Goal: Transaction & Acquisition: Purchase product/service

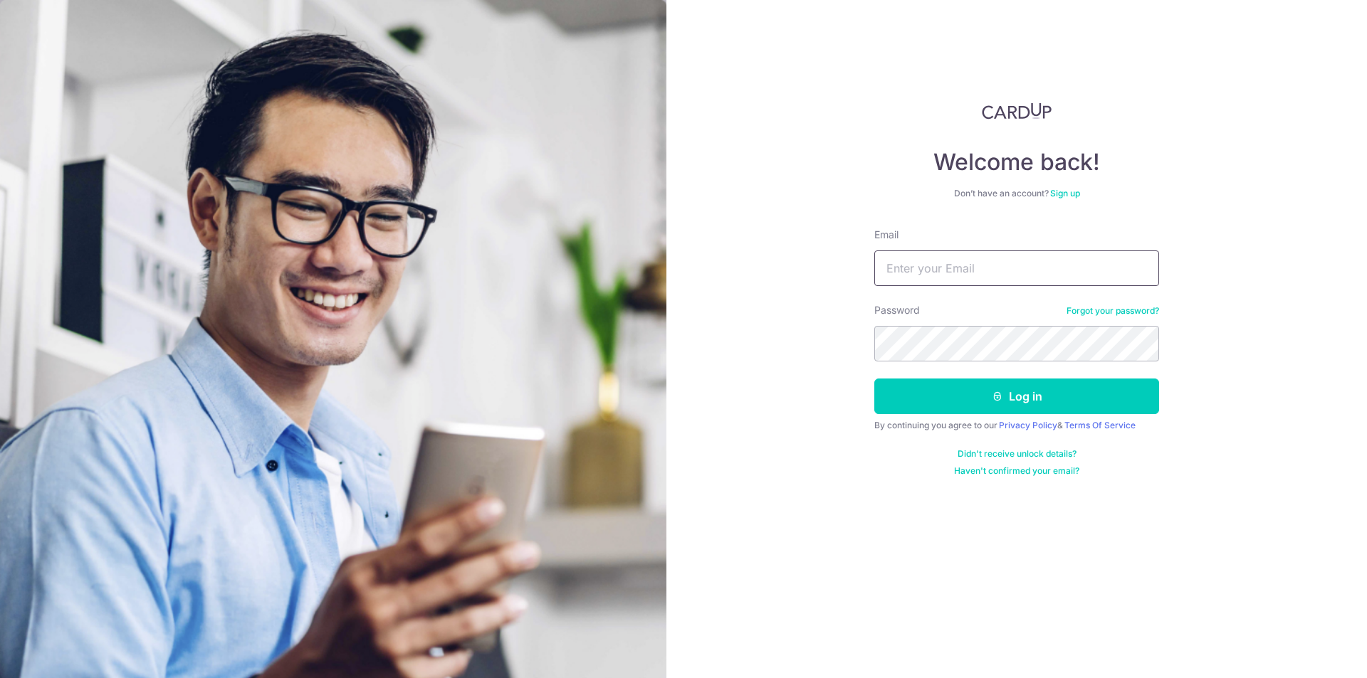
click at [922, 273] on input "Email" at bounding box center [1016, 269] width 285 height 36
type input "cassansw@gmail.com"
click at [874, 379] on button "Log in" at bounding box center [1016, 397] width 285 height 36
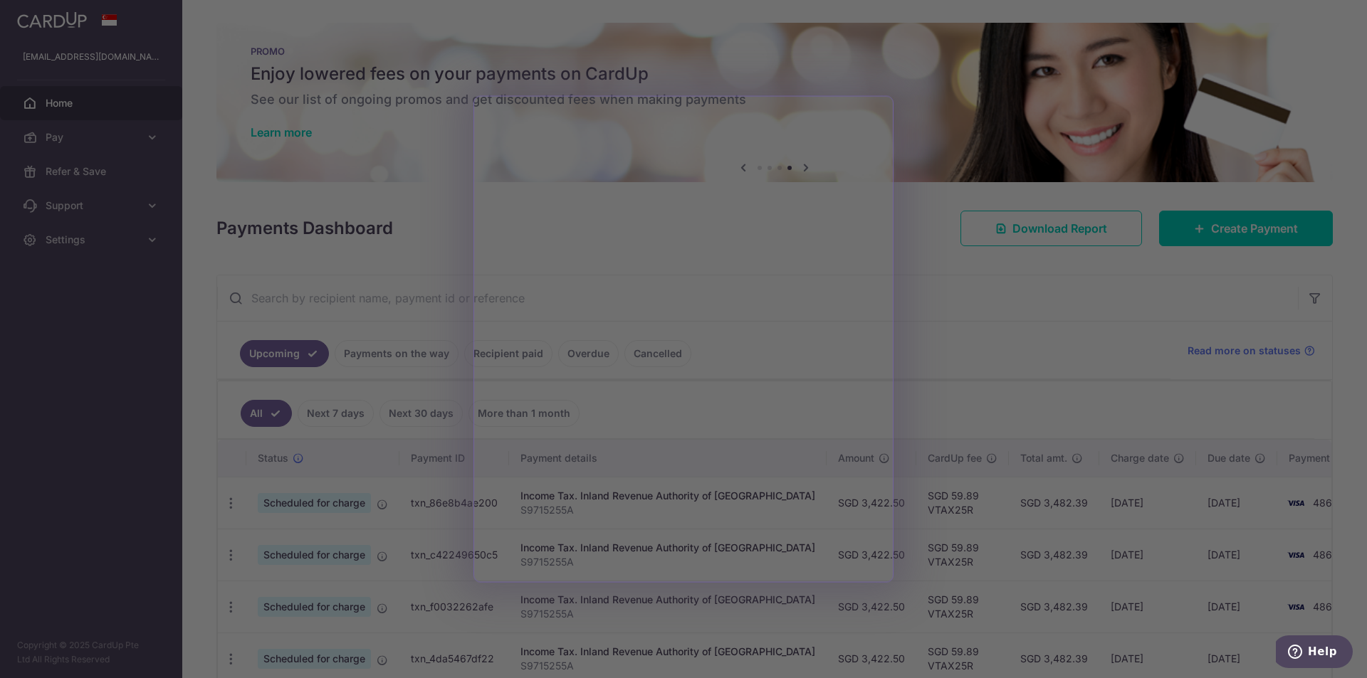
click at [404, 249] on div at bounding box center [690, 342] width 1380 height 685
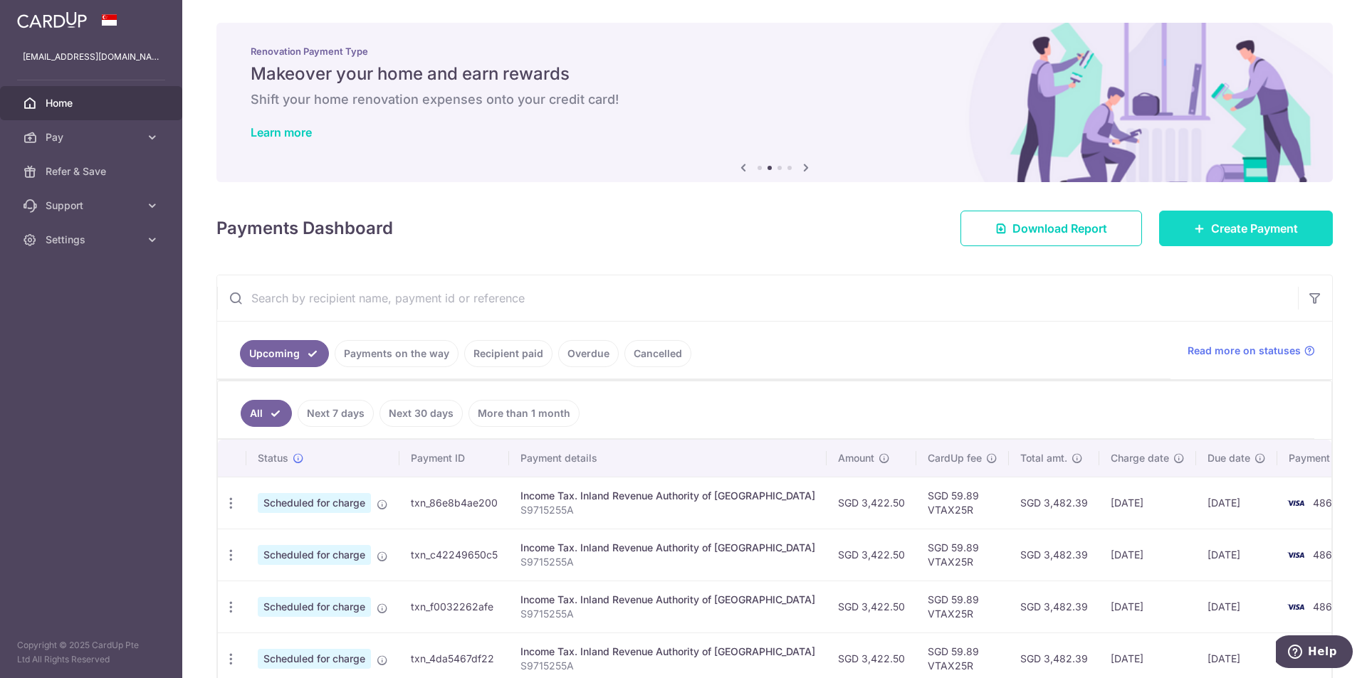
click at [1199, 218] on link "Create Payment" at bounding box center [1246, 229] width 174 height 36
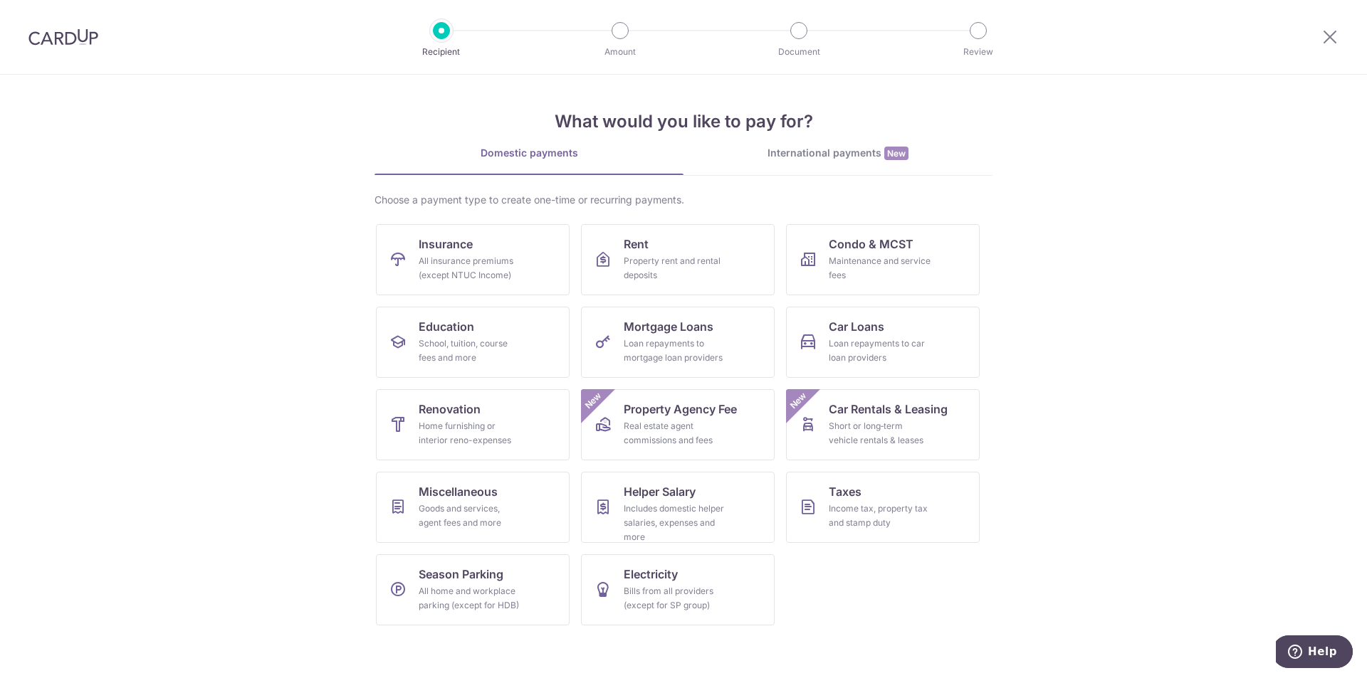
click at [838, 152] on div "International payments New" at bounding box center [837, 153] width 309 height 15
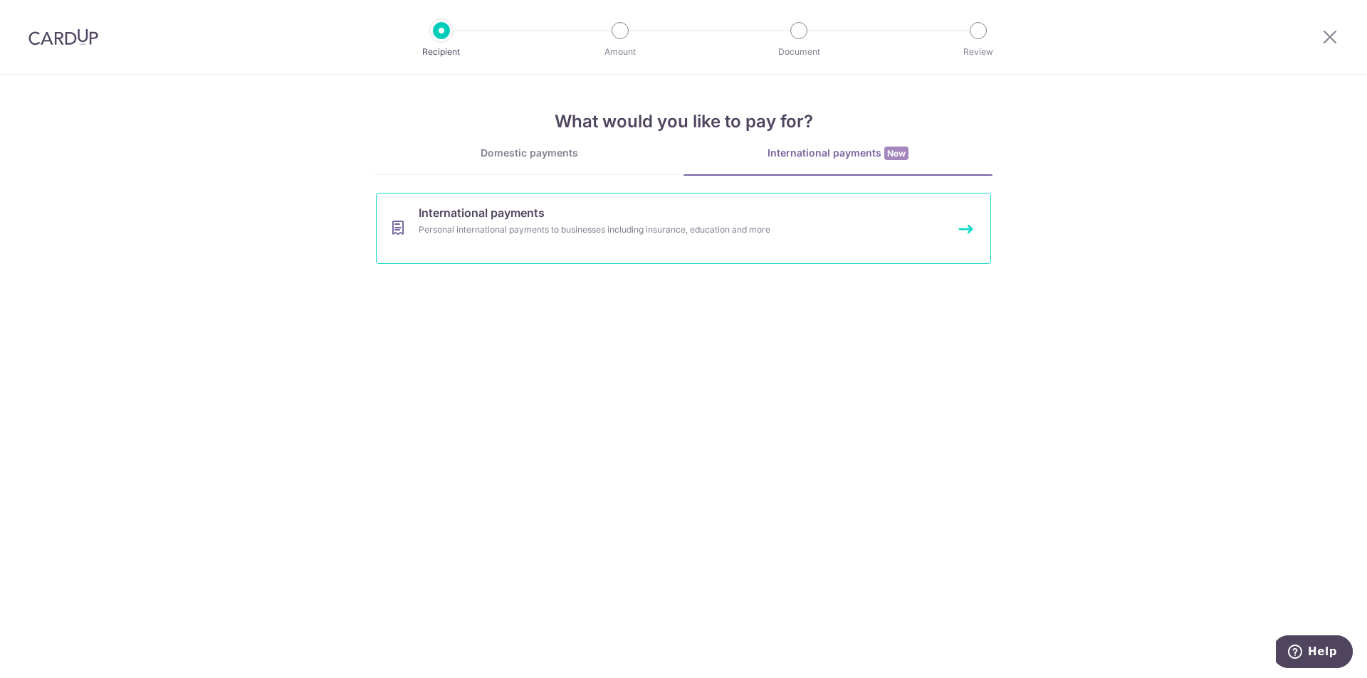
click at [664, 228] on div "Personal international payments to businesses including insurance, education an…" at bounding box center [665, 230] width 492 height 14
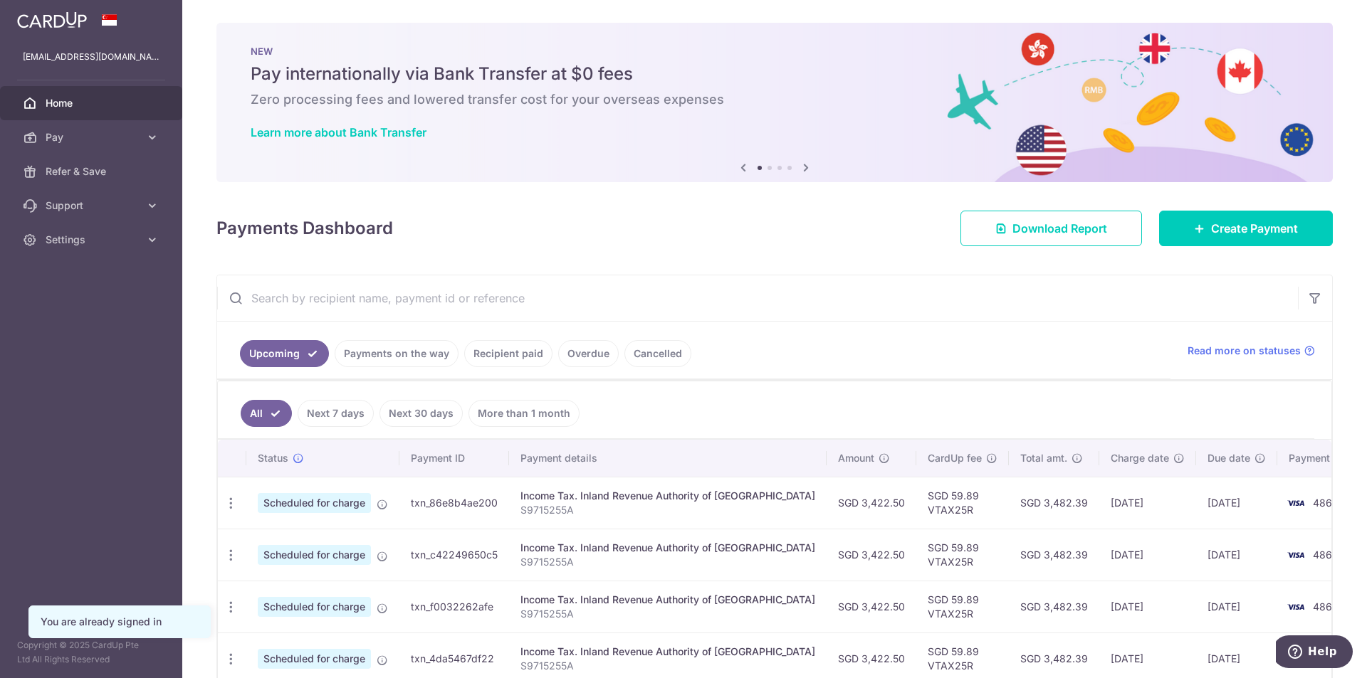
click at [66, 352] on aside "cassansw@gmail.com Home Pay Payments Recipients Cards Refer & Save Support FAQ …" at bounding box center [91, 339] width 182 height 678
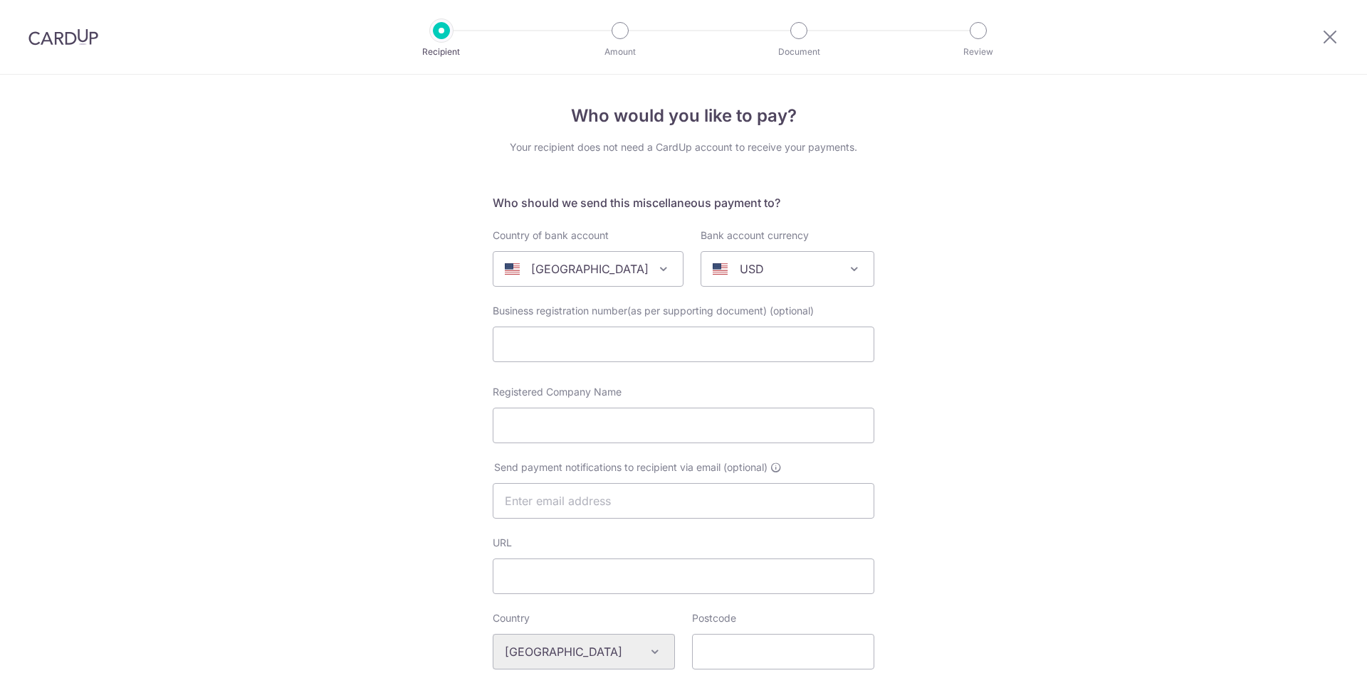
select select
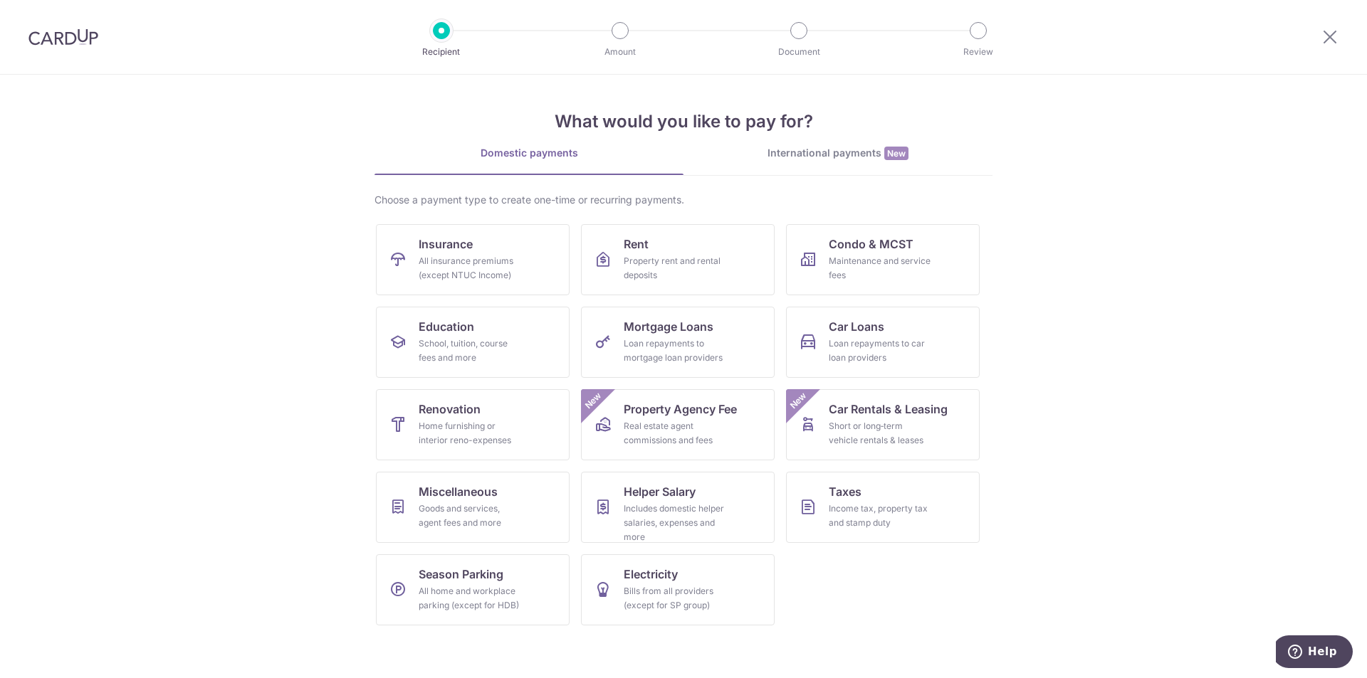
click at [875, 147] on div "International payments New" at bounding box center [837, 153] width 309 height 15
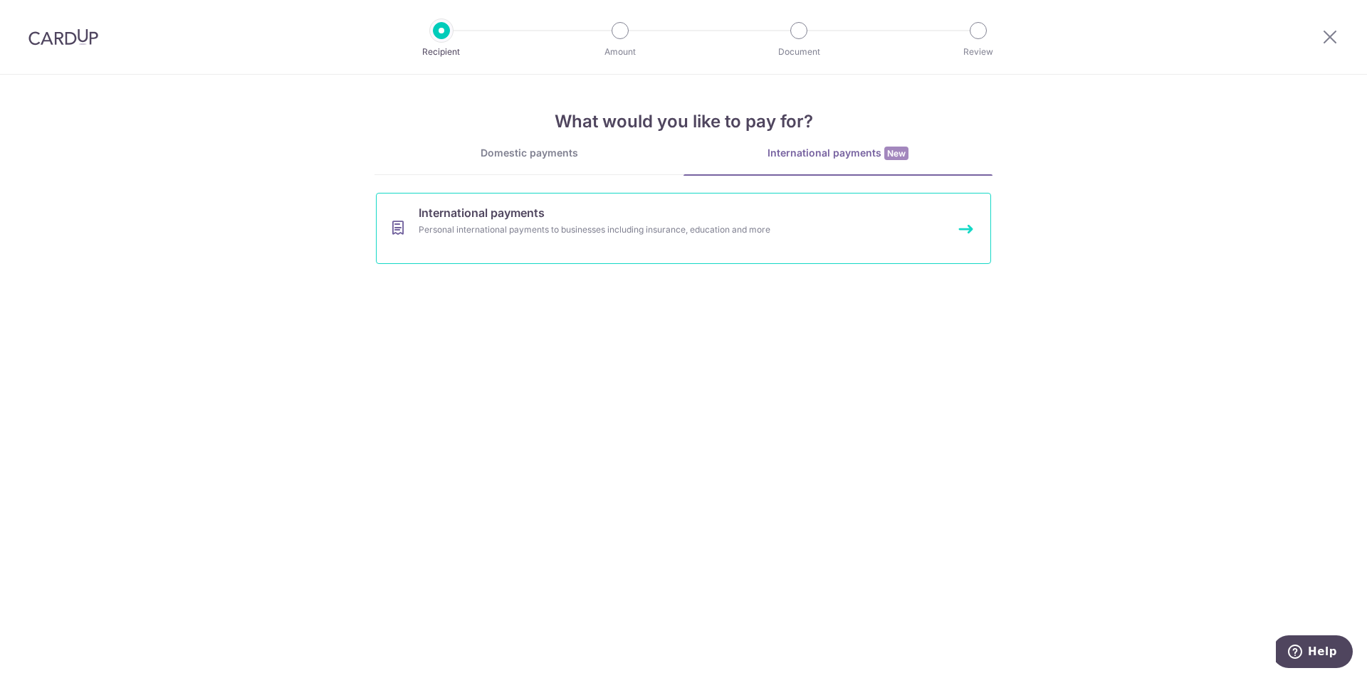
click at [710, 256] on link "International payments Personal international payments to businesses including …" at bounding box center [683, 228] width 615 height 71
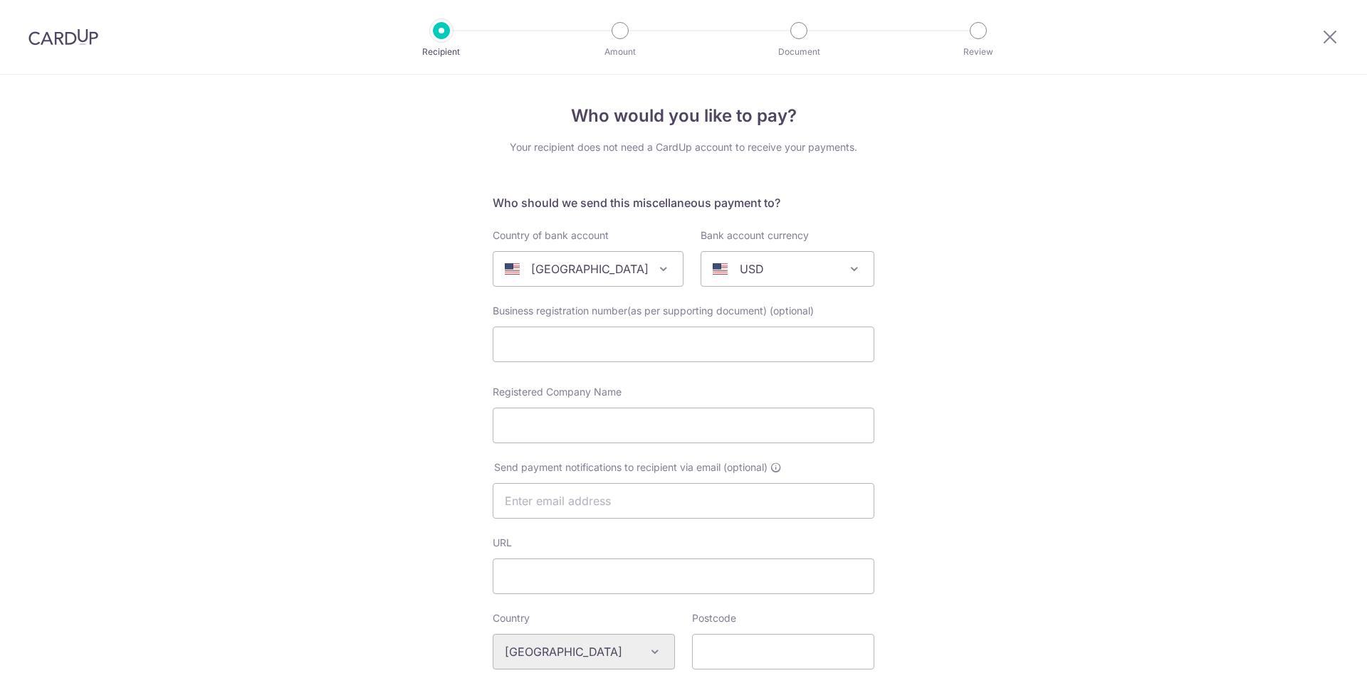
select select
click at [617, 268] on div "[GEOGRAPHIC_DATA]" at bounding box center [577, 268] width 144 height 17
type input "[GEOGRAPHIC_DATA]"
select select "199"
type input "cassansw@gmail.com"
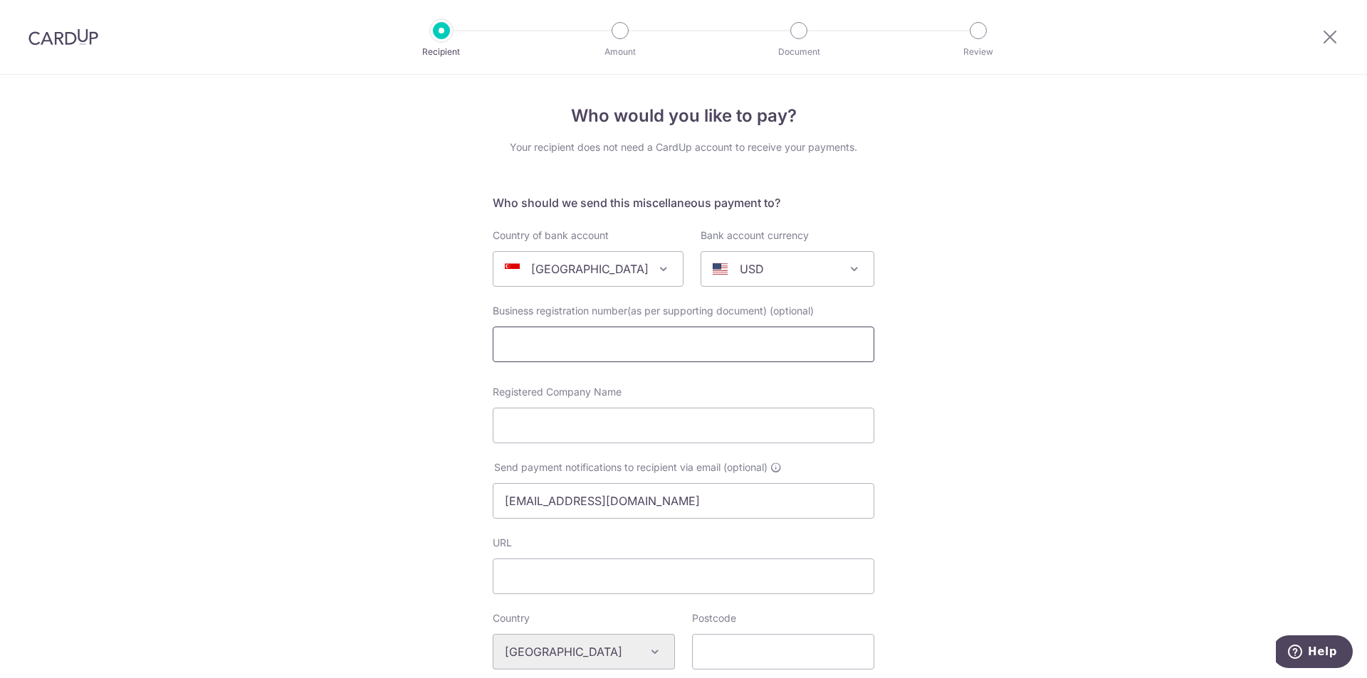
click at [761, 351] on input "text" at bounding box center [683, 345] width 381 height 36
click at [584, 349] on input "text" at bounding box center [683, 345] width 381 height 36
click at [668, 353] on input "text" at bounding box center [683, 345] width 381 height 36
click at [549, 357] on input "text" at bounding box center [683, 345] width 381 height 36
paste input "Golfasian Services Pte Ltd"
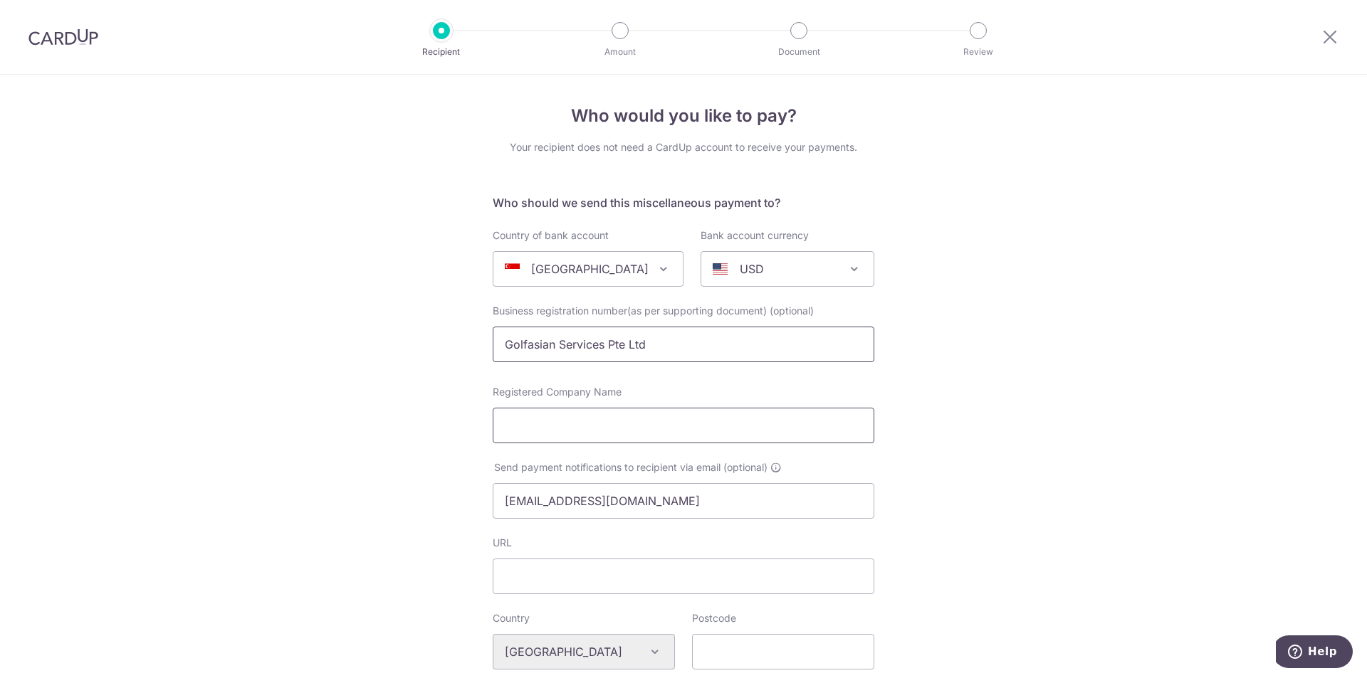
type input "Golfasian Services Pte Ltd"
click at [540, 420] on input "Registered Company Name" at bounding box center [683, 426] width 381 height 36
paste input "Golfasian Services Pte Ltd"
type input "Golfasian Services Pte Ltd"
click at [965, 409] on div "Who would you like to pay? Your recipient does not need a CardUp account to rec…" at bounding box center [683, 672] width 1367 height 1194
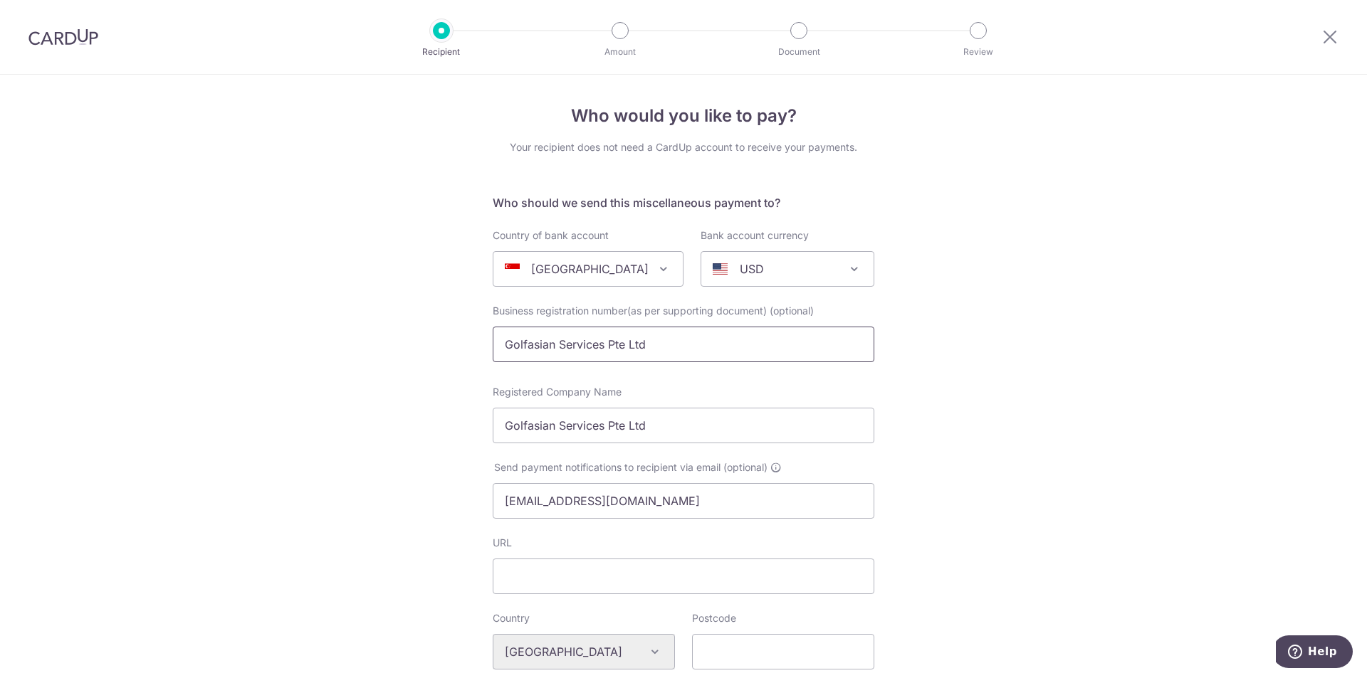
click at [794, 347] on input "Golfasian Services Pte Ltd" at bounding box center [683, 345] width 381 height 36
click at [870, 448] on div "Registered Company Name Golfasian Services Pte Ltd" at bounding box center [683, 422] width 399 height 75
click at [654, 586] on input "URL" at bounding box center [683, 577] width 381 height 36
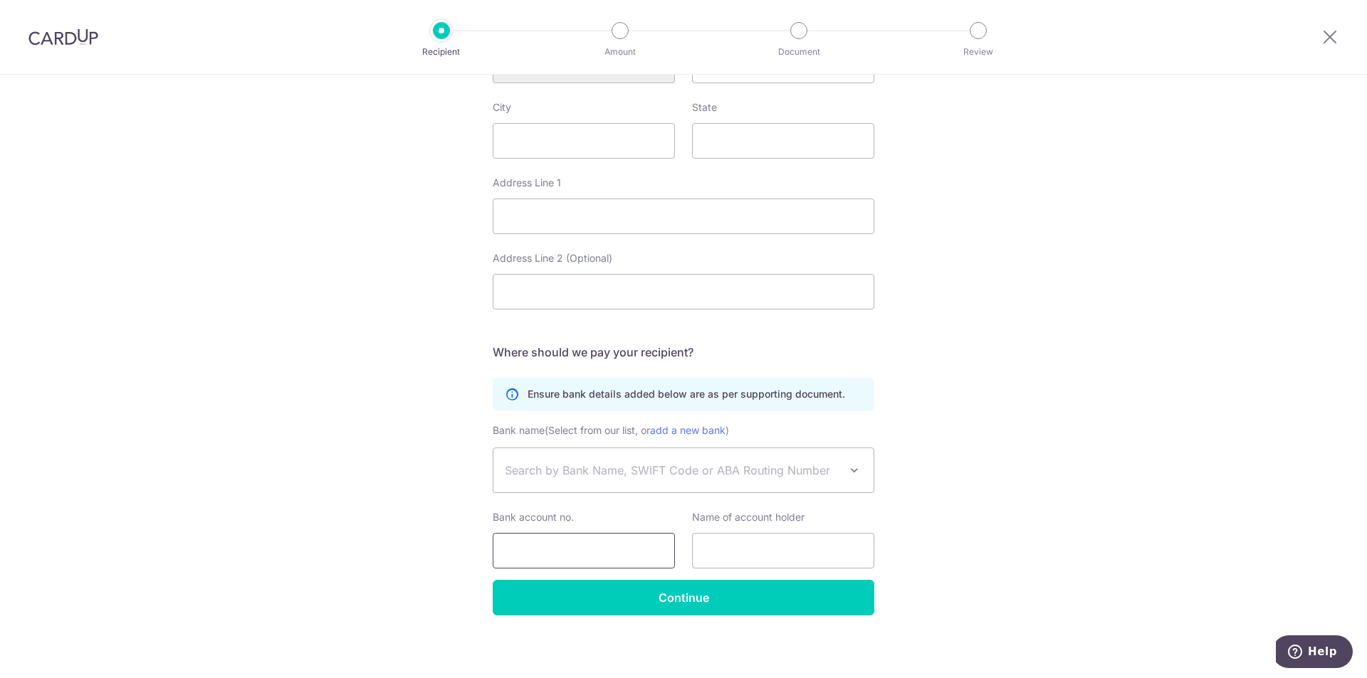
scroll to position [591, 0]
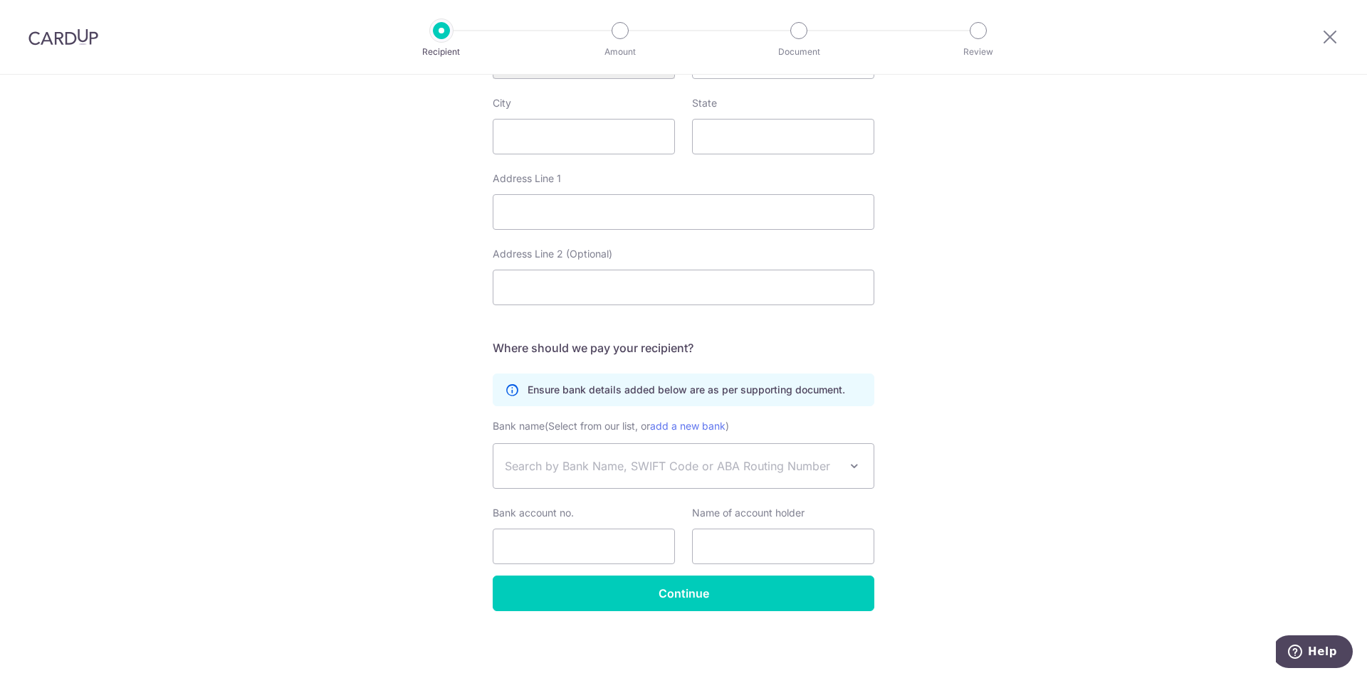
click at [632, 470] on span "Search by Bank Name, SWIFT Code or ABA Routing Number" at bounding box center [672, 466] width 335 height 17
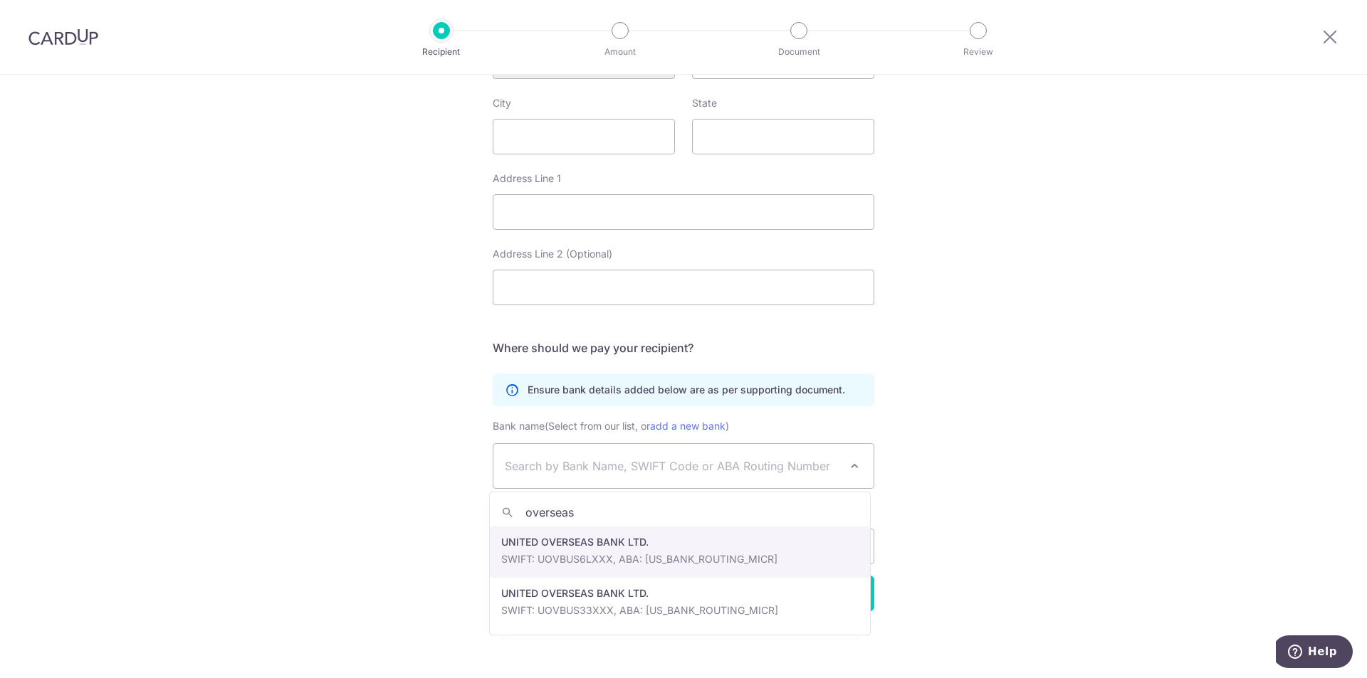
type input "oversea"
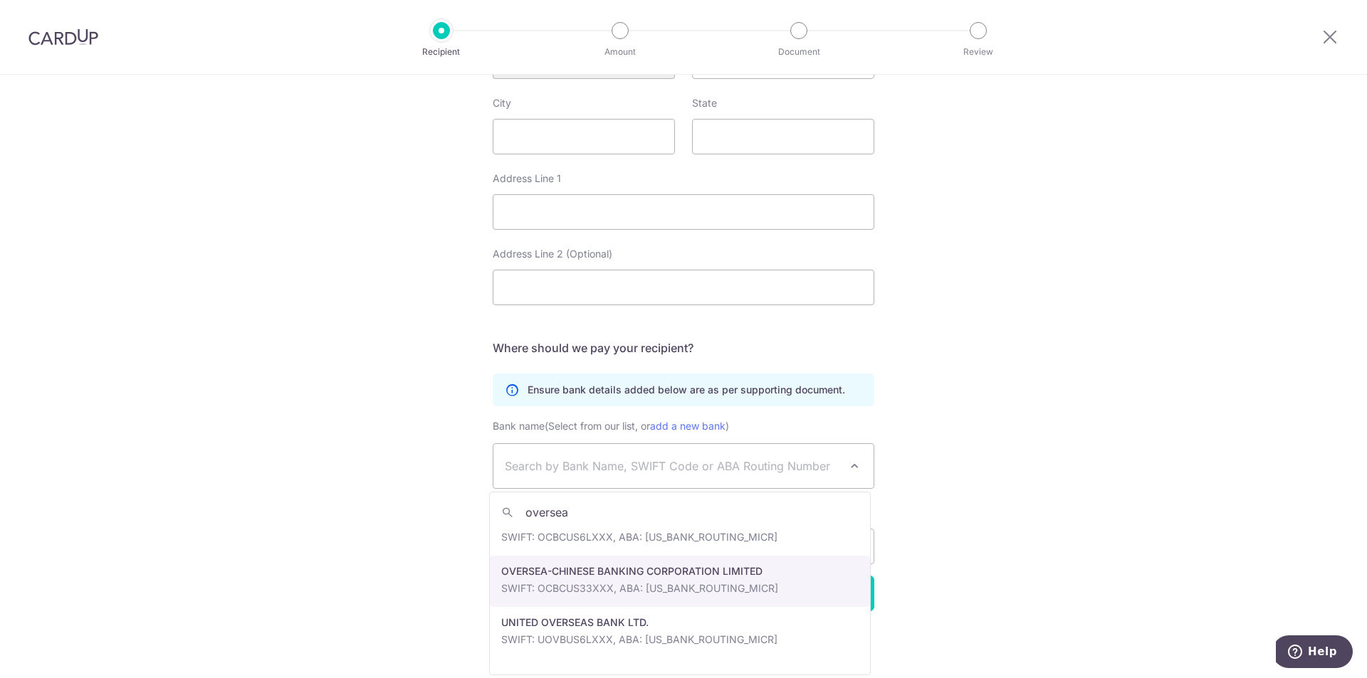
scroll to position [0, 0]
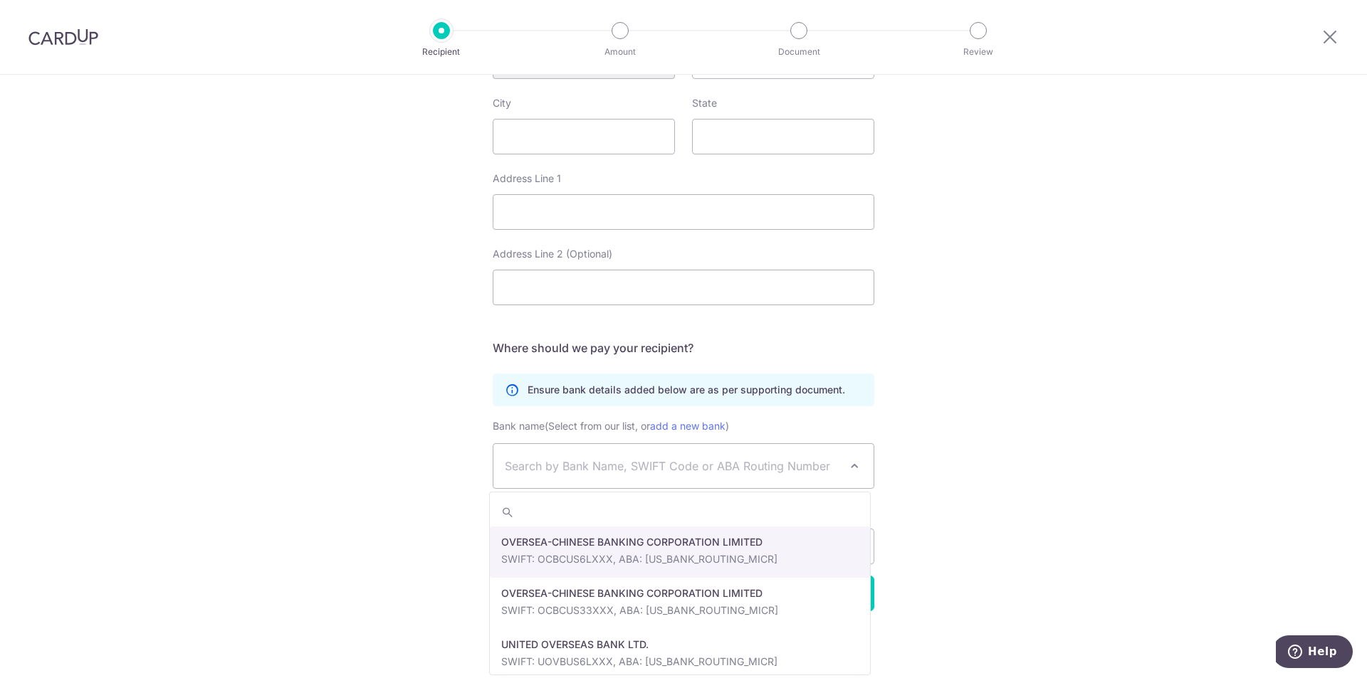
click at [956, 392] on div "Who would you like to pay? Your recipient does not need a CardUp account to rec…" at bounding box center [683, 81] width 1367 height 1194
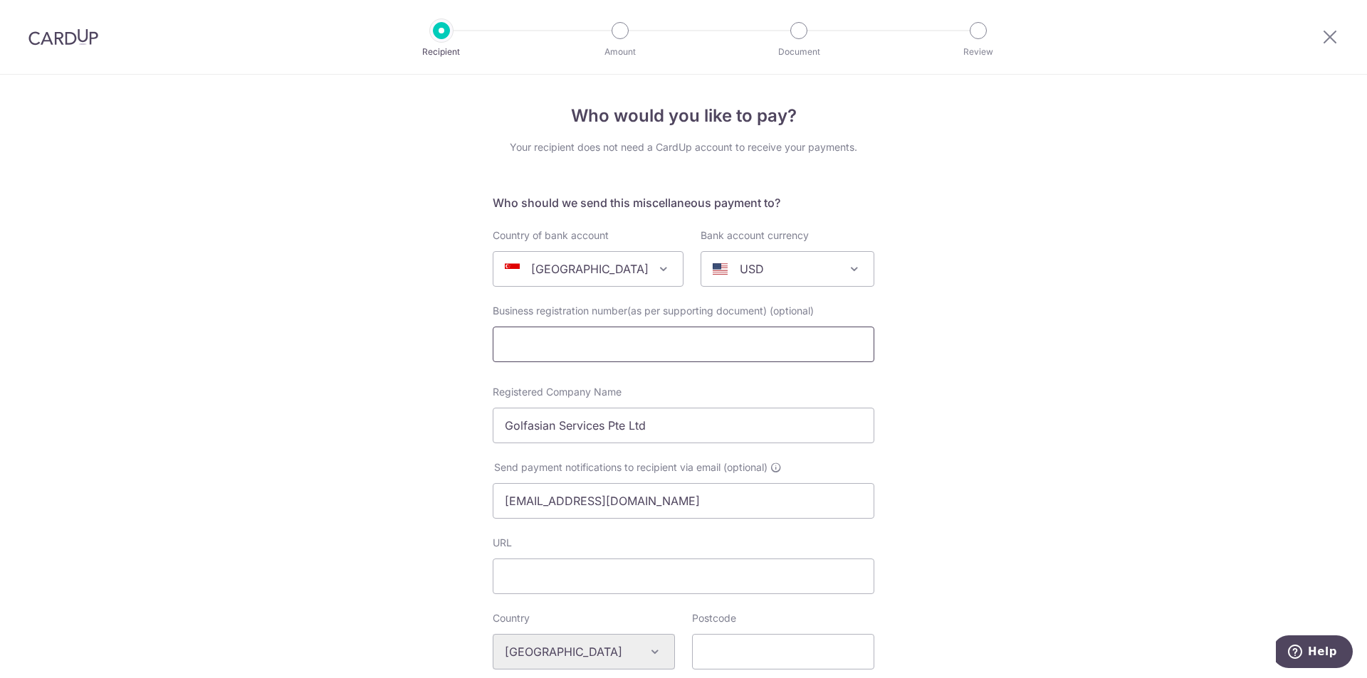
click at [619, 340] on input "text" at bounding box center [683, 345] width 381 height 36
click at [1027, 421] on div "Who would you like to pay? Your recipient does not need a CardUp account to rec…" at bounding box center [683, 672] width 1367 height 1194
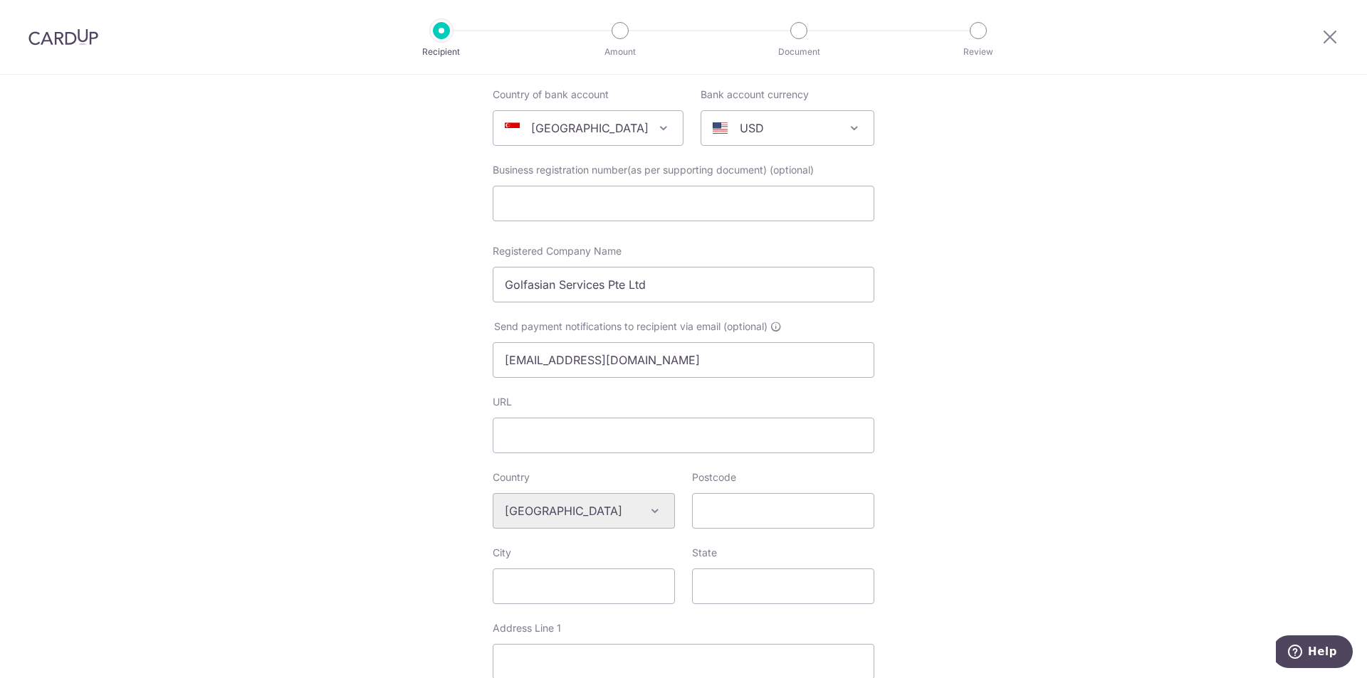
scroll to position [142, 0]
click at [797, 489] on div "Postcode" at bounding box center [783, 498] width 182 height 58
click at [720, 432] on input "URL" at bounding box center [683, 434] width 381 height 36
click at [721, 516] on input "Postcode" at bounding box center [783, 510] width 182 height 36
click at [633, 515] on div "Algeria Andorra Angola Anguilla Argentina Armenia Aruba Australia Austria Azerb…" at bounding box center [584, 510] width 182 height 36
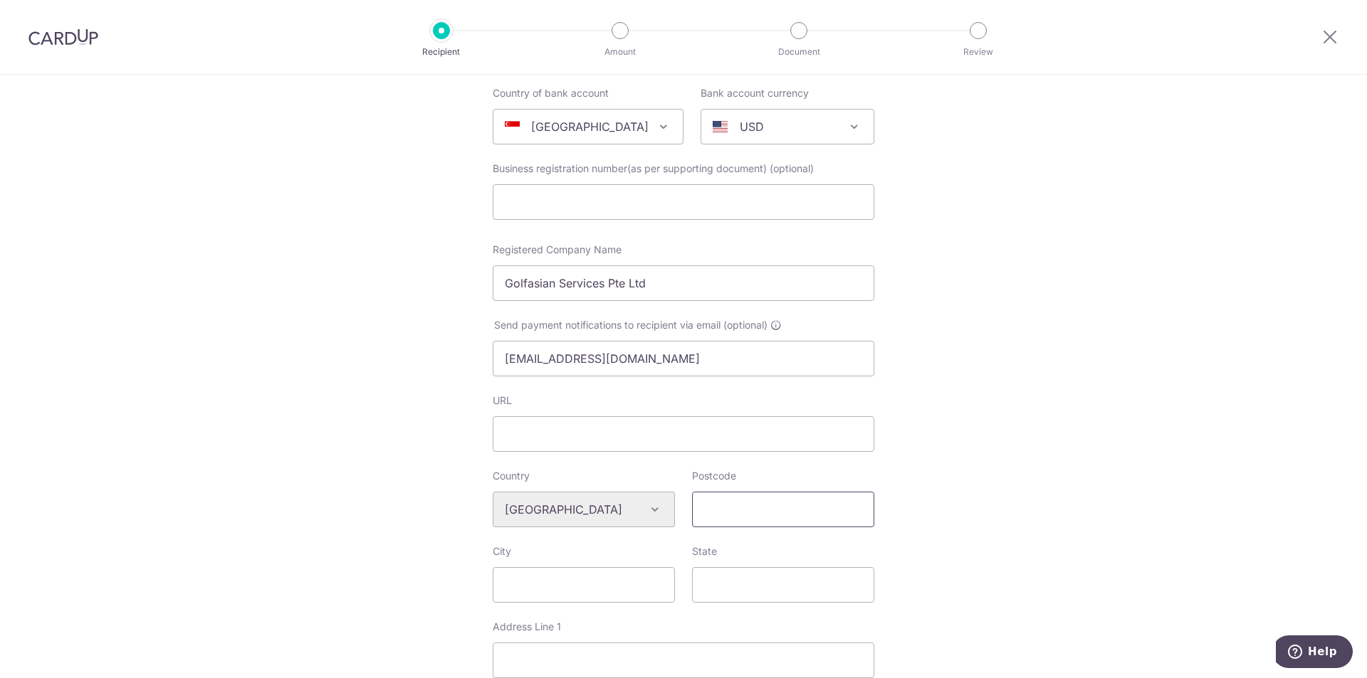
click at [733, 509] on input "Postcode" at bounding box center [783, 510] width 182 height 36
click at [591, 564] on div "City" at bounding box center [584, 573] width 182 height 58
drag, startPoint x: 591, startPoint y: 577, endPoint x: 601, endPoint y: 569, distance: 13.1
click at [591, 577] on input "City" at bounding box center [584, 585] width 182 height 36
type input "Singapore"
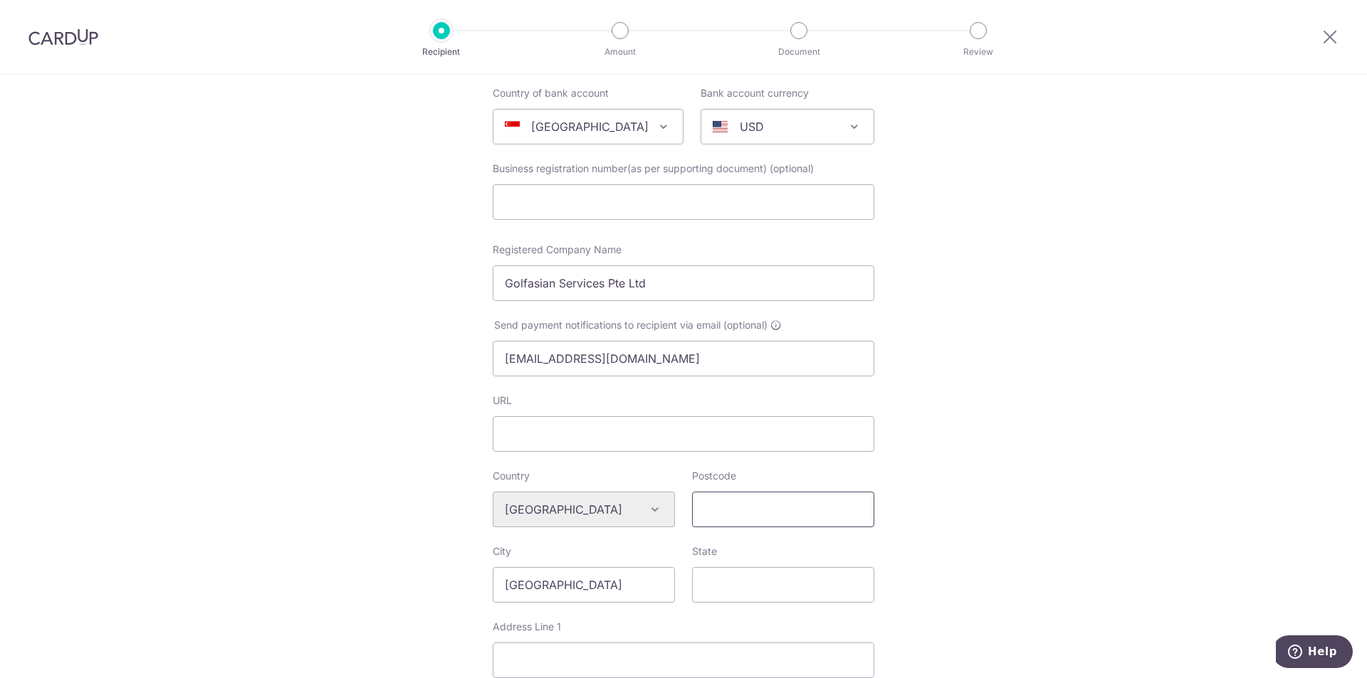
click at [794, 523] on input "Postcode" at bounding box center [783, 510] width 182 height 36
type input "049513"
click at [848, 579] on input "State" at bounding box center [783, 585] width 182 height 36
type input "Singapore"
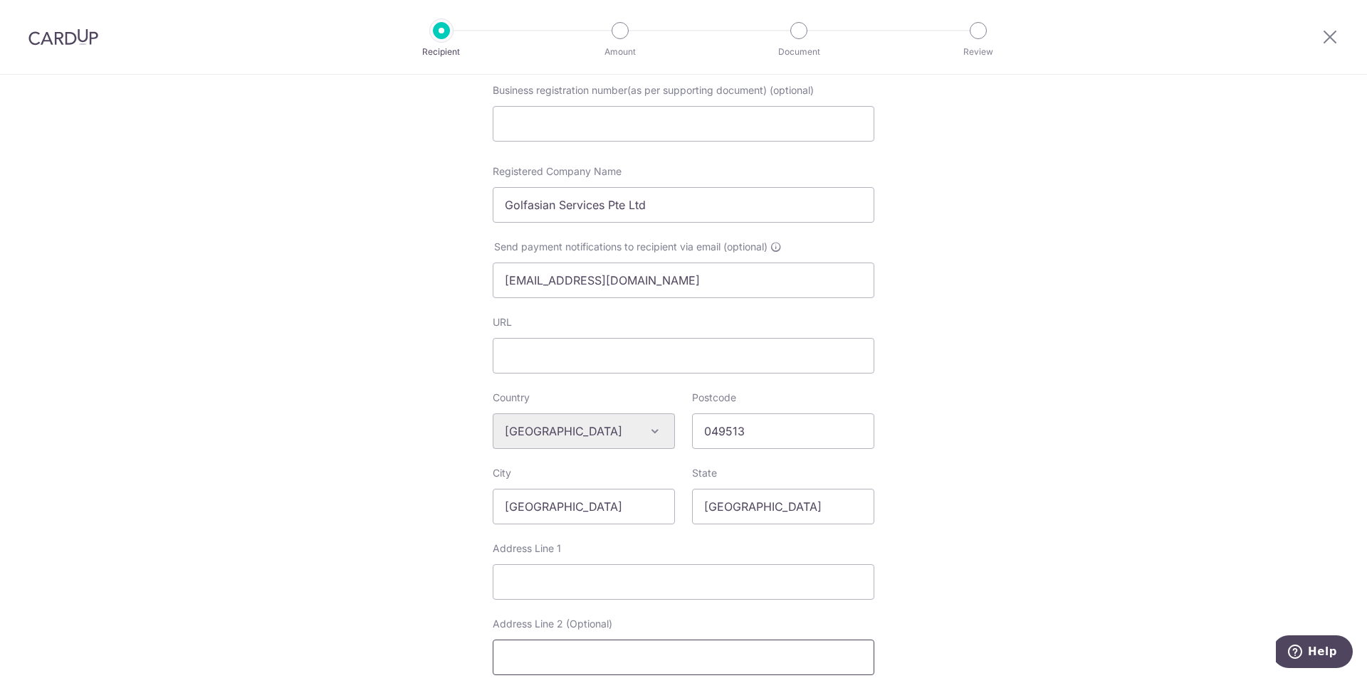
scroll to position [285, 0]
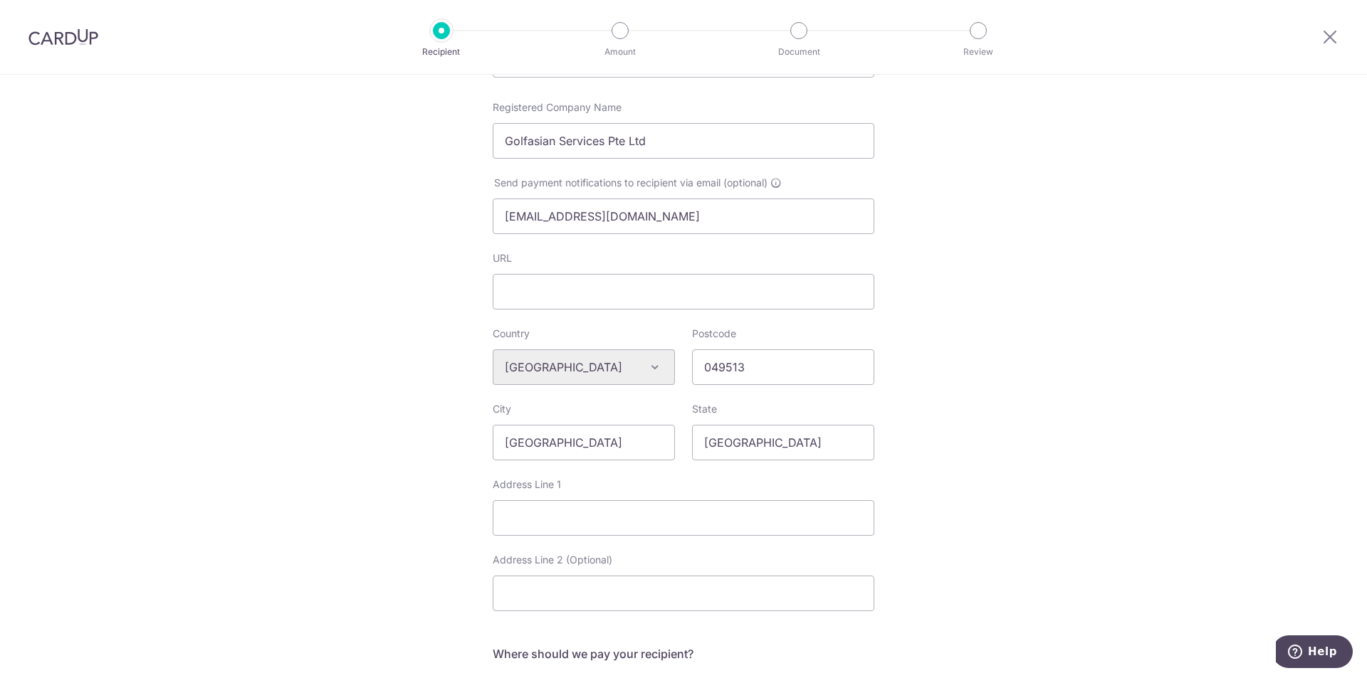
click at [560, 539] on div "Country Algeria Andorra Angola Anguilla Argentina Armenia Aruba Australia Austr…" at bounding box center [683, 478] width 381 height 302
click at [562, 519] on input "Address Line 1" at bounding box center [683, 518] width 381 height 36
paste input "65 Chulia Street, OCBC Centre, Singapore 049513"
click at [475, 595] on div "Who would you like to pay? Your recipient does not need a CardUp account to rec…" at bounding box center [683, 387] width 1367 height 1194
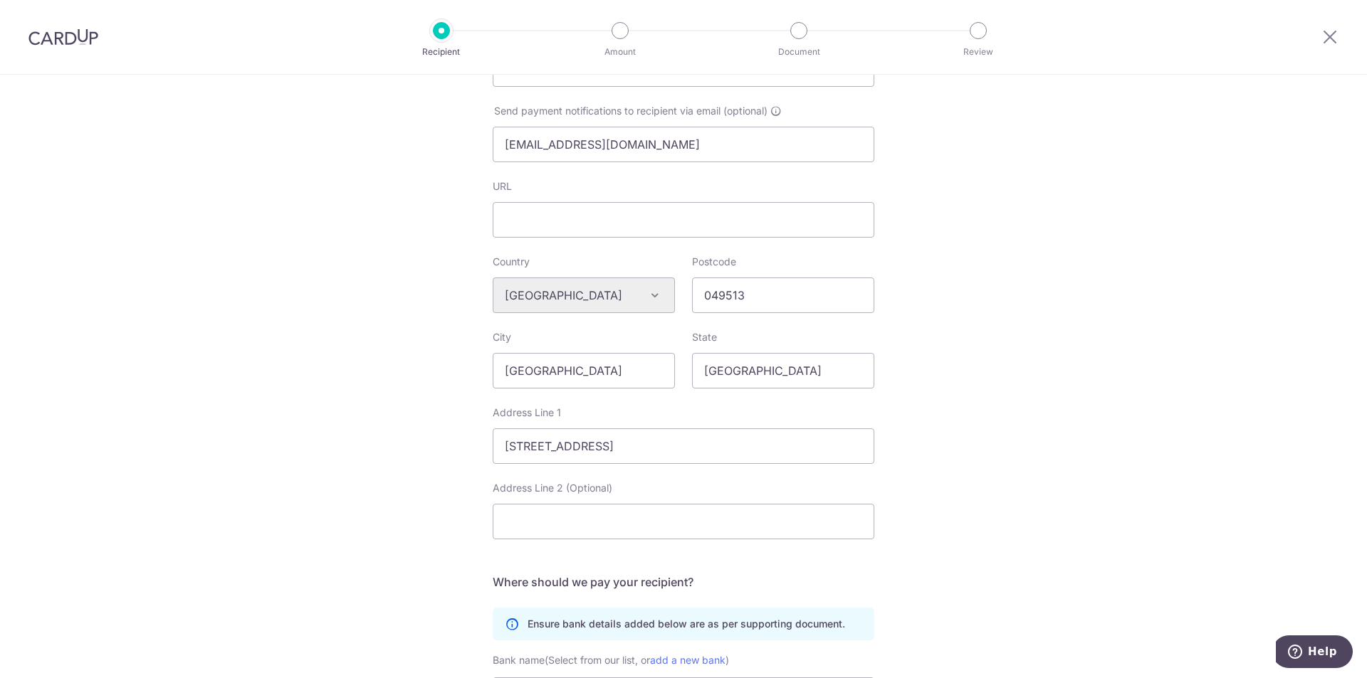
scroll to position [498, 0]
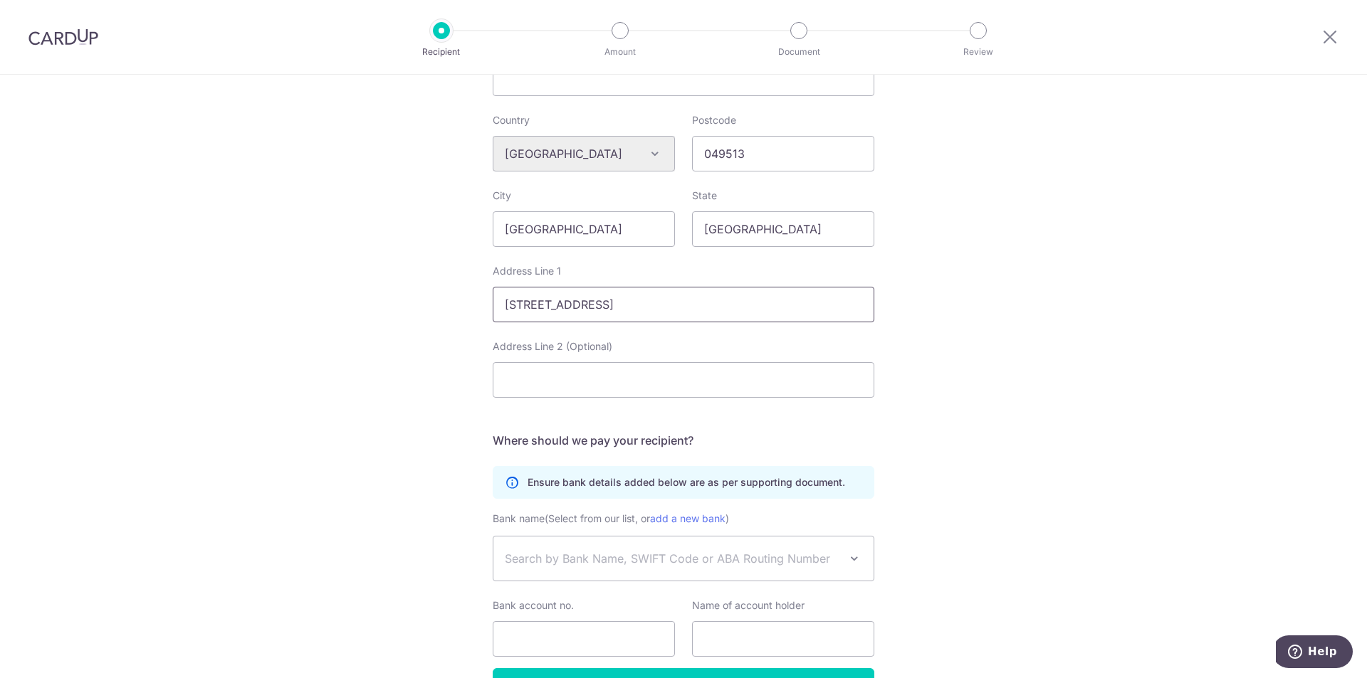
click at [750, 314] on input "65 Chulia Street, OCBC Centre, Singapore 049513" at bounding box center [683, 305] width 381 height 36
drag, startPoint x: 670, startPoint y: 310, endPoint x: 1070, endPoint y: 299, distance: 399.4
click at [1070, 299] on div "Who would you like to pay? Your recipient does not need a CardUp account to rec…" at bounding box center [683, 174] width 1367 height 1194
type input "65 Chulia Street, OCBC Centre"
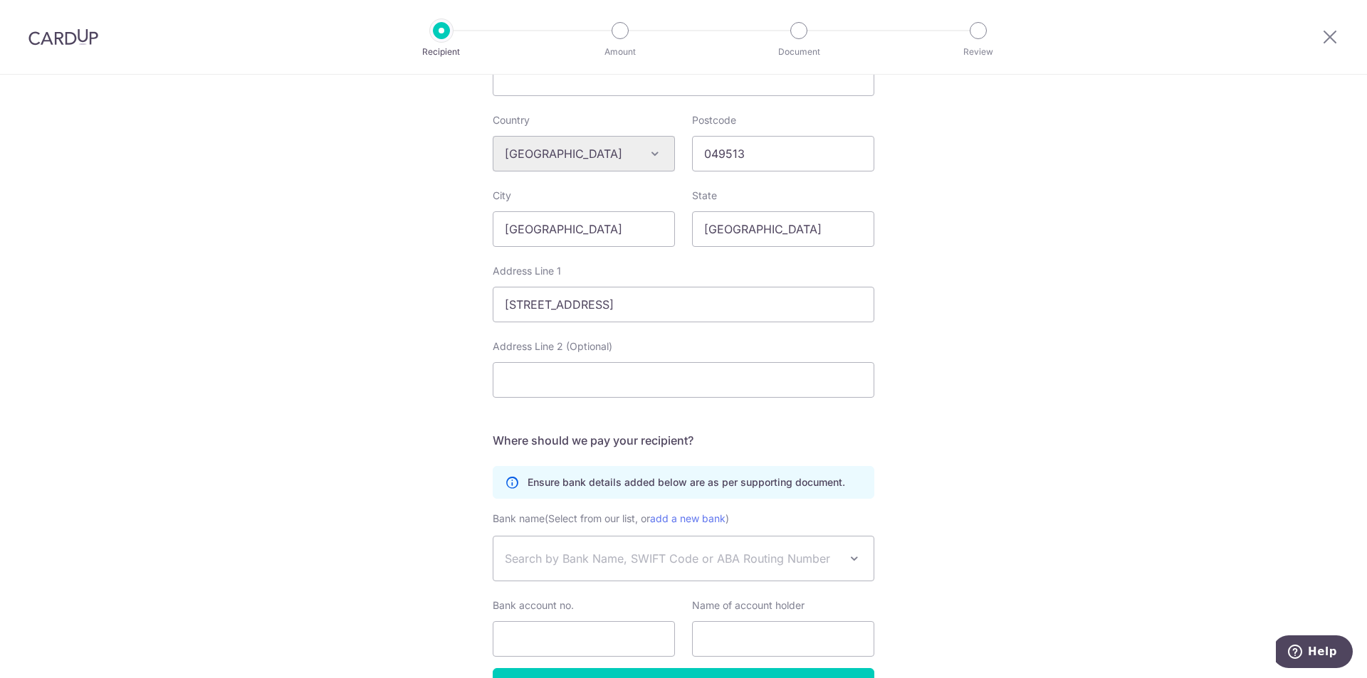
click at [607, 549] on span "Search by Bank Name, SWIFT Code or ABA Routing Number" at bounding box center [683, 559] width 380 height 44
type input "OCBCSGSG"
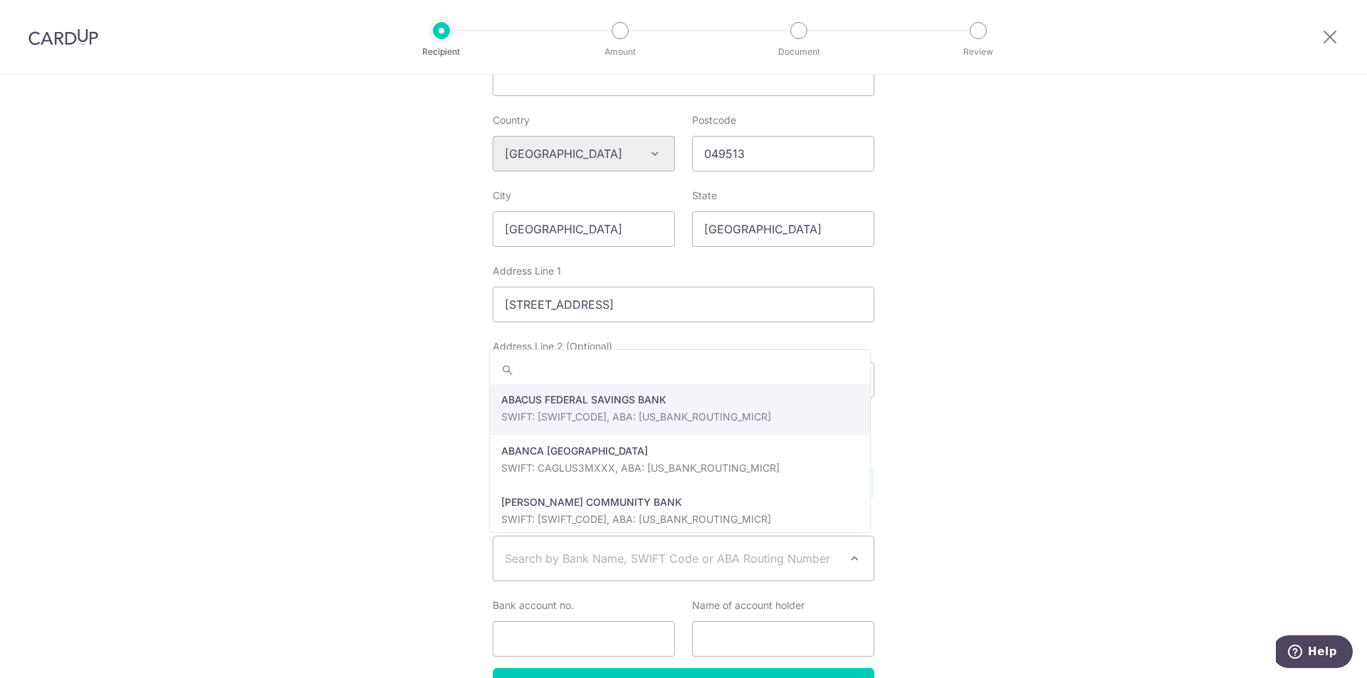
click at [933, 508] on div "Who would you like to pay? Your recipient does not need a CardUp account to rec…" at bounding box center [683, 174] width 1367 height 1194
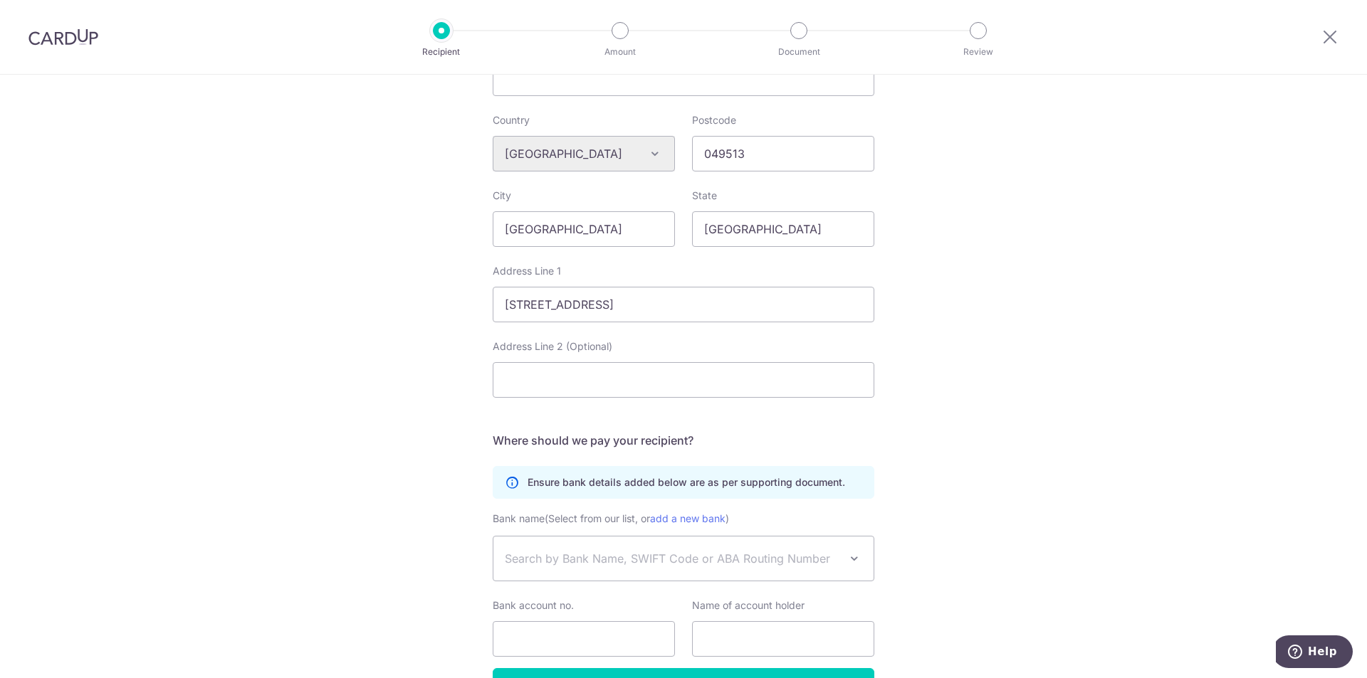
click at [744, 559] on span "Search by Bank Name, SWIFT Code or ABA Routing Number" at bounding box center [672, 558] width 335 height 17
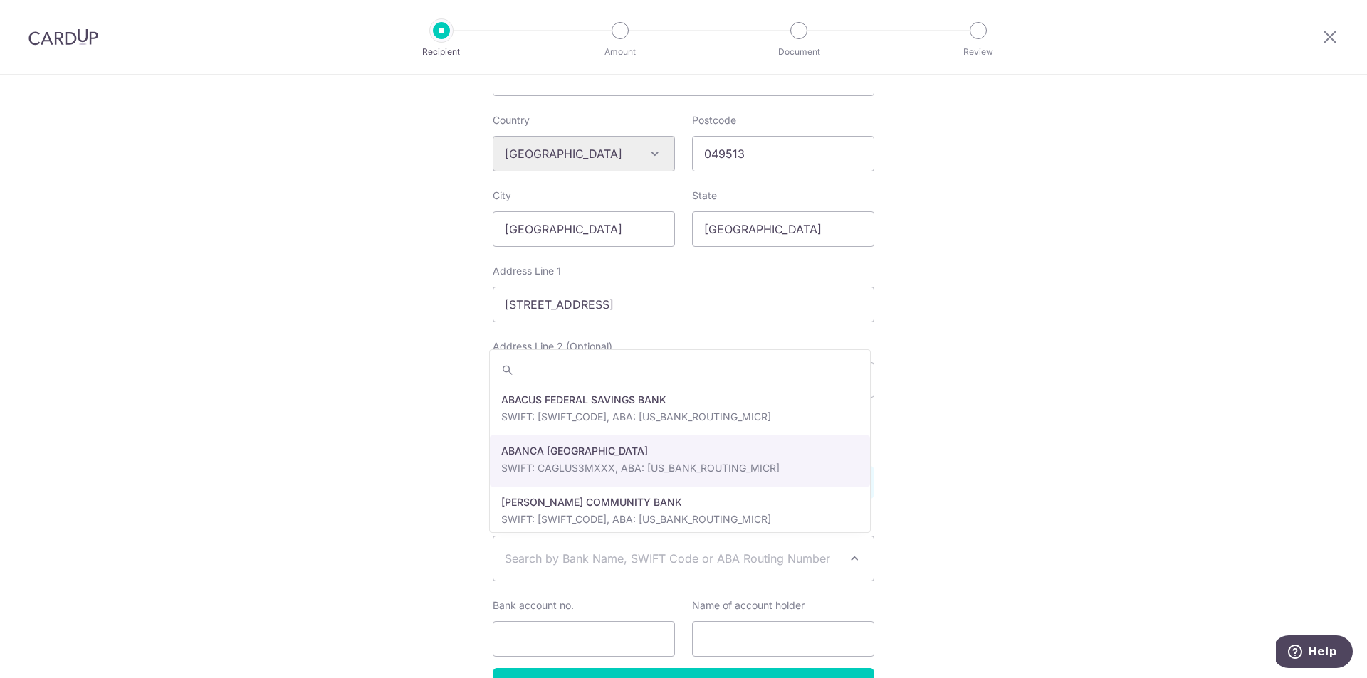
click at [1048, 313] on div "Who would you like to pay? Your recipient does not need a CardUp account to rec…" at bounding box center [683, 174] width 1367 height 1194
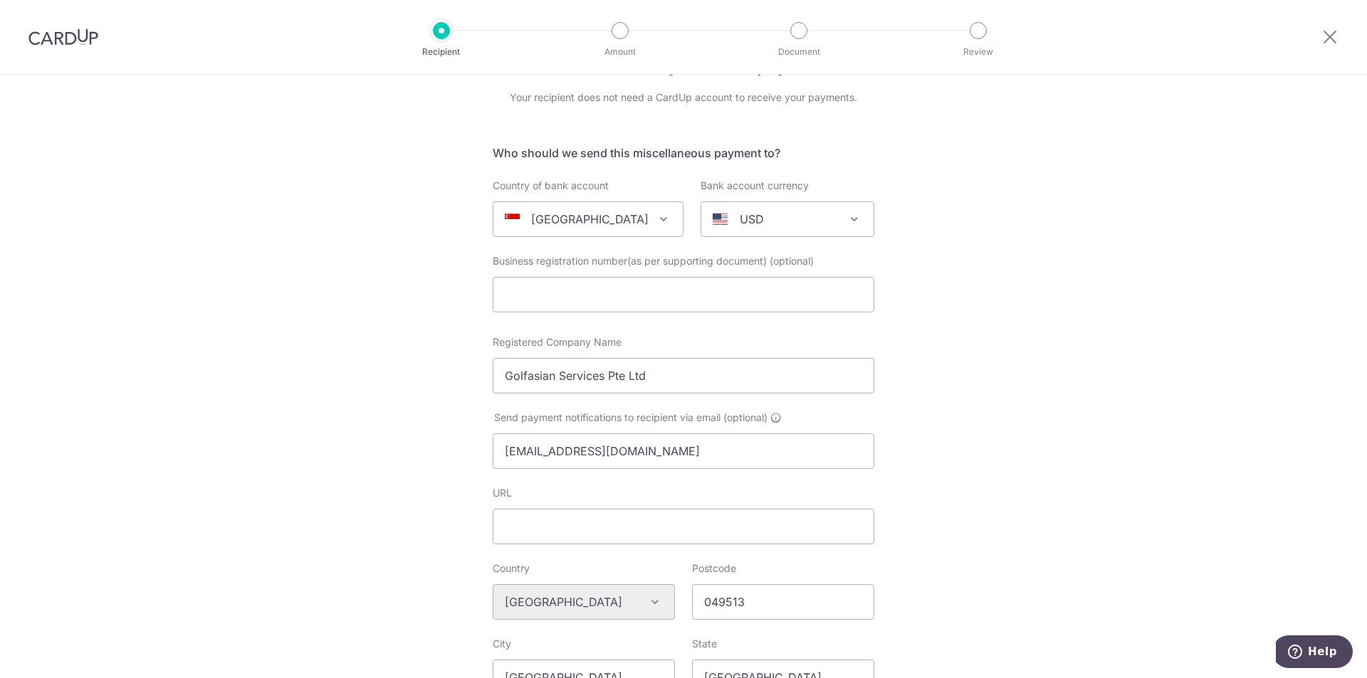
scroll to position [71, 0]
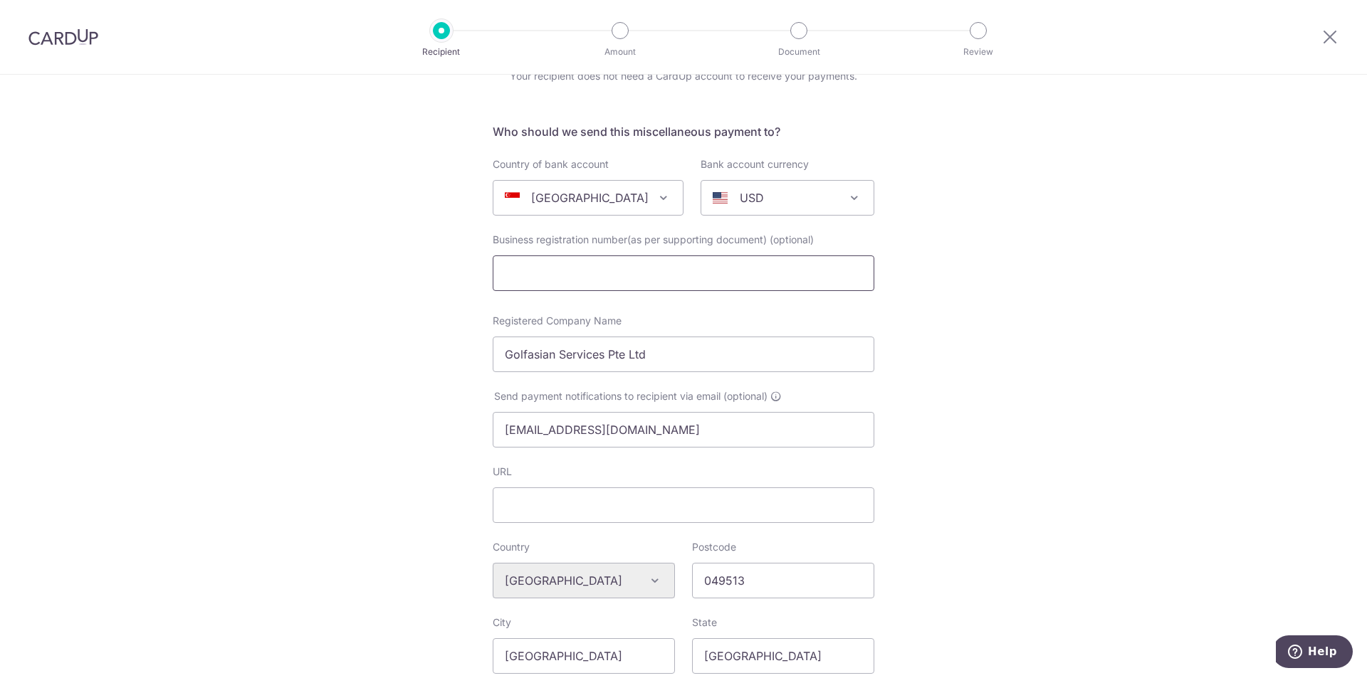
click at [643, 273] on input "text" at bounding box center [683, 274] width 381 height 36
click at [928, 375] on div "Who would you like to pay? Your recipient does not need a CardUp account to rec…" at bounding box center [683, 601] width 1367 height 1194
click at [1176, 338] on div "Who would you like to pay? Your recipient does not need a CardUp account to rec…" at bounding box center [683, 601] width 1367 height 1194
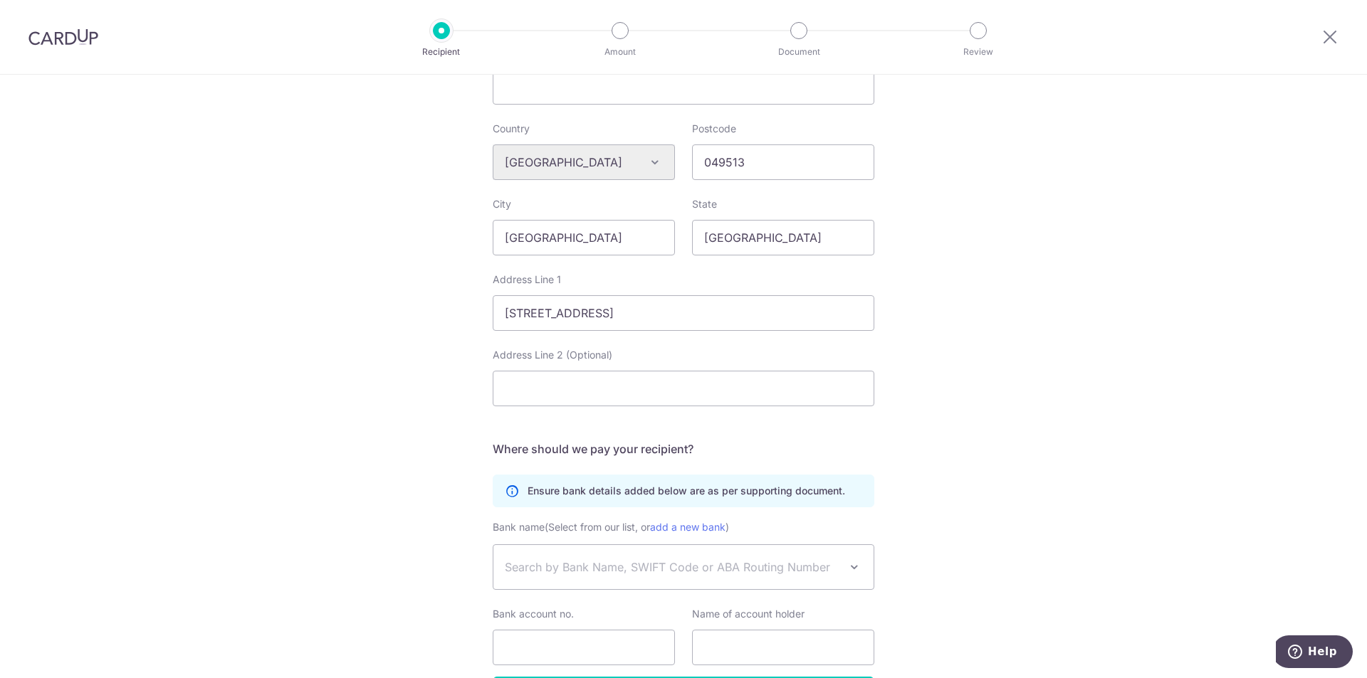
scroll to position [591, 0]
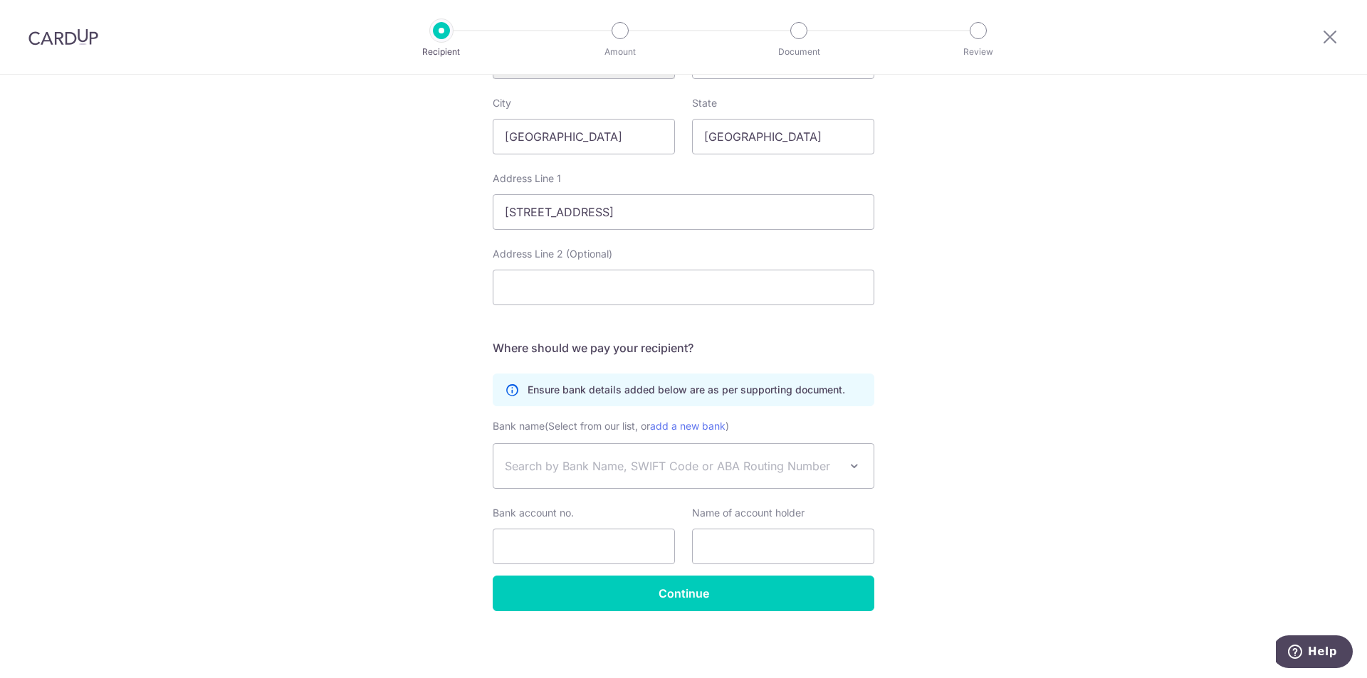
click at [701, 453] on span "Search by Bank Name, SWIFT Code or ABA Routing Number" at bounding box center [683, 466] width 380 height 44
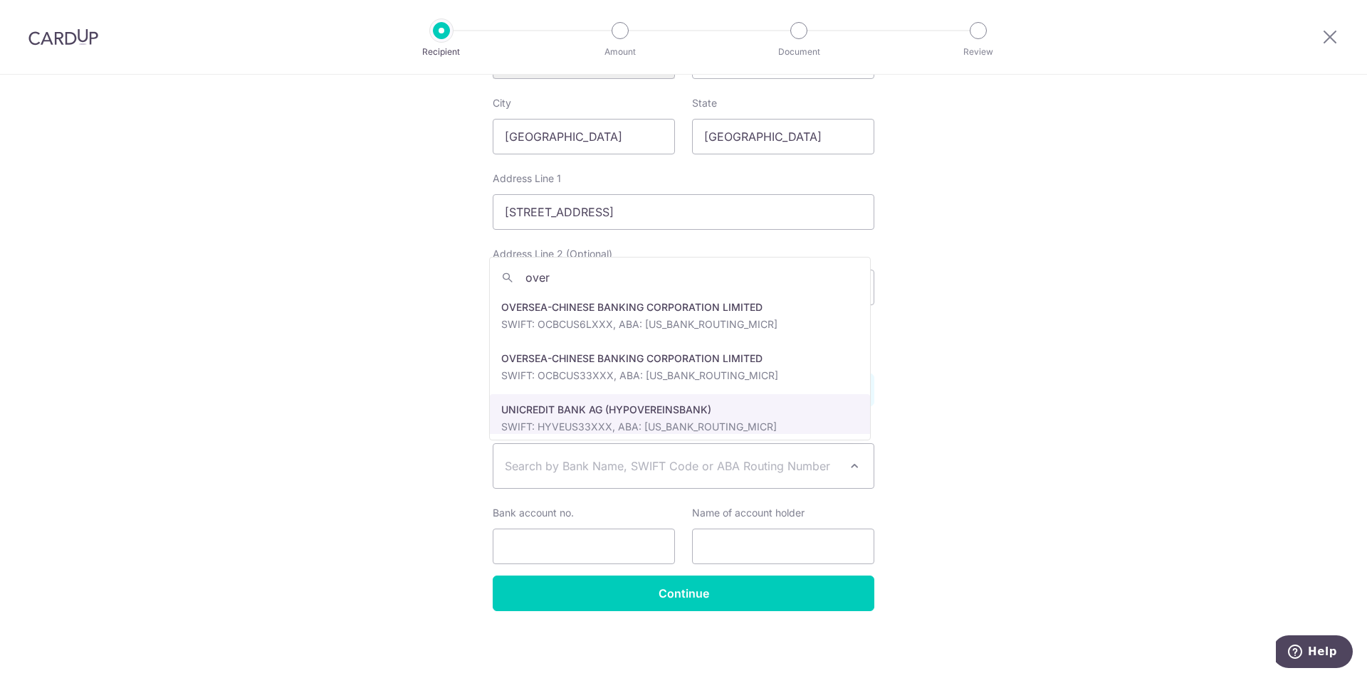
type input "overs"
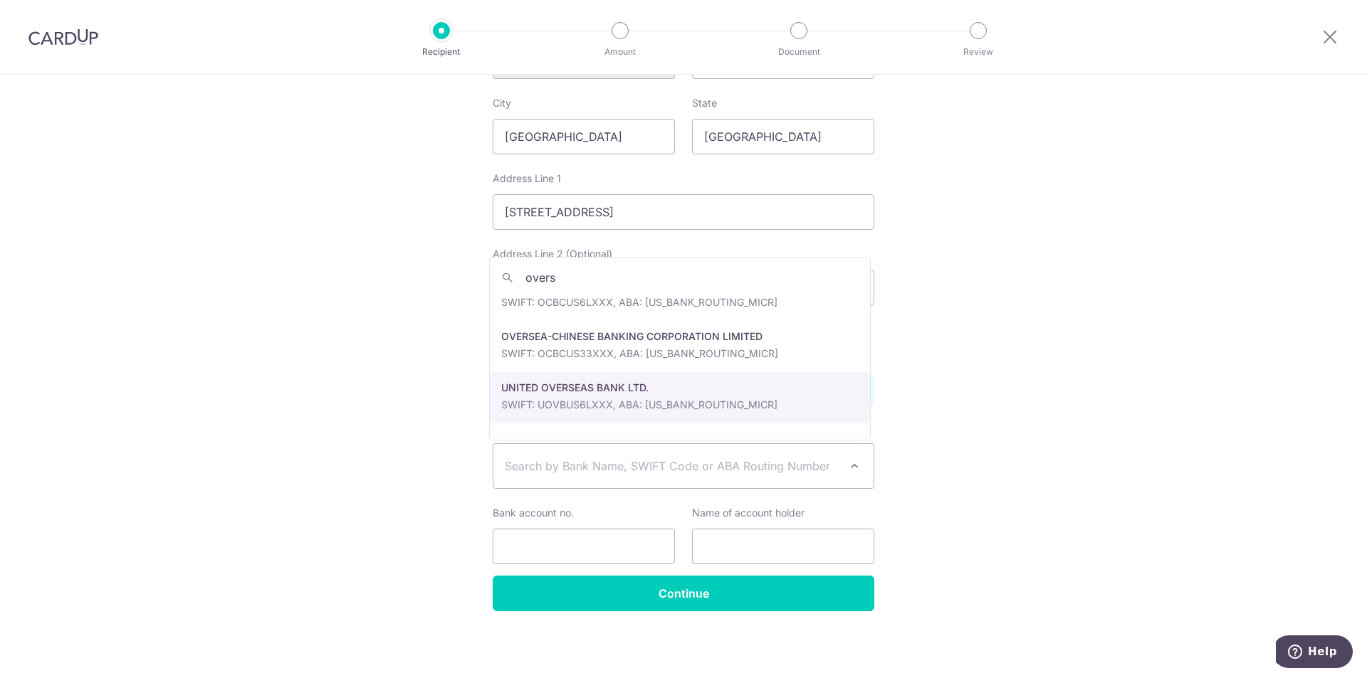
scroll to position [0, 0]
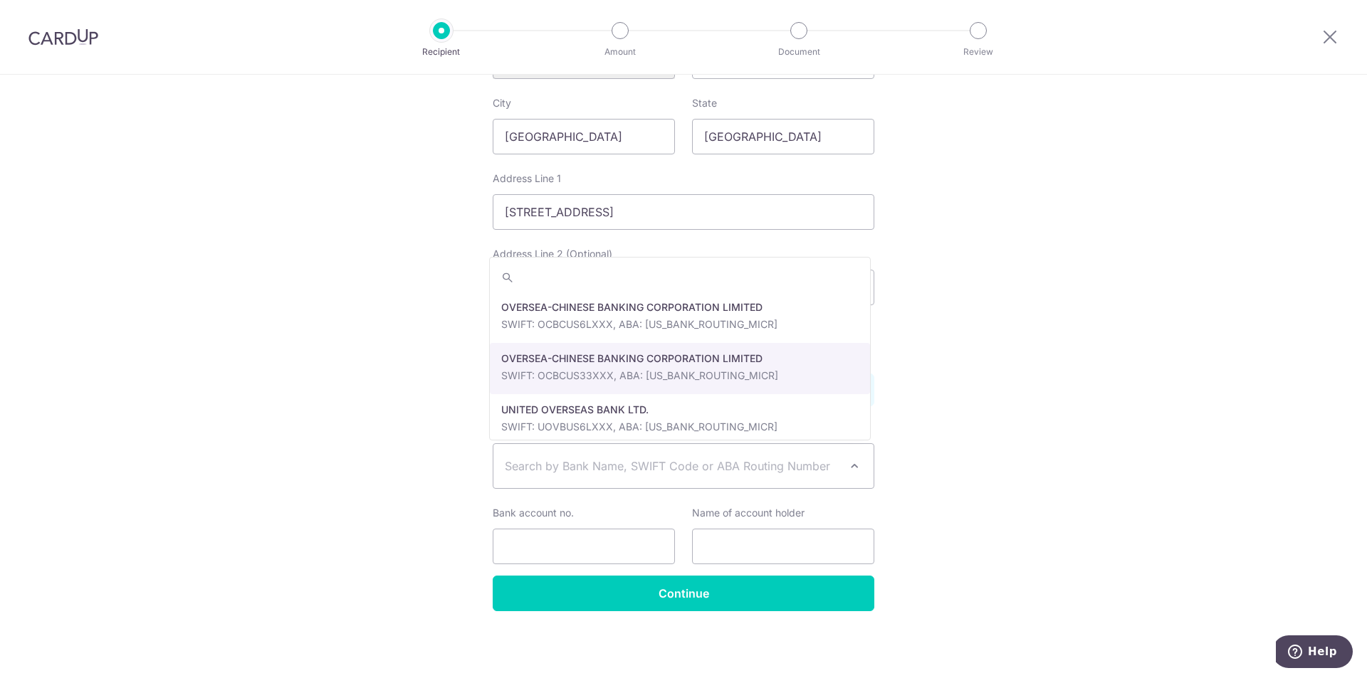
click at [1006, 258] on div "Who would you like to pay? Your recipient does not need a CardUp account to rec…" at bounding box center [683, 81] width 1367 height 1194
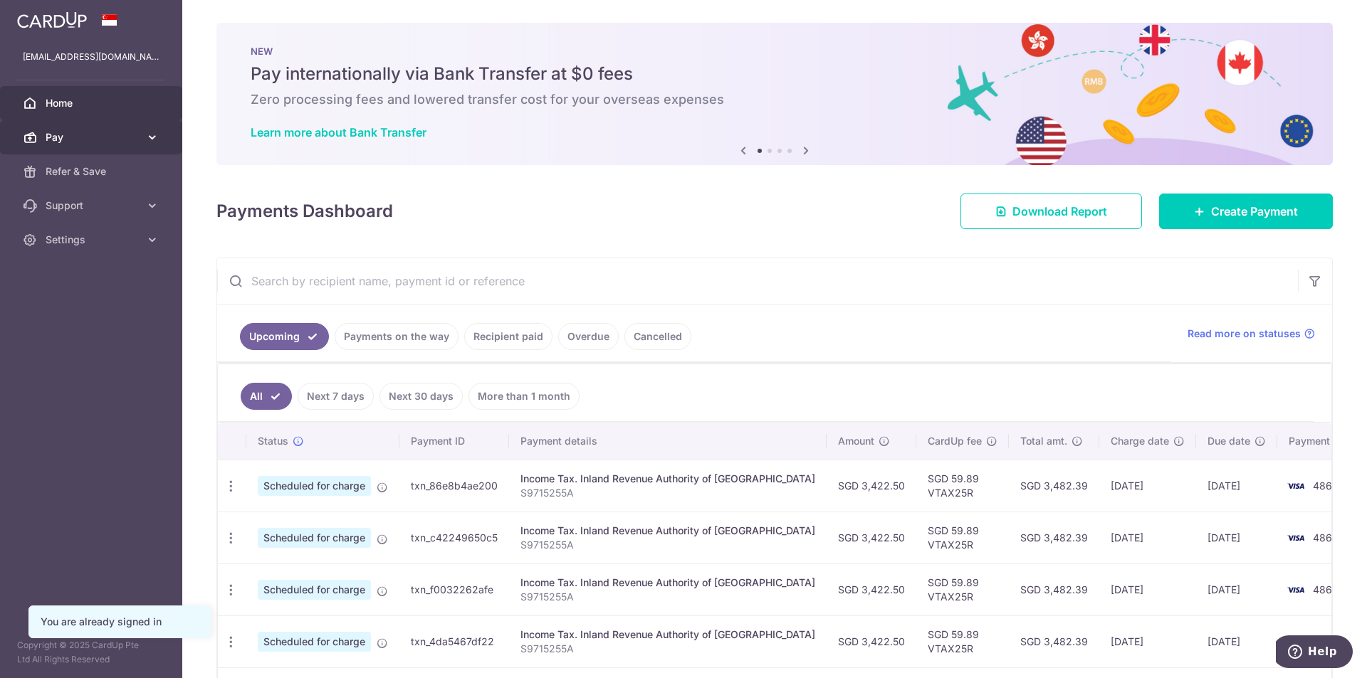
click at [154, 137] on icon at bounding box center [152, 137] width 14 height 14
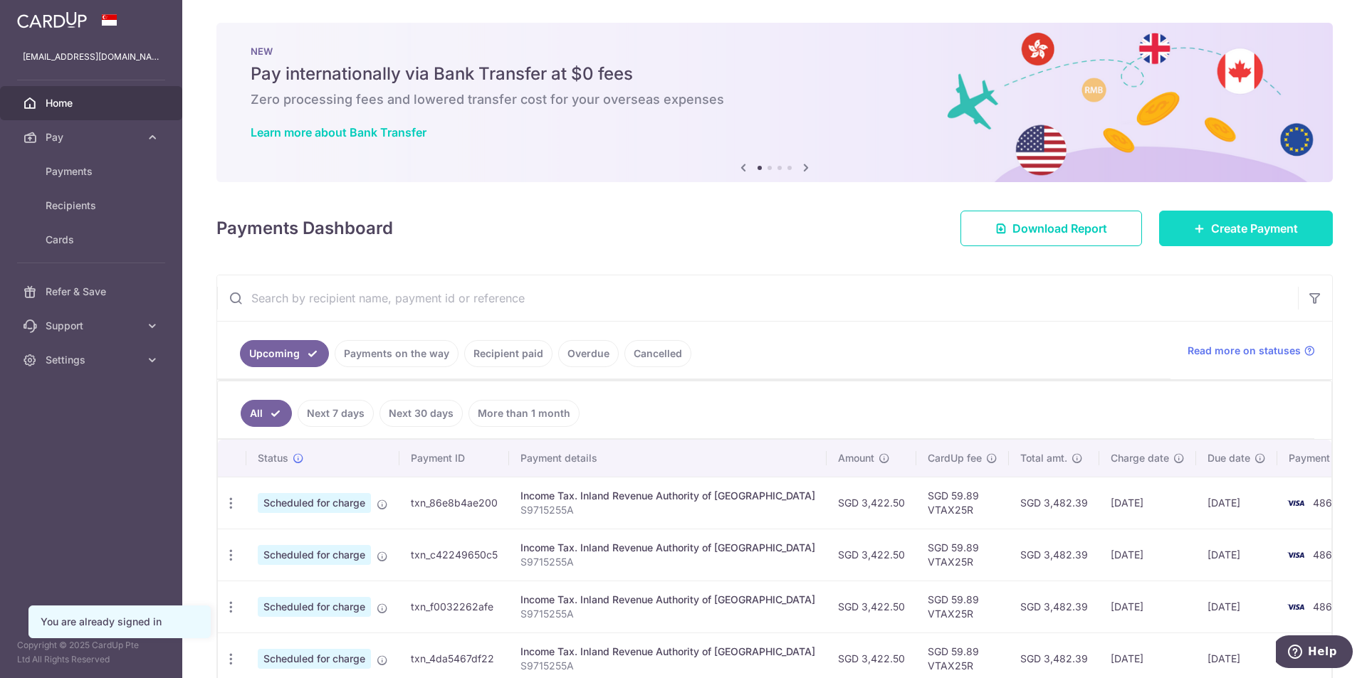
click at [1177, 220] on link "Create Payment" at bounding box center [1246, 229] width 174 height 36
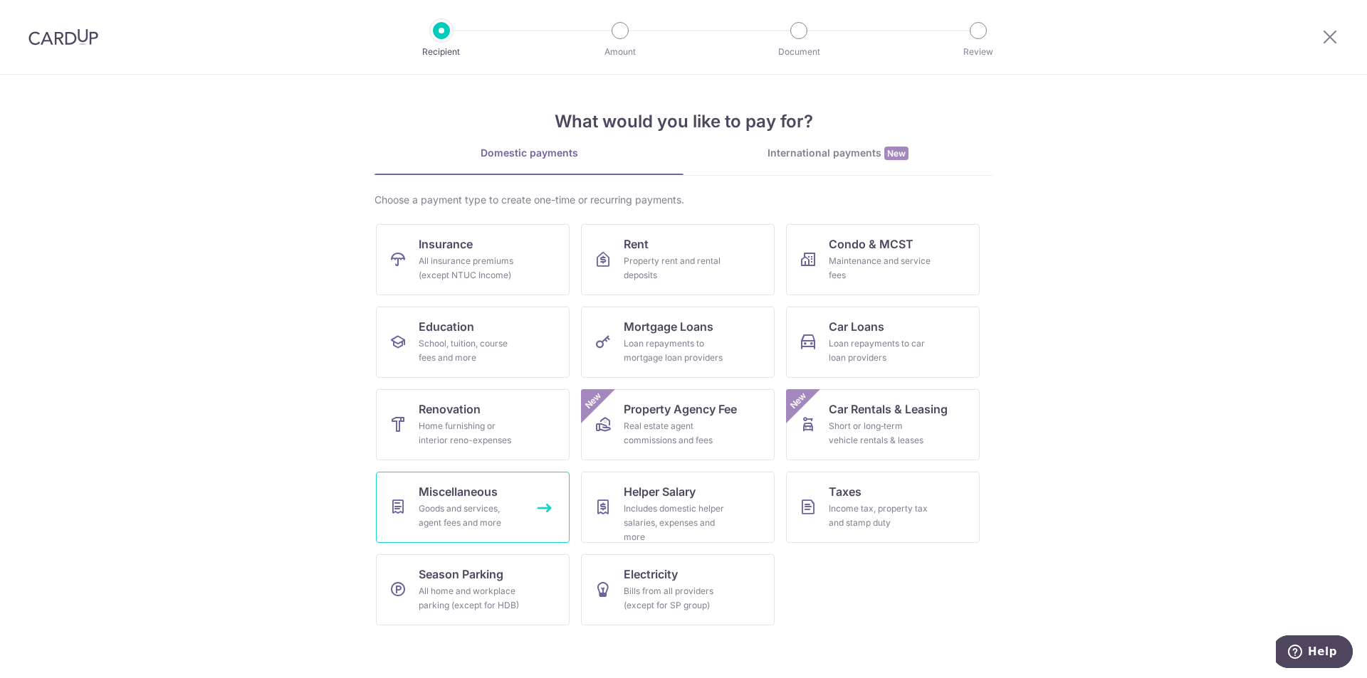
click at [547, 521] on link "Miscellaneous Goods and services, agent fees and more" at bounding box center [473, 507] width 194 height 71
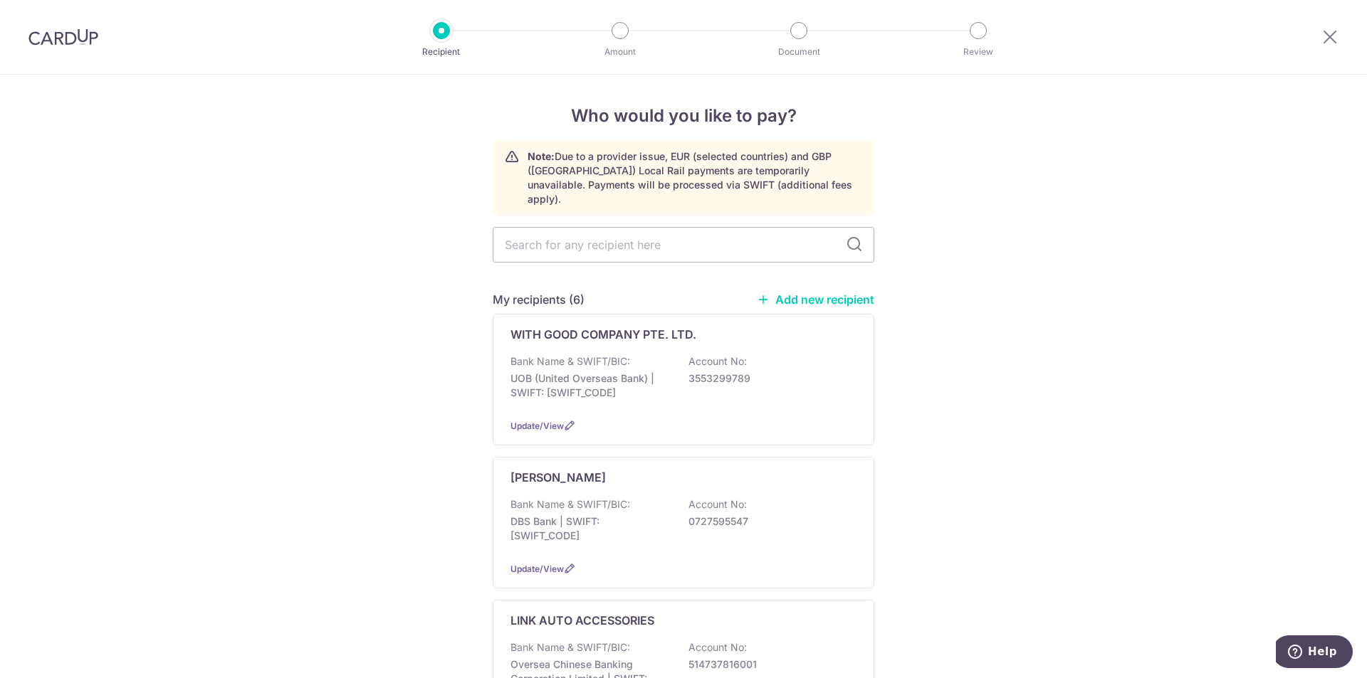
click at [799, 293] on link "Add new recipient" at bounding box center [815, 300] width 117 height 14
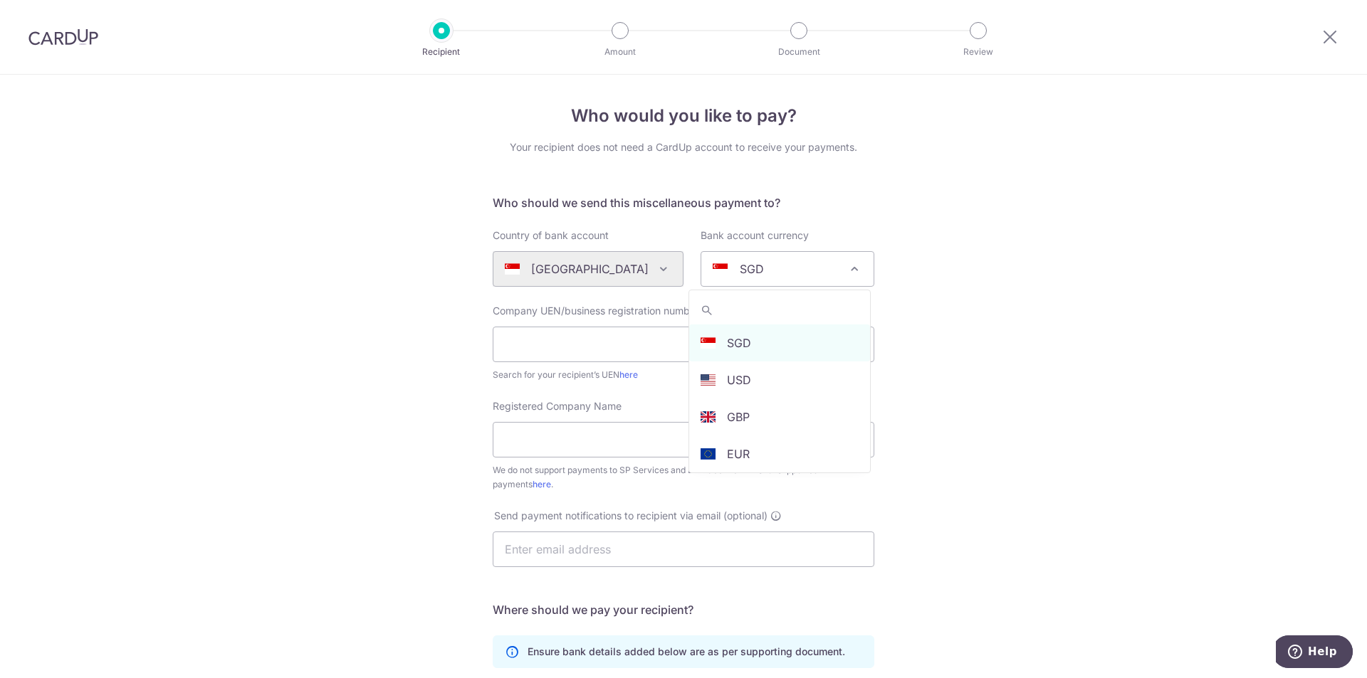
click at [724, 267] on div "SGD" at bounding box center [775, 268] width 127 height 17
type input "usd"
select select "5"
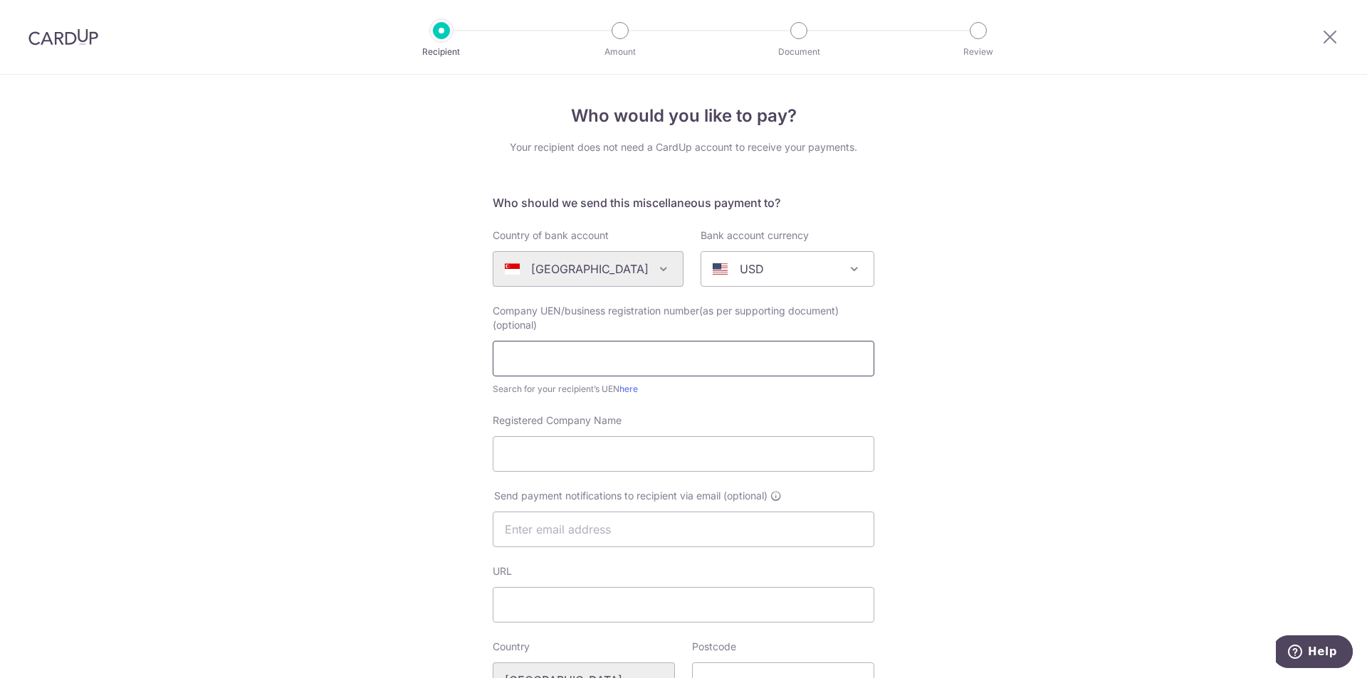
click at [659, 365] on input "text" at bounding box center [683, 359] width 381 height 36
click at [645, 364] on input "text" at bounding box center [683, 359] width 381 height 36
click at [760, 453] on input "Registered Company Name" at bounding box center [683, 454] width 381 height 36
paste input "Golfasian Services Pte Ltd"
type input "Golfasian Services Pte Ltd"
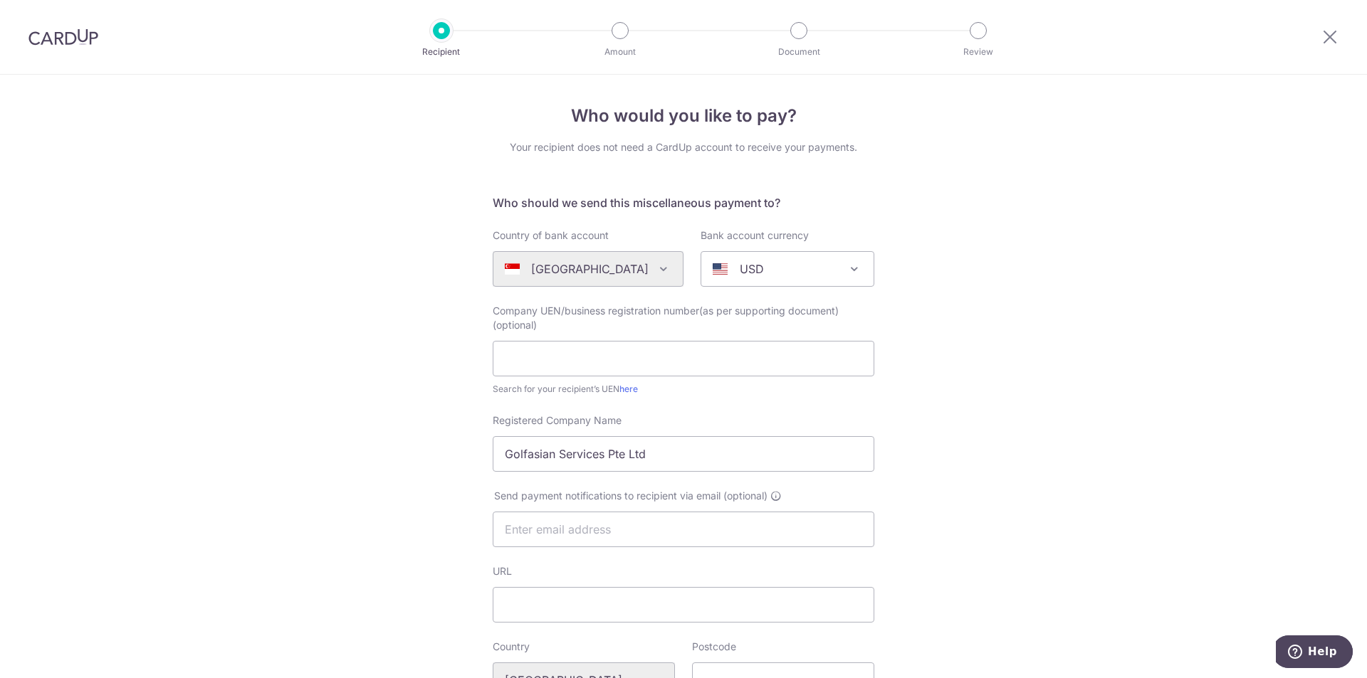
click at [596, 537] on input "text" at bounding box center [683, 530] width 381 height 36
type input "cassansw@gmail.com"
click at [581, 600] on input "URL" at bounding box center [683, 605] width 381 height 36
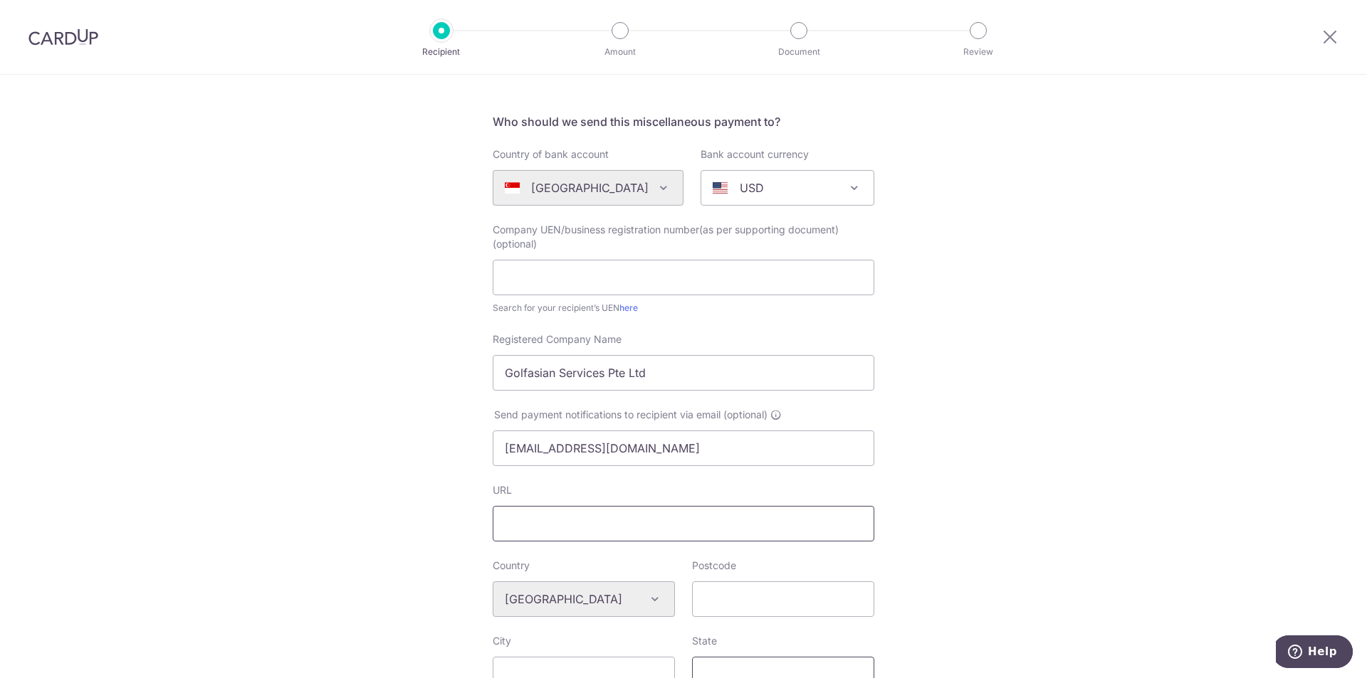
scroll to position [214, 0]
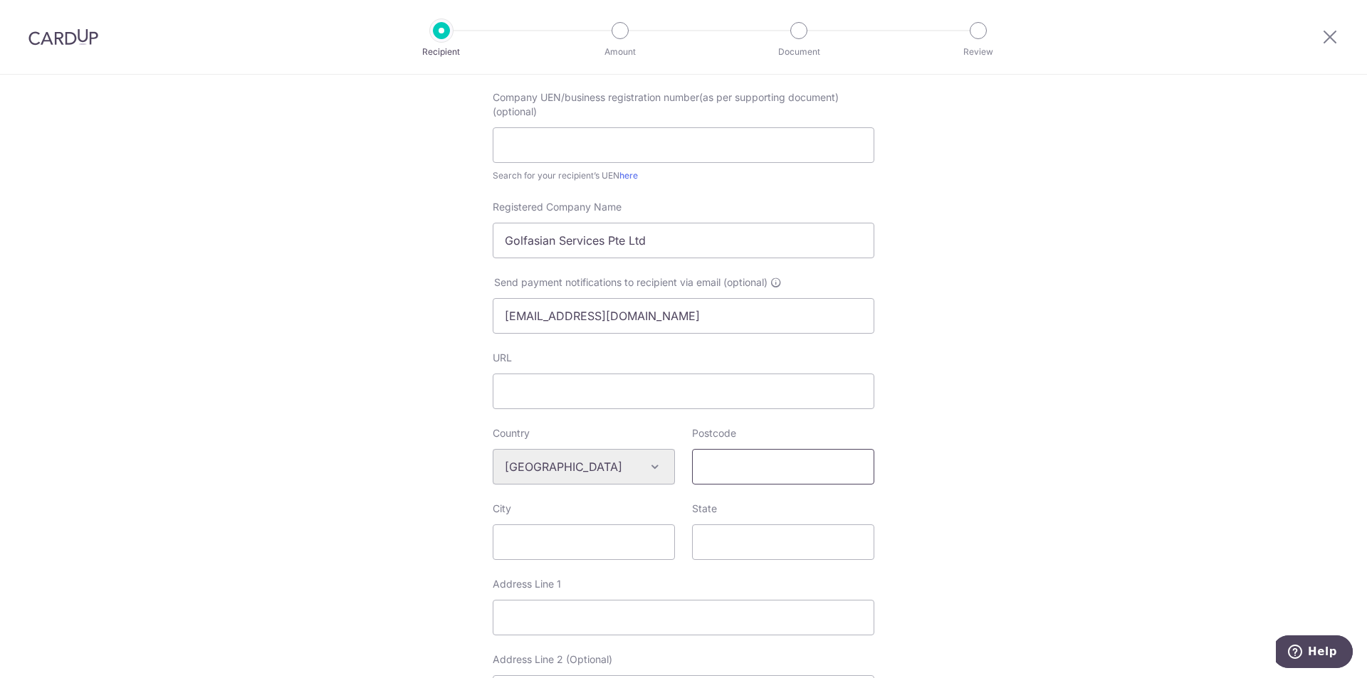
click at [777, 459] on input "Postcode" at bounding box center [783, 467] width 182 height 36
click at [812, 460] on input "Postcode" at bounding box center [783, 467] width 182 height 36
paste input "179098"
type input "179098"
click at [559, 612] on input "Address Line 1" at bounding box center [683, 618] width 381 height 36
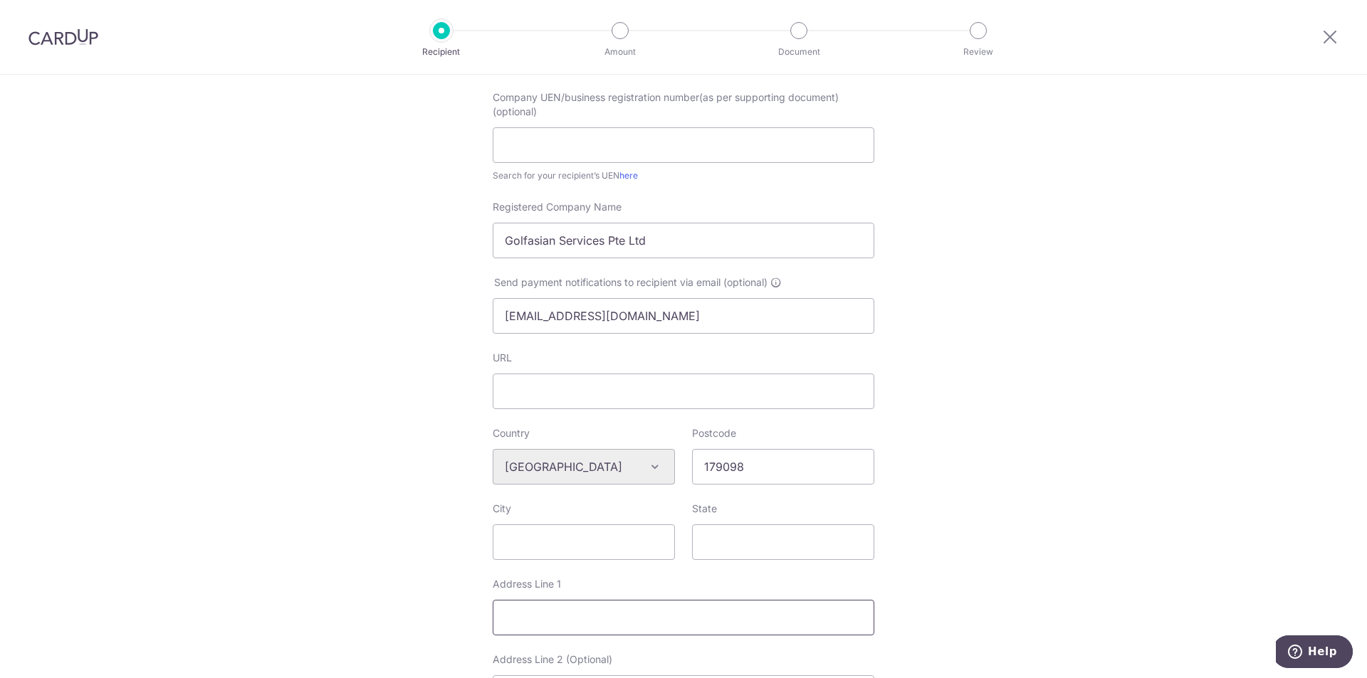
paste input "111 North Bridge Road, #20-05 Peninsula Plaza,"
type input "111 North Bridge Road, #20-05 Peninsula Plaza,"
click at [532, 544] on input "City" at bounding box center [584, 543] width 182 height 36
type input "Singapore"
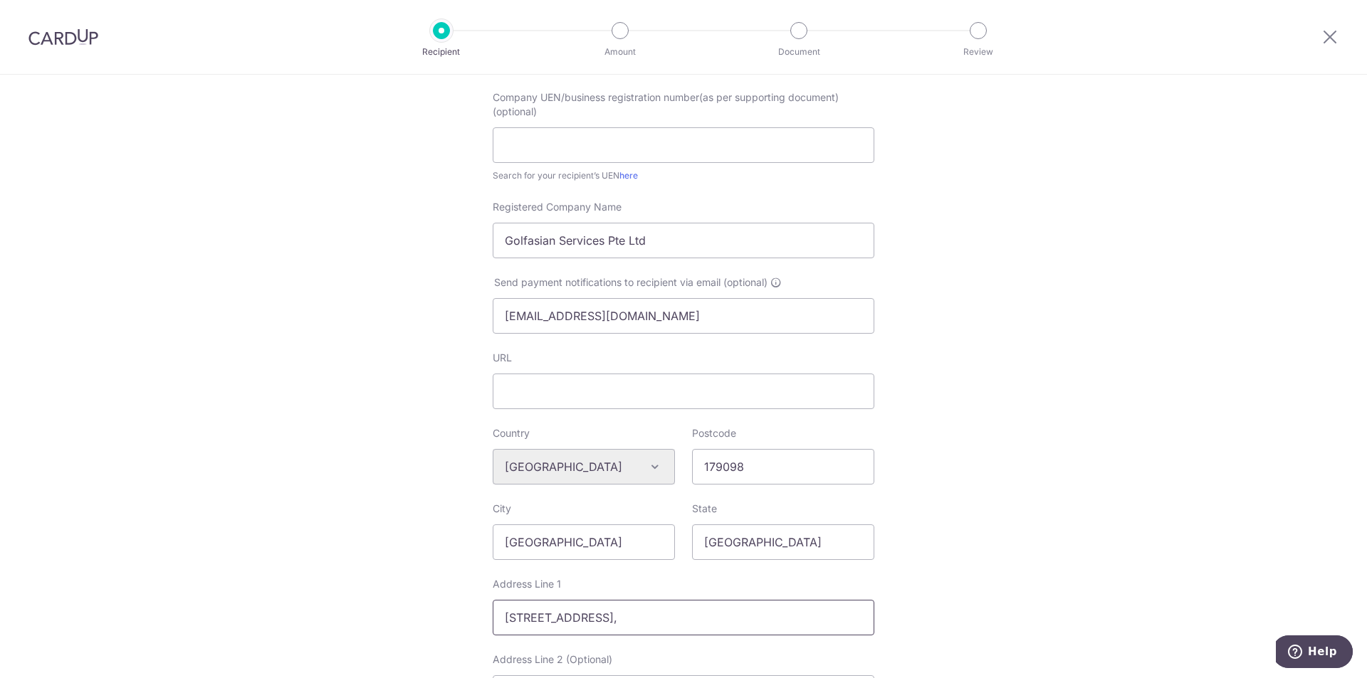
click at [755, 619] on input "111 North Bridge Road, #20-05 Peninsula Plaza," at bounding box center [683, 618] width 381 height 36
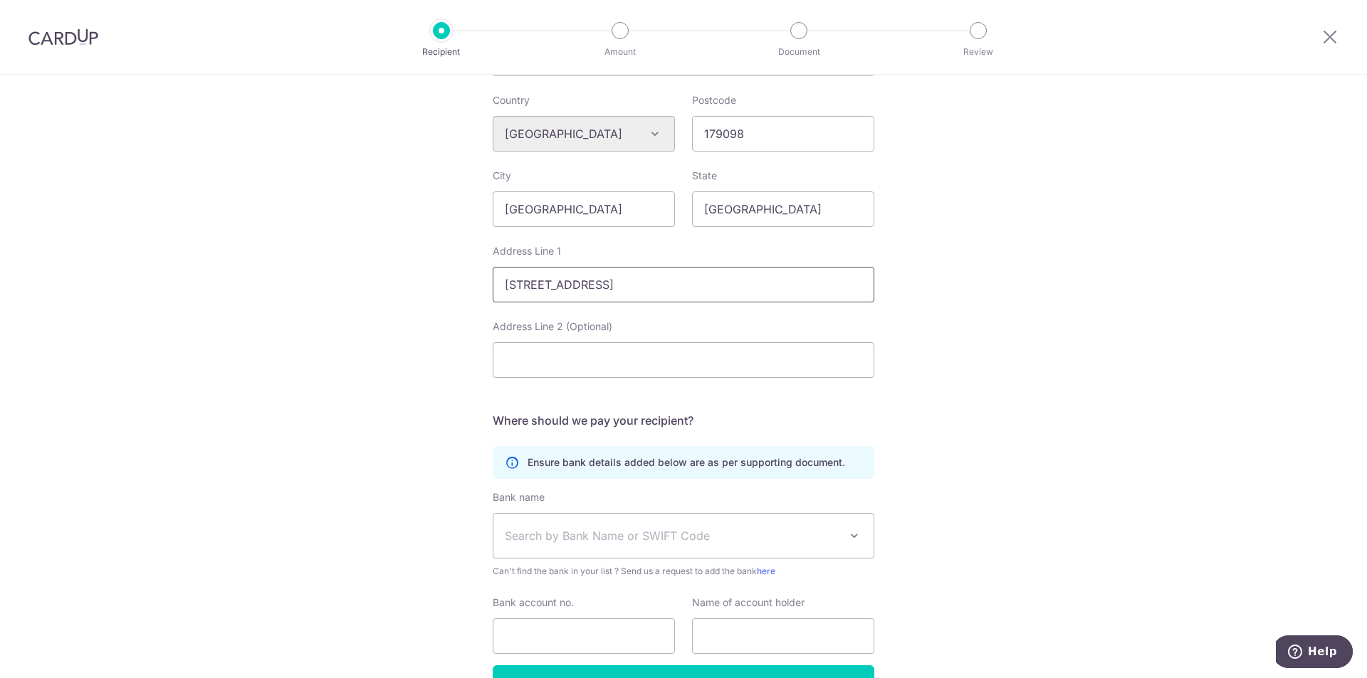
scroll to position [636, 0]
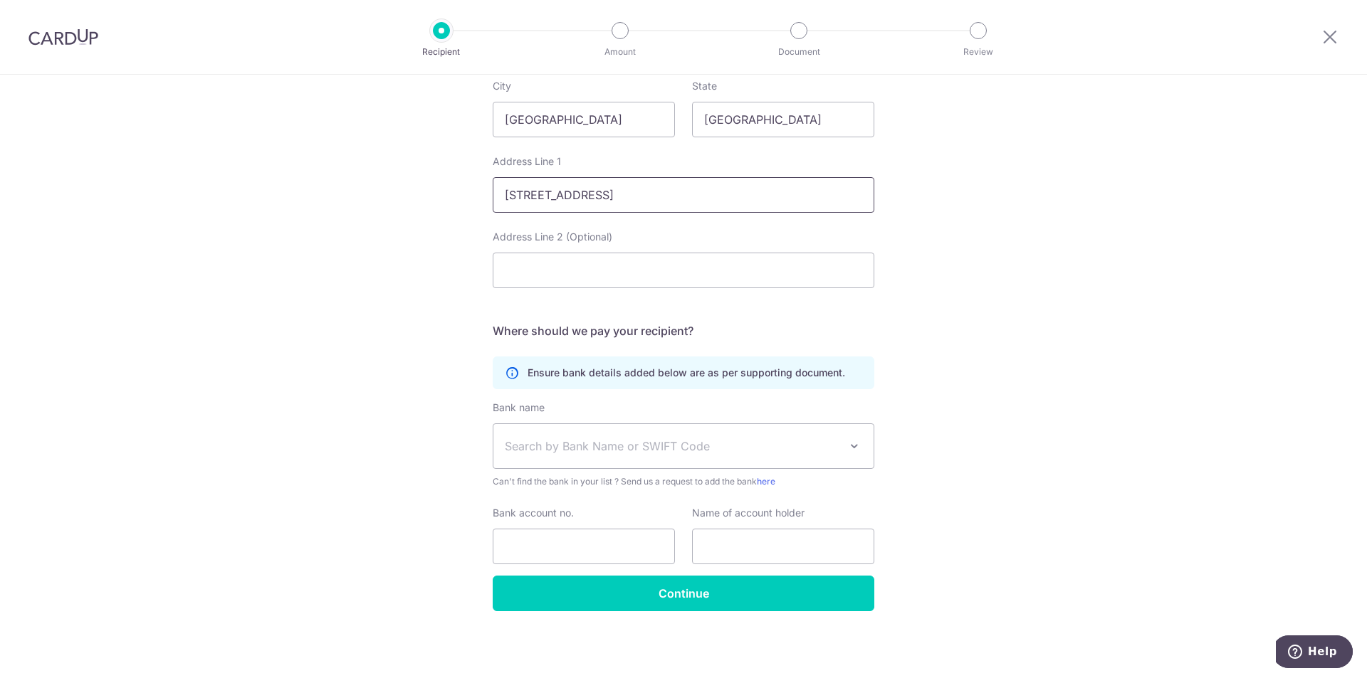
type input "111 North Bridge Road, #20-05 Peninsula Plaza"
click at [619, 454] on span "Search by Bank Name or SWIFT Code" at bounding box center [683, 446] width 380 height 44
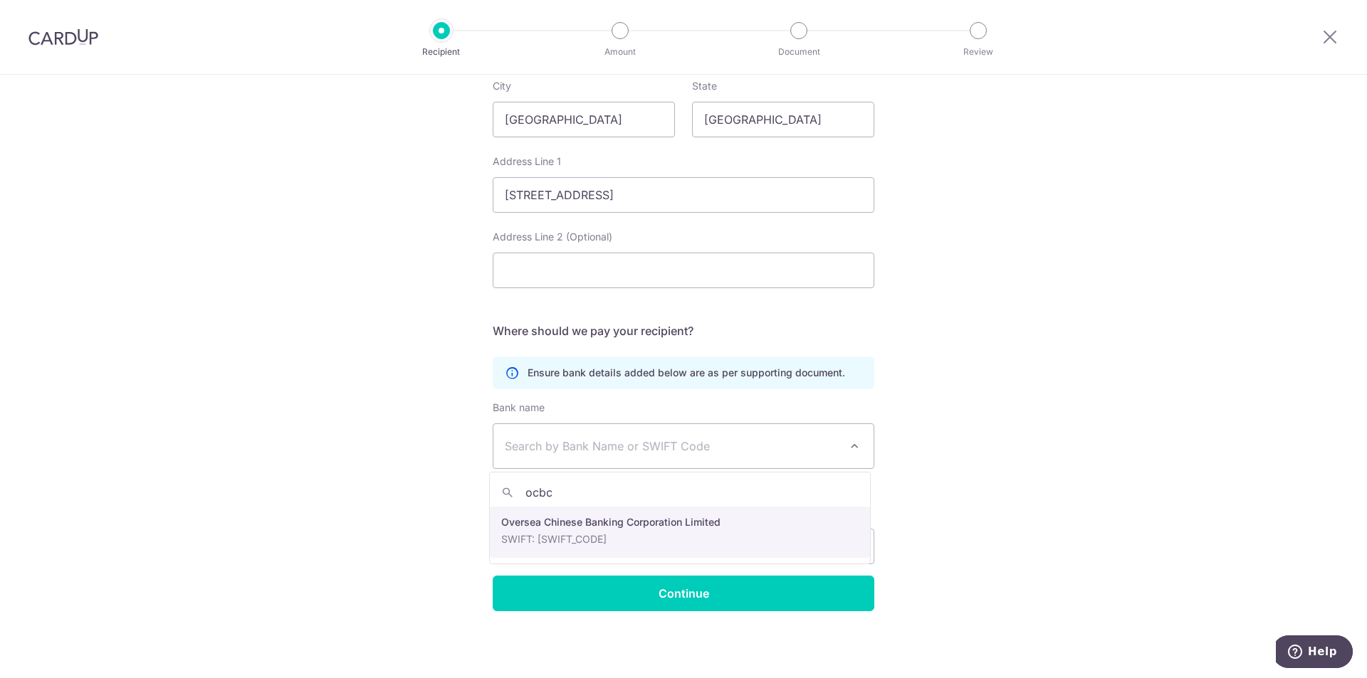
type input "ocbc"
select select "12"
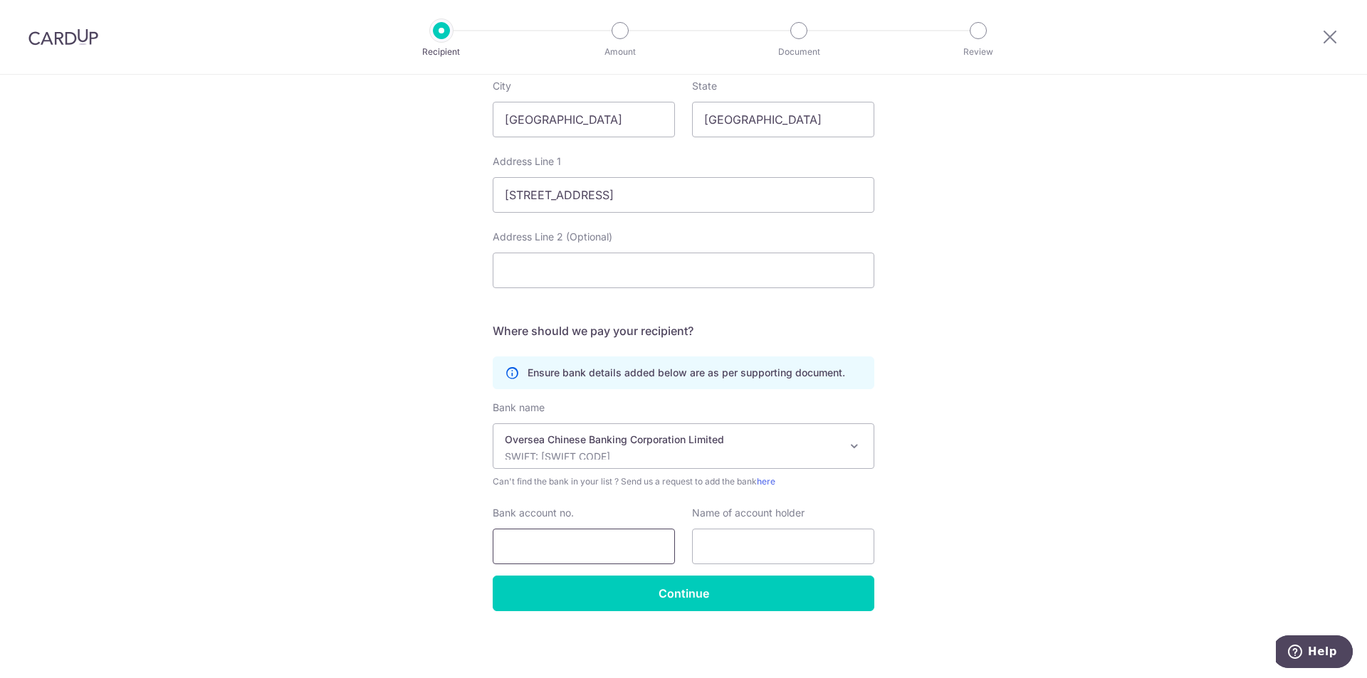
click at [612, 557] on input "Bank account no." at bounding box center [584, 547] width 182 height 36
click at [557, 541] on input "Bank account no." at bounding box center [584, 547] width 182 height 36
paste input "517030375201"
type input "517030375201"
click at [991, 468] on div "Who would you like to pay? Your recipient does not need a CardUp account to rec…" at bounding box center [683, 58] width 1367 height 1240
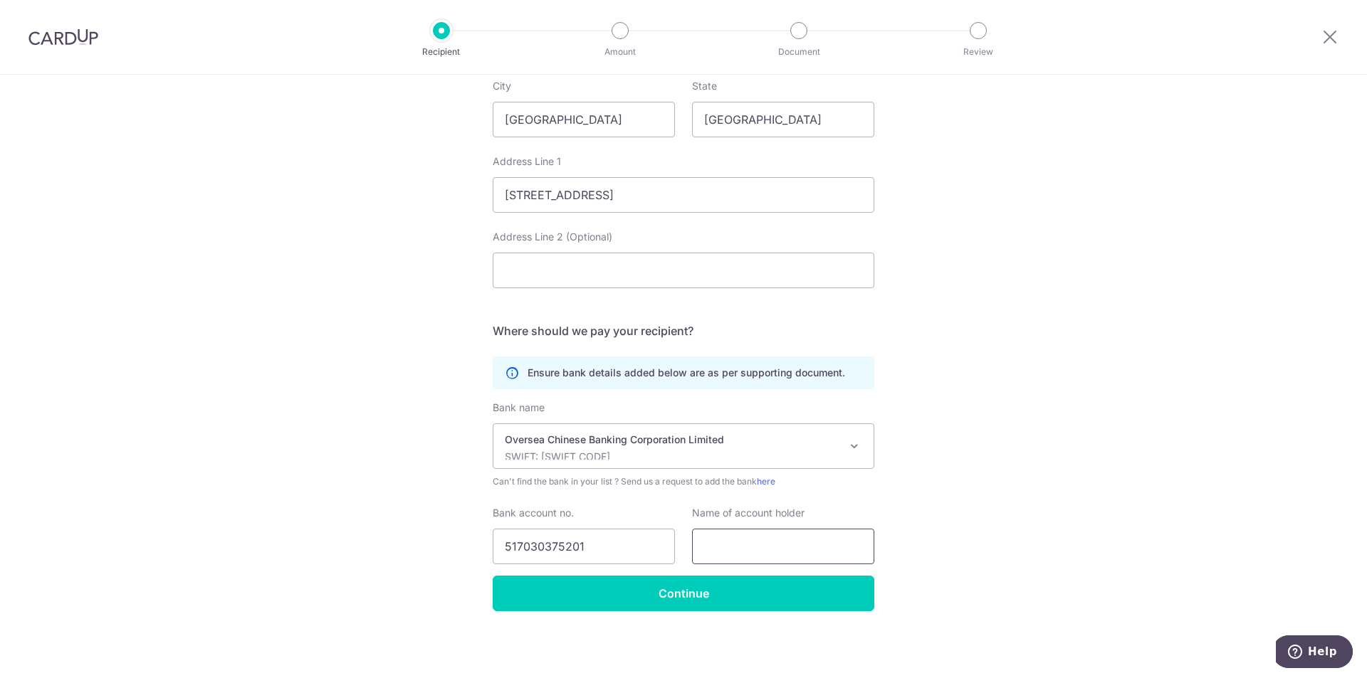
click at [814, 537] on input "text" at bounding box center [783, 547] width 182 height 36
click at [749, 537] on input "text" at bounding box center [783, 547] width 182 height 36
paste input "Golfasian Services Pte Ltd"
type input "Golfasian Services Pte Ltd"
click at [966, 544] on div "Who would you like to pay? Your recipient does not need a CardUp account to rec…" at bounding box center [683, 58] width 1367 height 1240
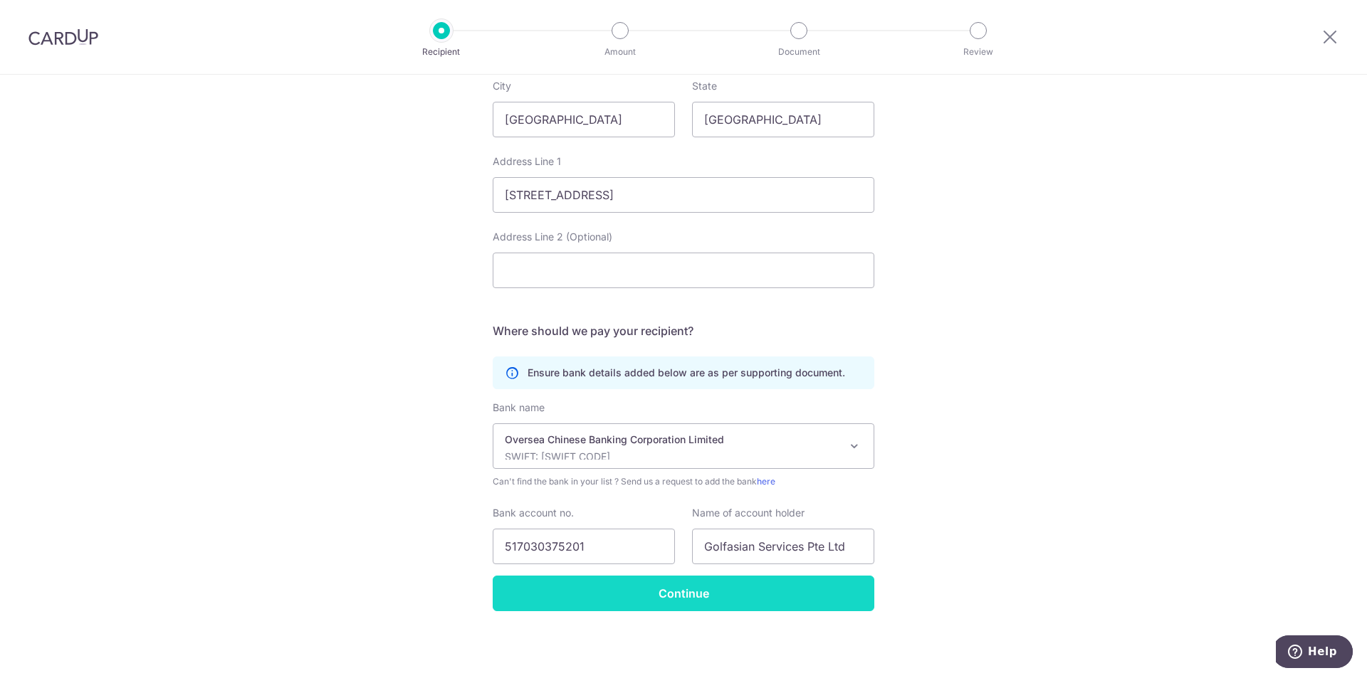
click at [668, 588] on input "Continue" at bounding box center [683, 594] width 381 height 36
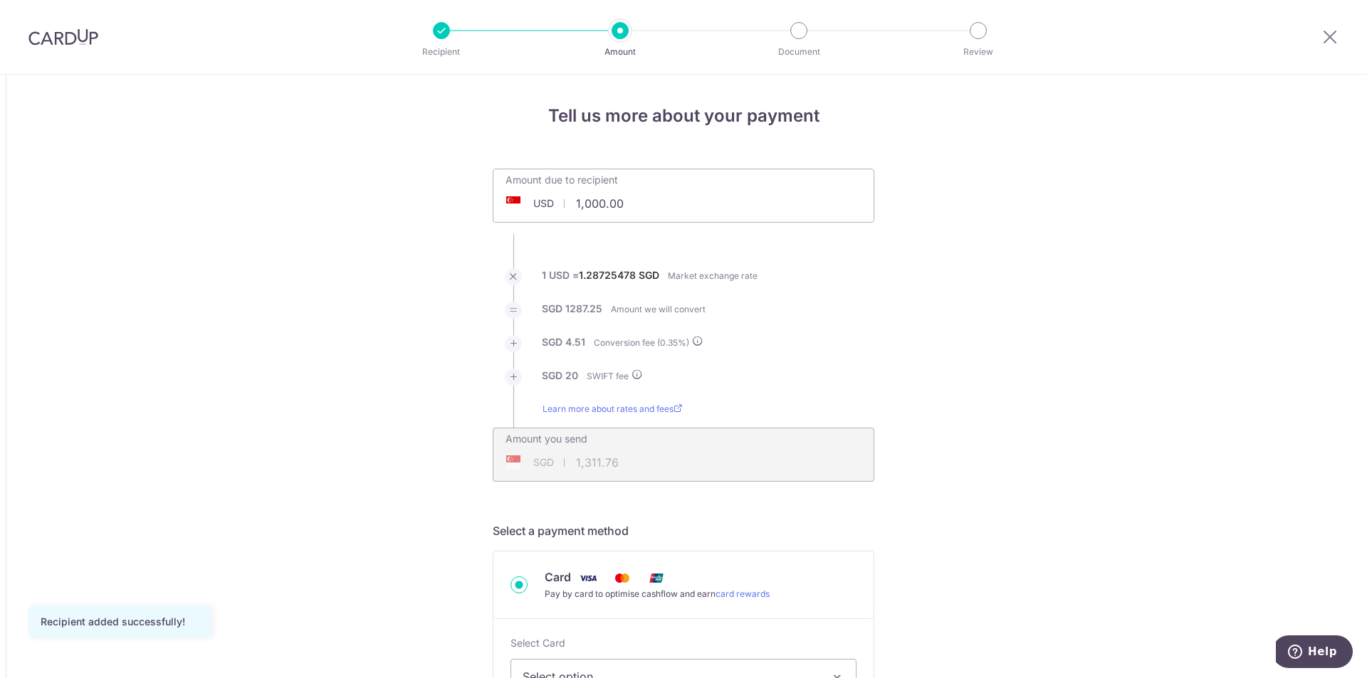
click at [599, 460] on div "SGD 1,311.76 1311.76" at bounding box center [592, 462] width 198 height 33
click at [537, 206] on span "USD" at bounding box center [543, 203] width 21 height 14
click at [584, 202] on input "1,000.00" at bounding box center [603, 203] width 220 height 33
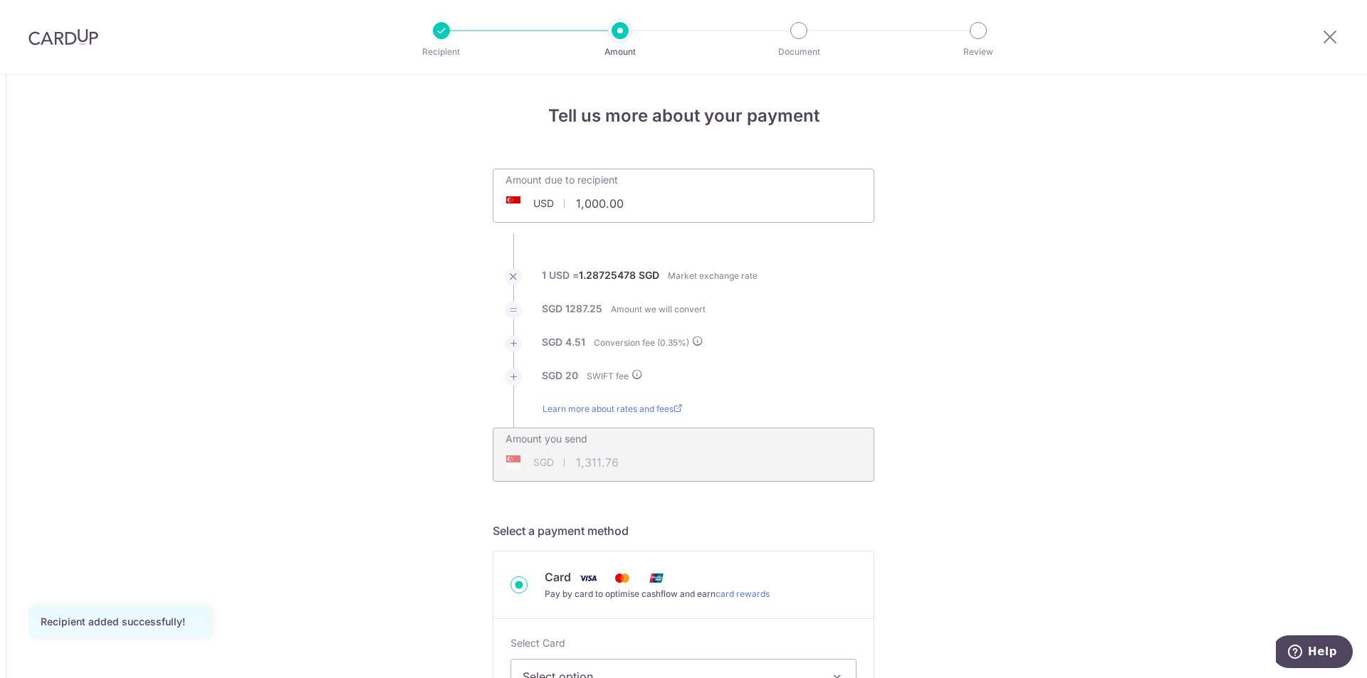
click at [584, 202] on input "1,000.00" at bounding box center [603, 203] width 220 height 33
drag, startPoint x: 1150, startPoint y: 316, endPoint x: 1004, endPoint y: 303, distance: 147.2
type input "2,280.00"
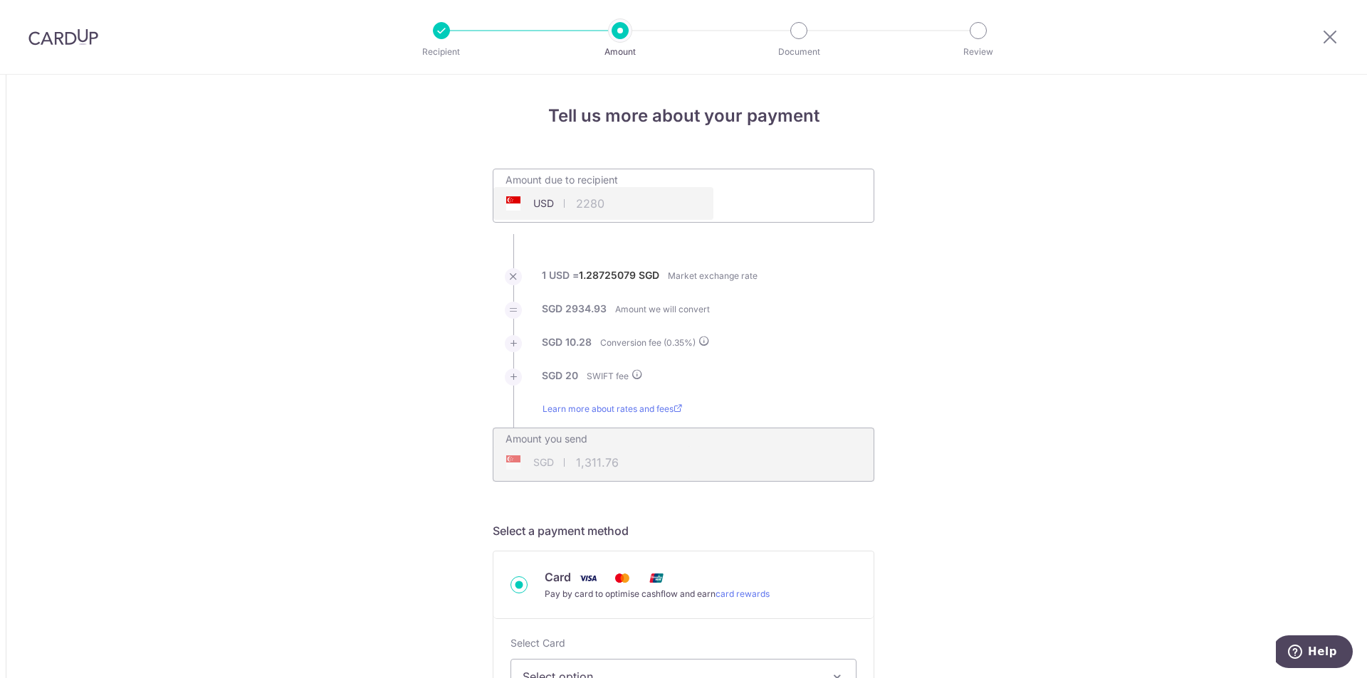
type input "2,965.21"
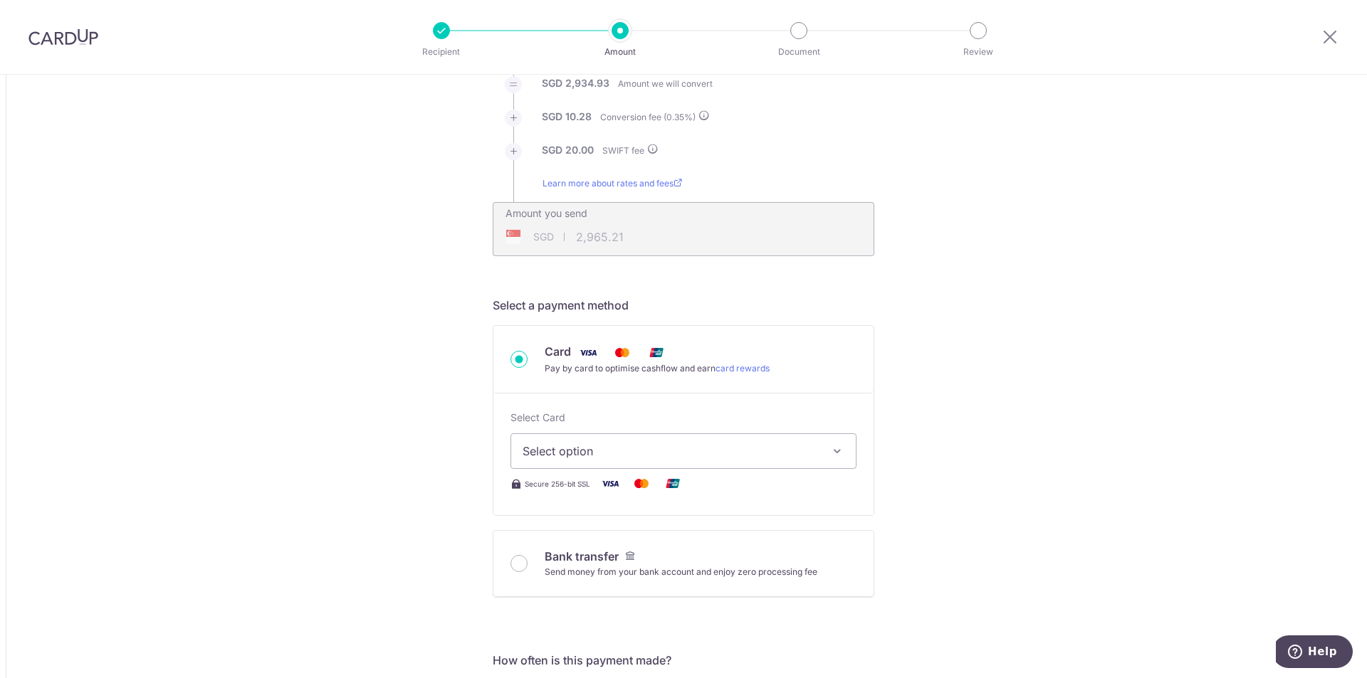
scroll to position [427, 0]
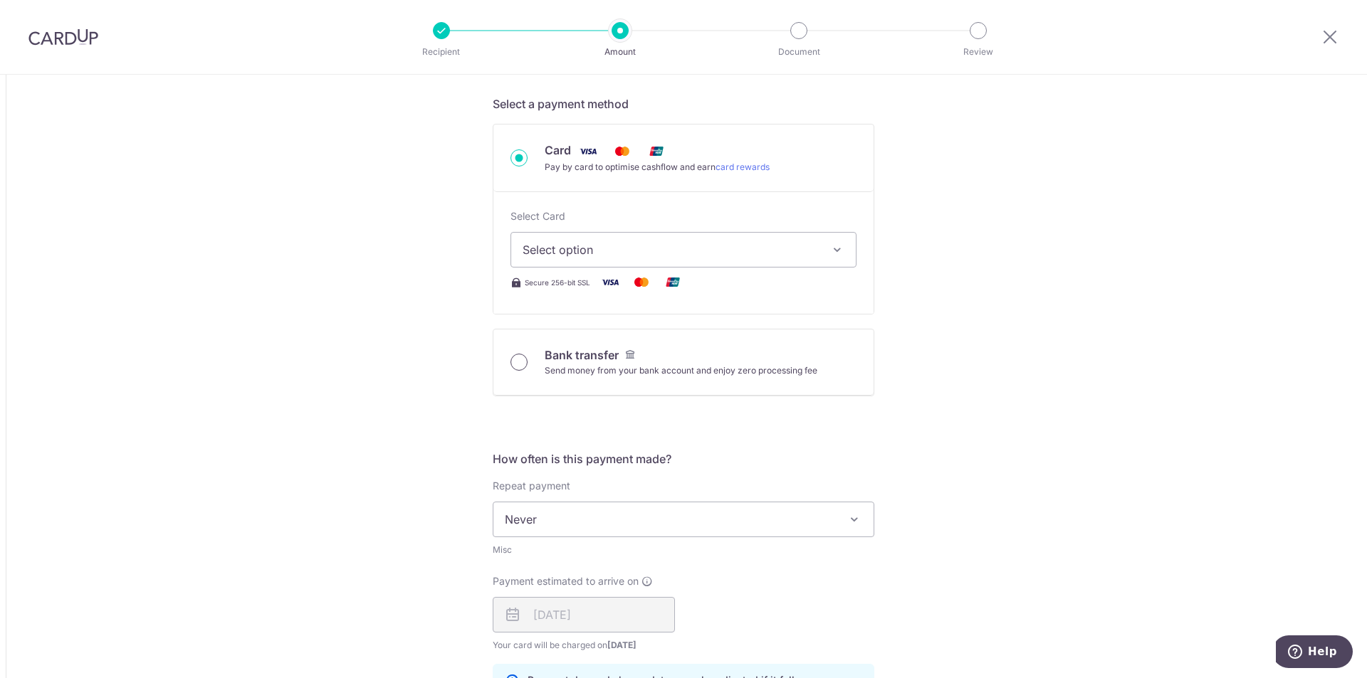
click at [517, 364] on input "Bank transfer Send money from your bank account and enjoy zero processing fee" at bounding box center [518, 362] width 17 height 17
radio input "true"
type input "2,280.00"
type input "2,960.61"
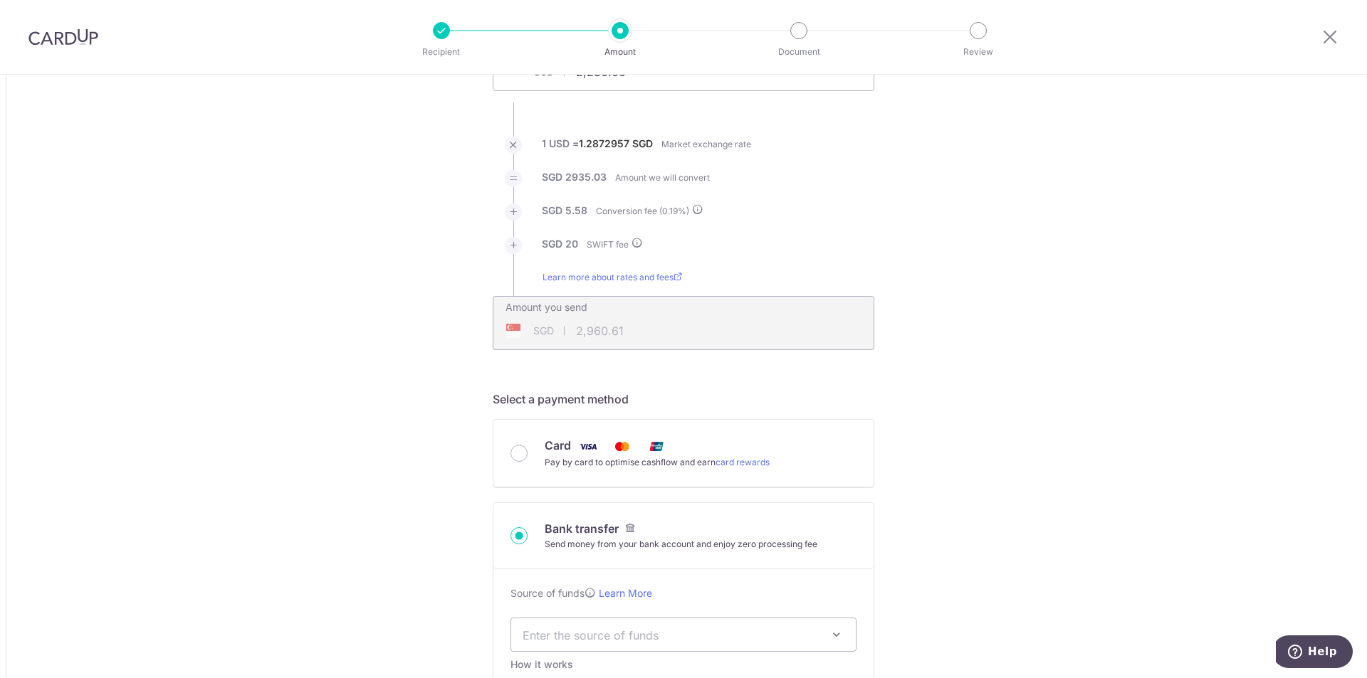
scroll to position [214, 0]
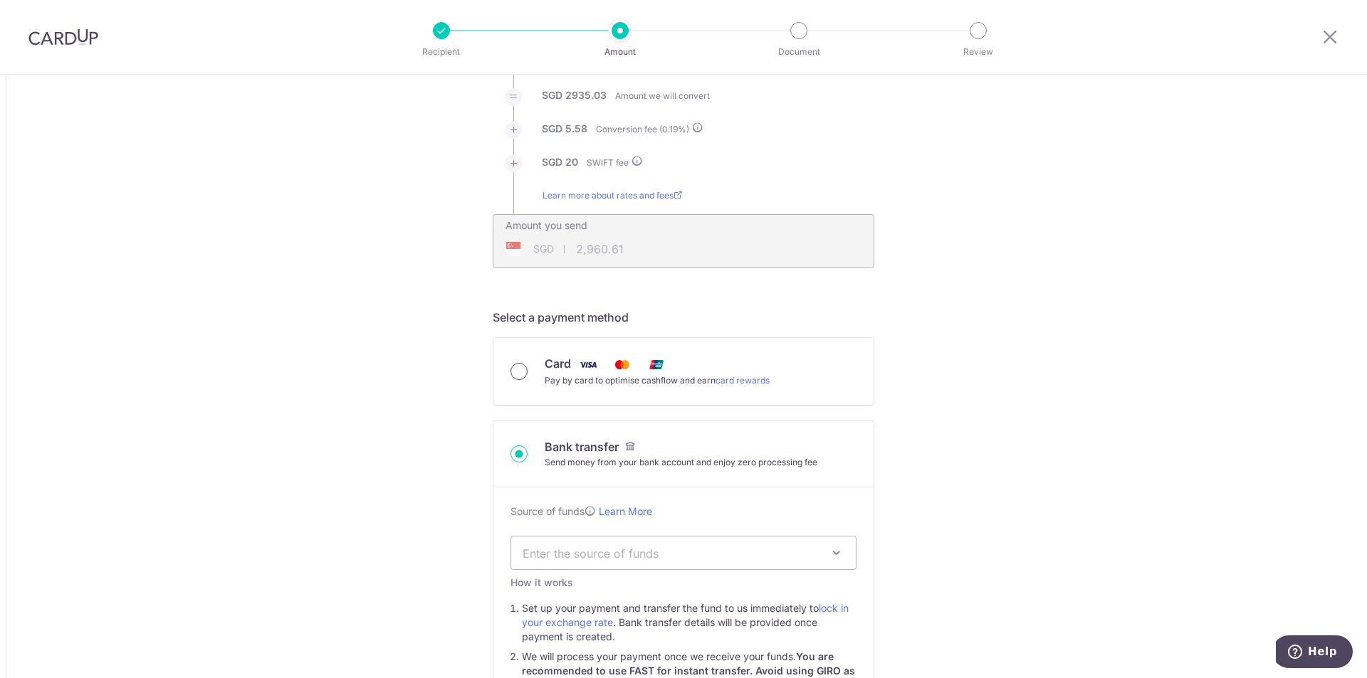
click at [519, 372] on input "Card Pay by card to optimise cashflow and earn card rewards" at bounding box center [518, 371] width 17 height 17
radio input "true"
type input "2,280.00"
type input "2,965.38"
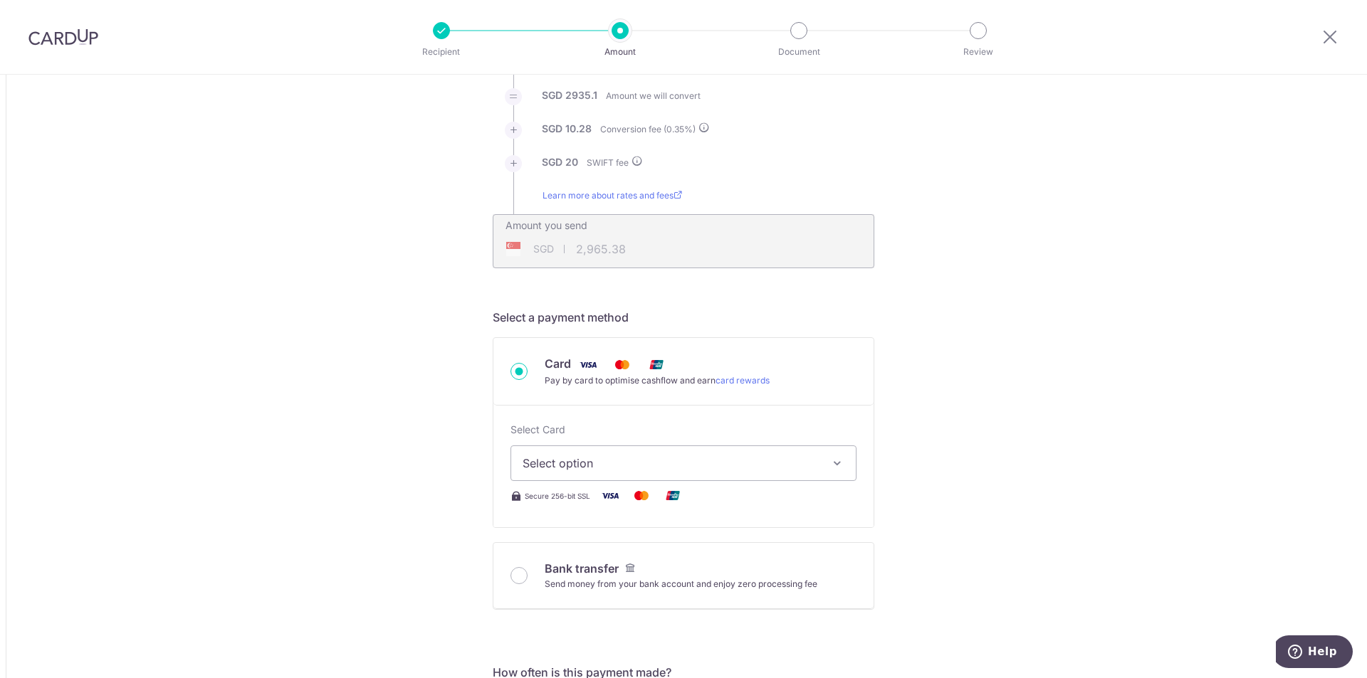
click at [544, 460] on span "Select option" at bounding box center [670, 463] width 296 height 17
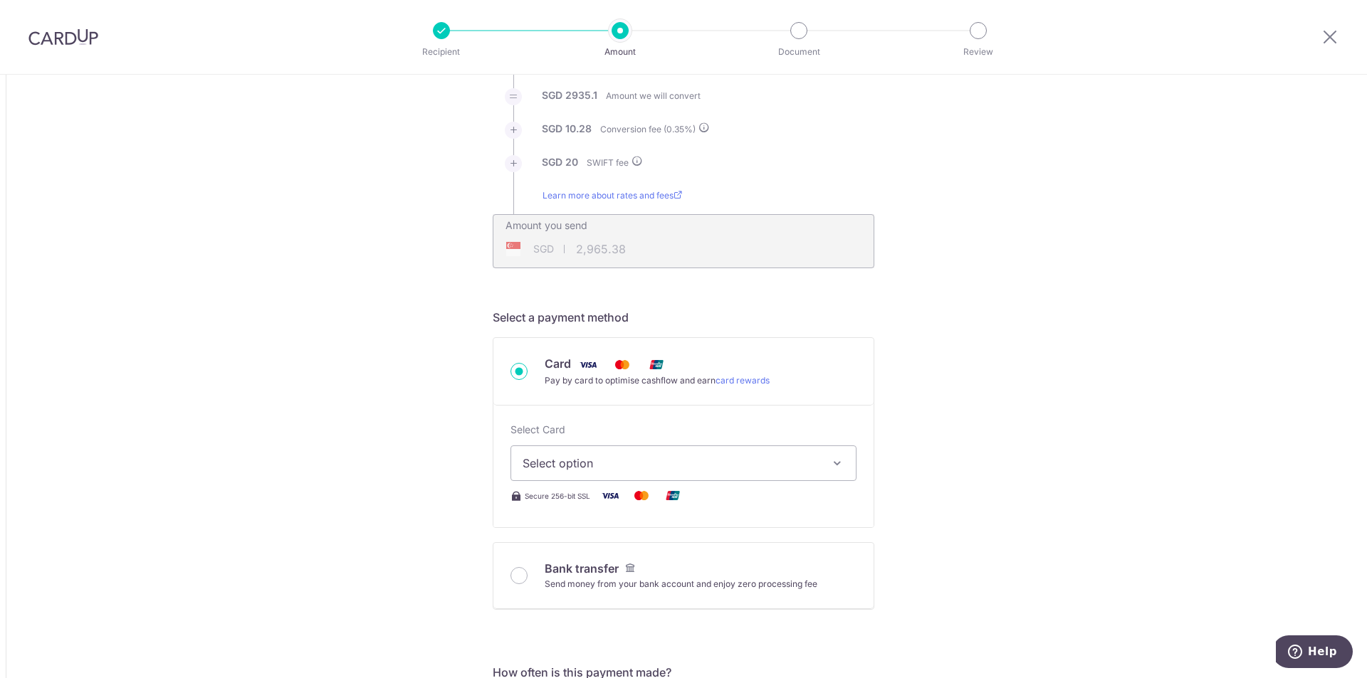
drag, startPoint x: 1046, startPoint y: 434, endPoint x: 1053, endPoint y: 437, distance: 7.7
click at [510, 578] on input "Bank transfer Send money from your bank account and enjoy zero processing fee" at bounding box center [518, 575] width 17 height 17
radio input "true"
type input "2,280.00"
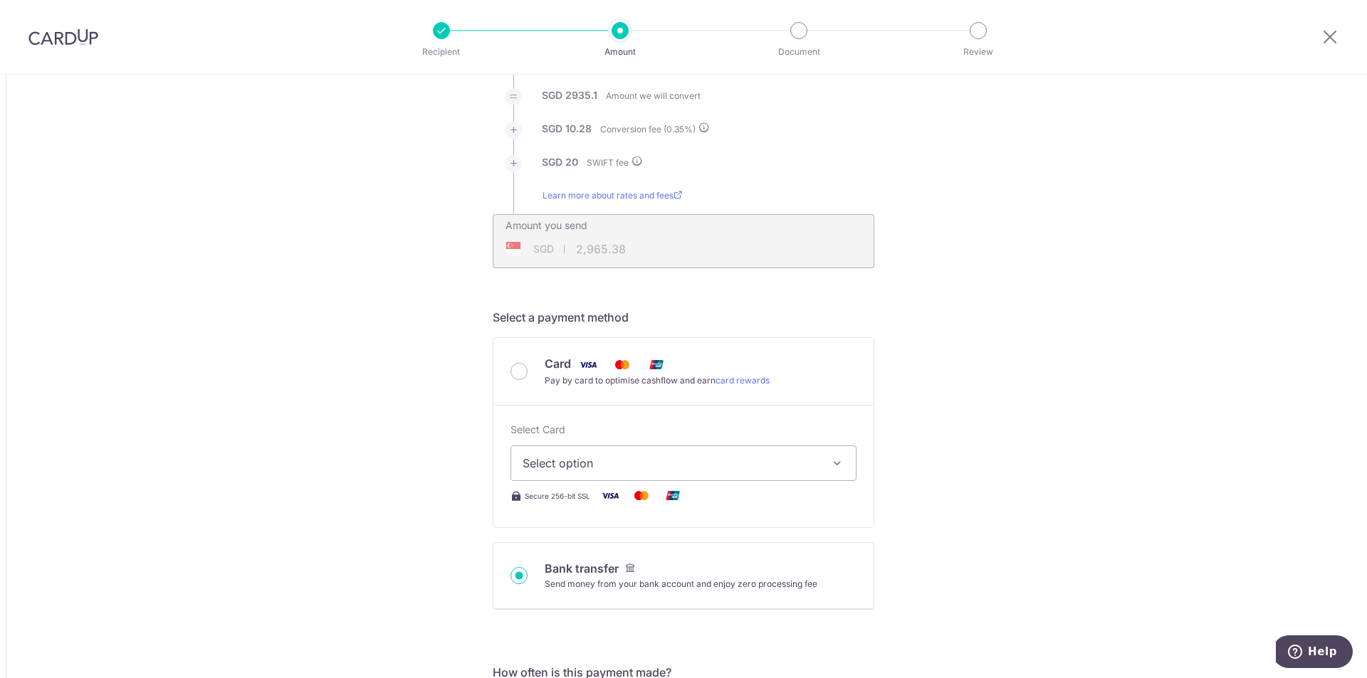
type input "2,960.75"
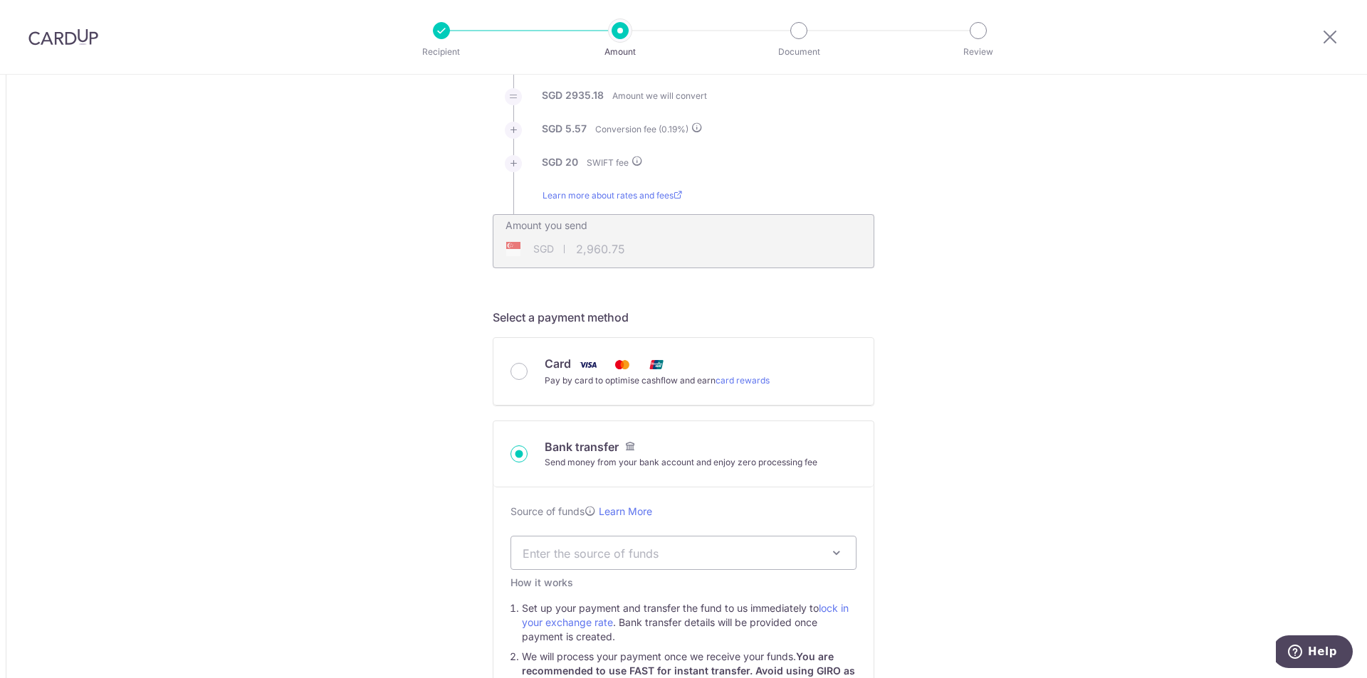
click at [521, 569] on span "Enter the source of funds" at bounding box center [683, 553] width 344 height 33
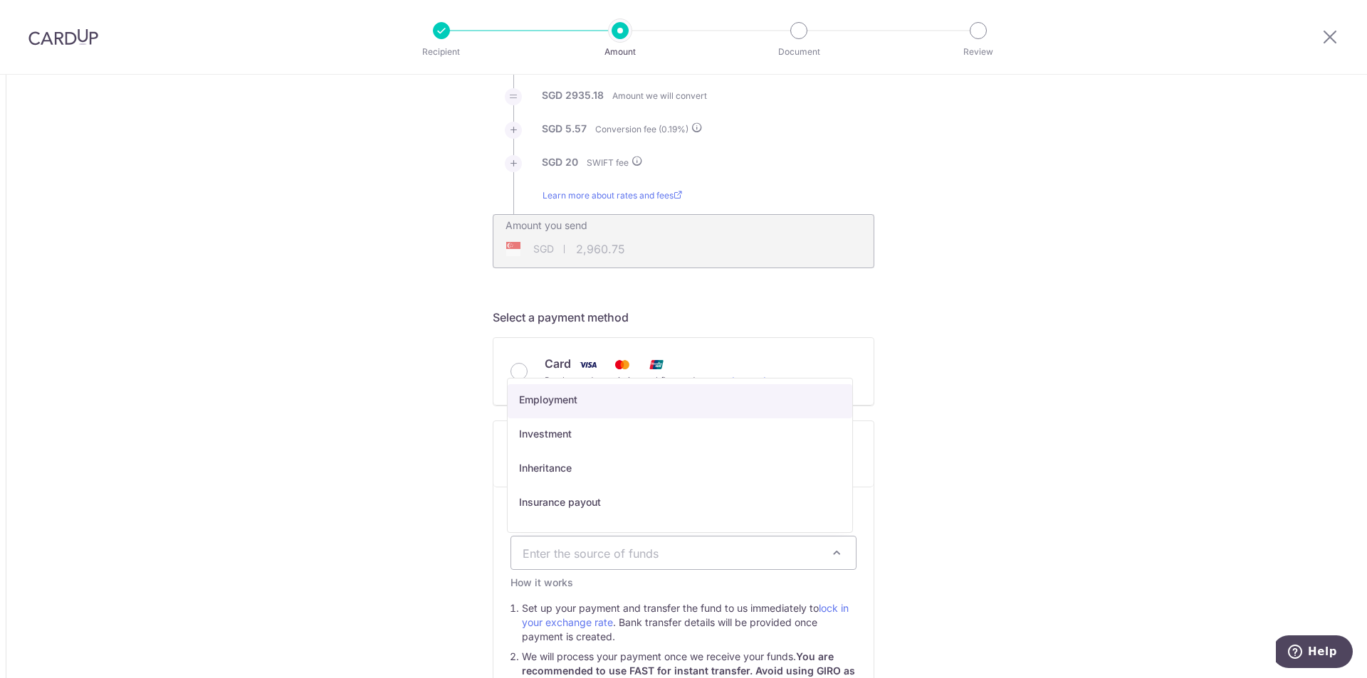
select select "7"
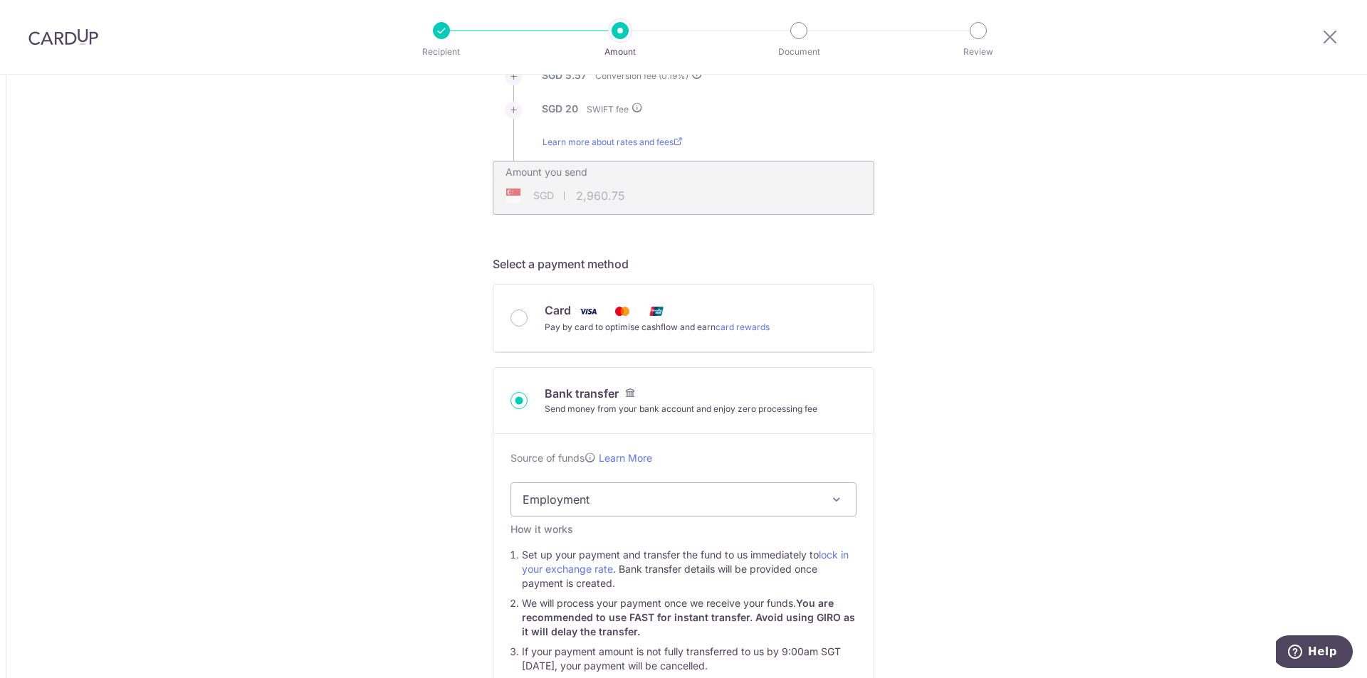
scroll to position [356, 0]
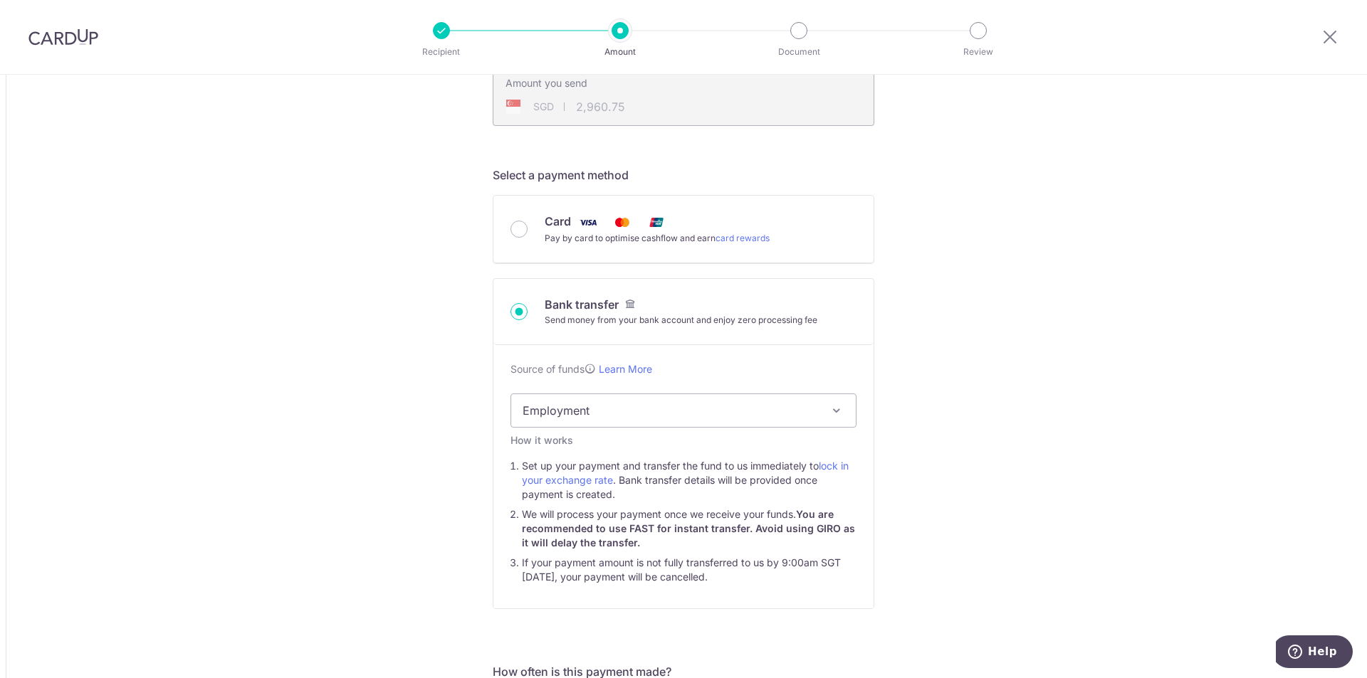
drag, startPoint x: 415, startPoint y: 457, endPoint x: 300, endPoint y: 452, distance: 115.4
click at [300, 452] on div "Tell us more about your payment Amount due to recipient USD 2,280.00 2280 1 USD…" at bounding box center [683, 624] width 1367 height 1811
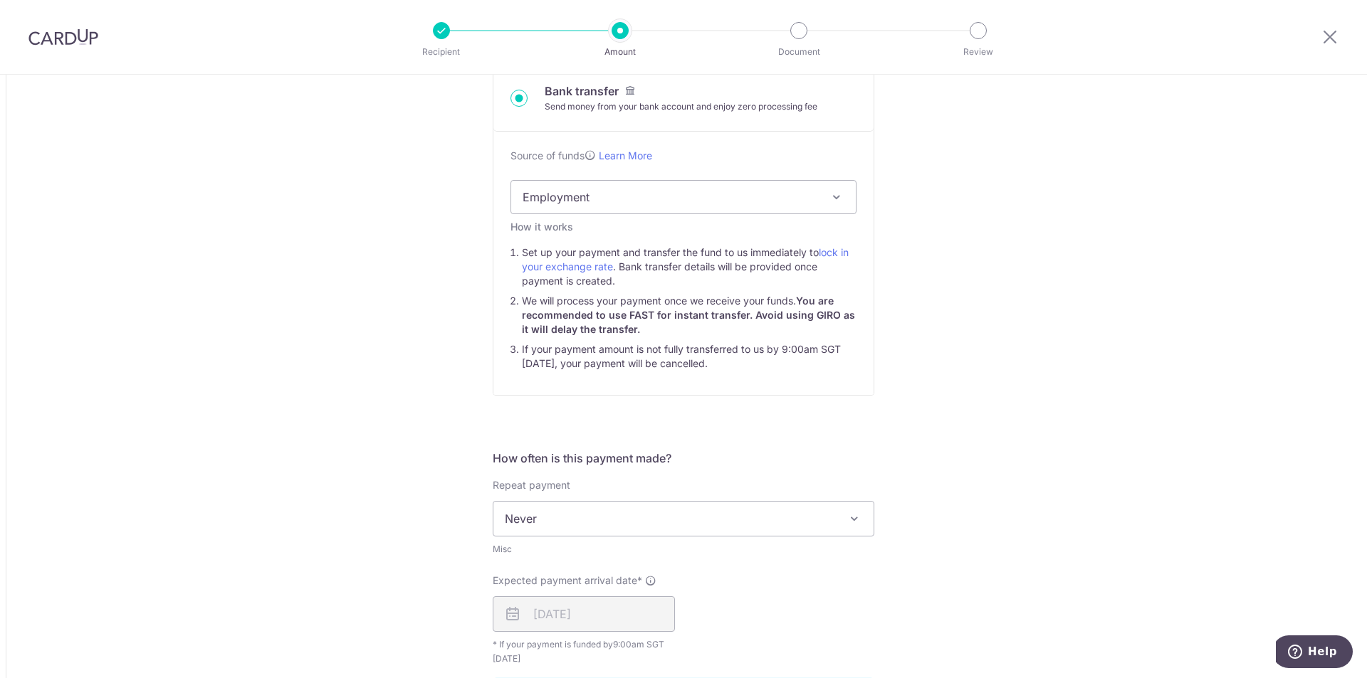
click at [520, 512] on span "Never" at bounding box center [683, 519] width 380 height 34
type input "2,960.88"
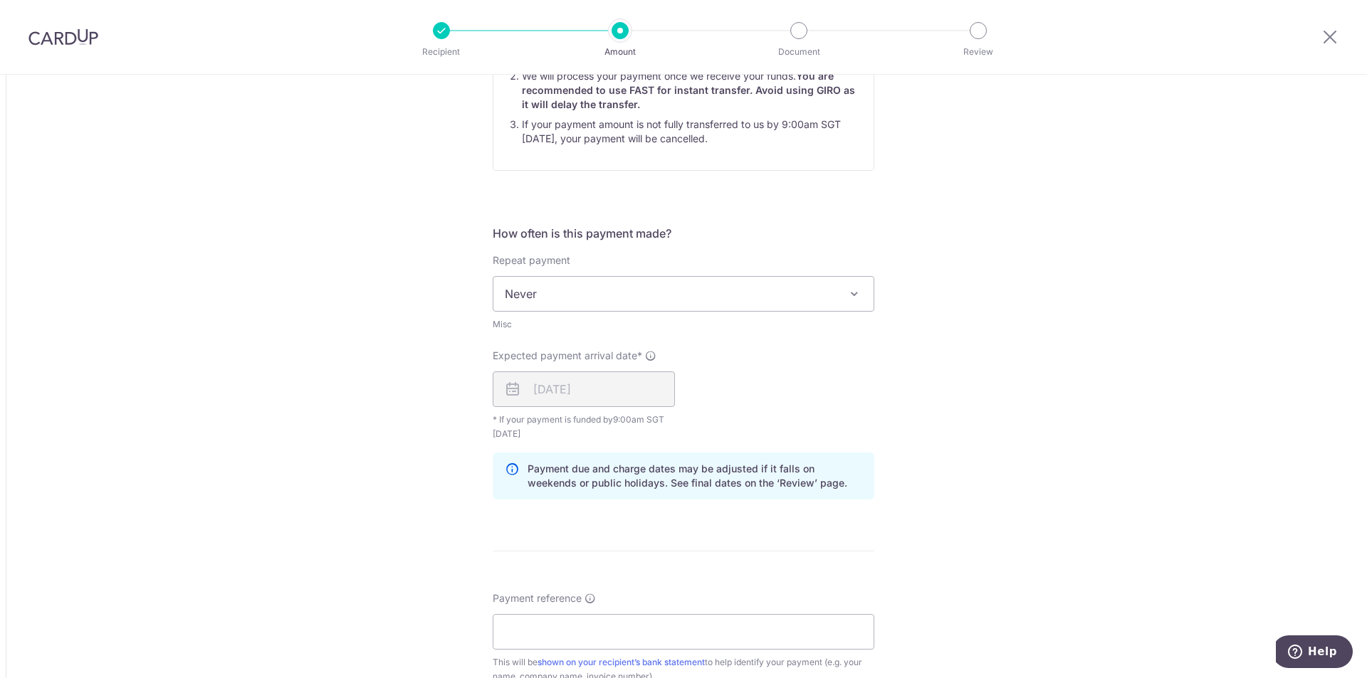
scroll to position [925, 0]
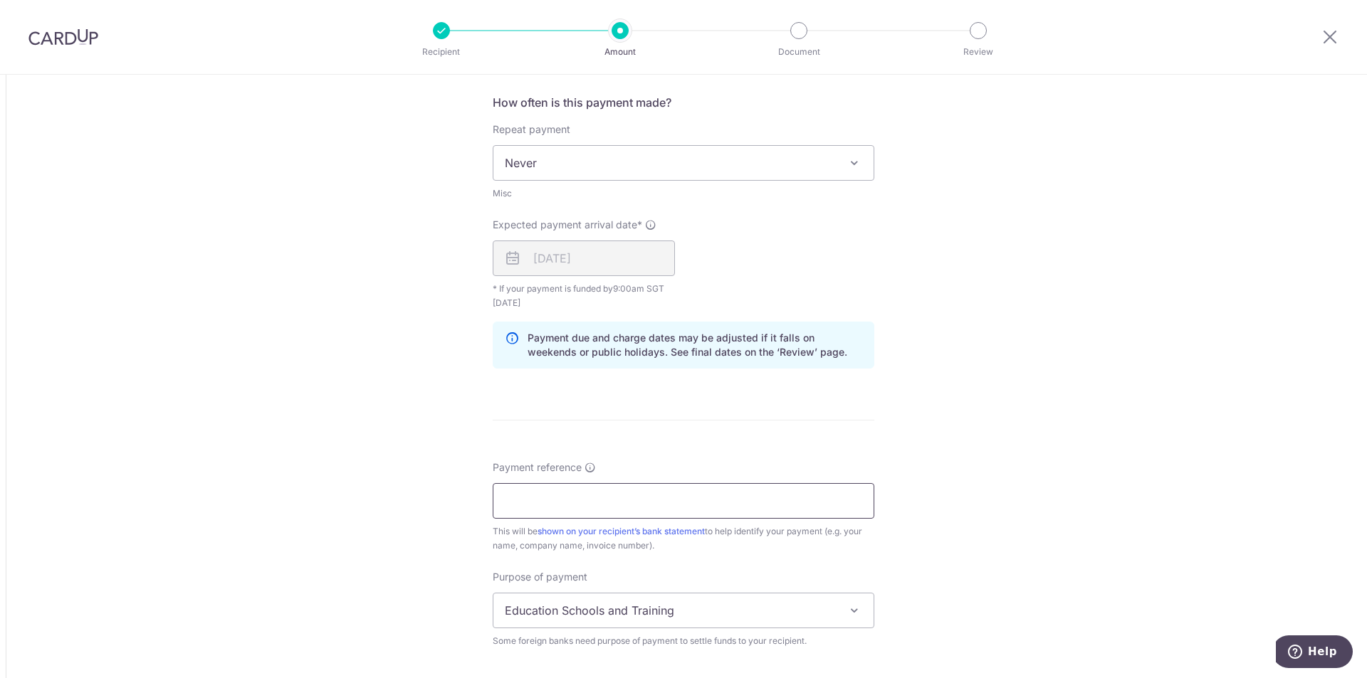
click at [718, 500] on input "Payment reference" at bounding box center [683, 501] width 381 height 36
paste input "N"
click at [613, 506] on input "Payment reference" at bounding box center [683, 501] width 381 height 36
type input "NG SHI WEI CASSA CGCZNI KHOA FULL"
click at [992, 392] on div "Tell us more about your payment Amount due to recipient USD 2,280.00 2280 1 USD…" at bounding box center [683, 54] width 1367 height 1811
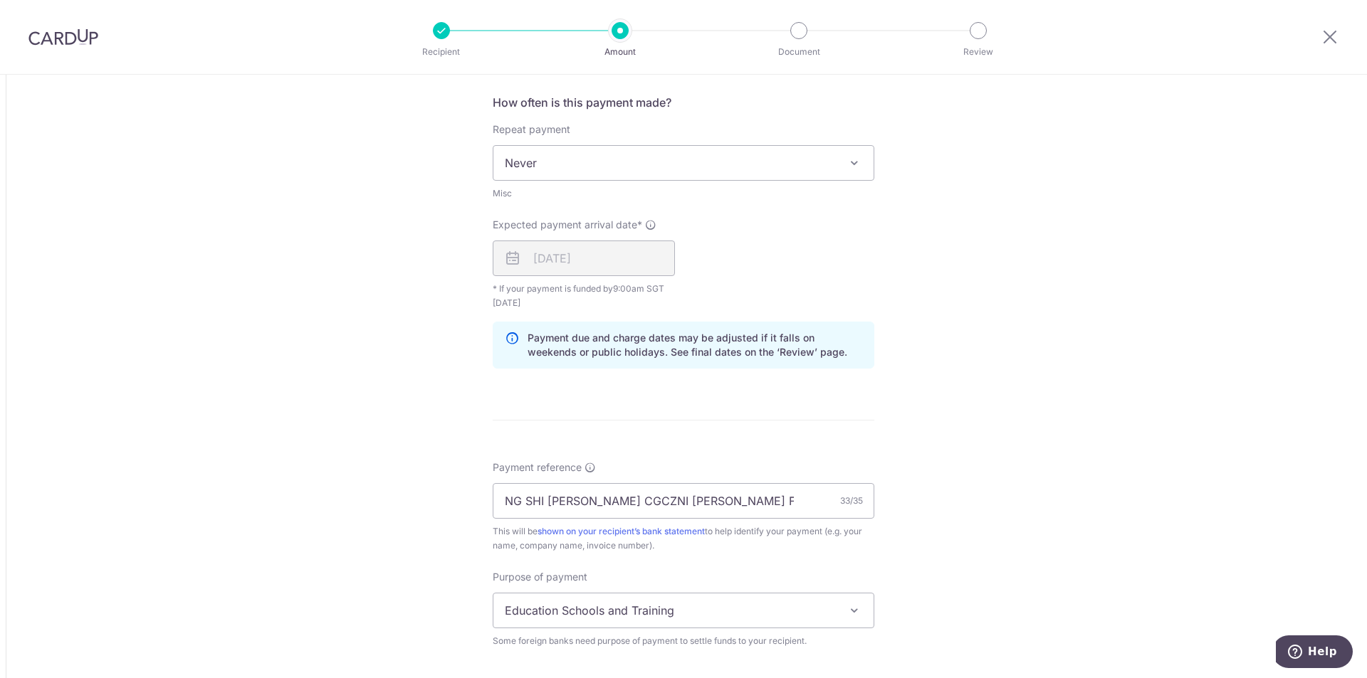
scroll to position [996, 0]
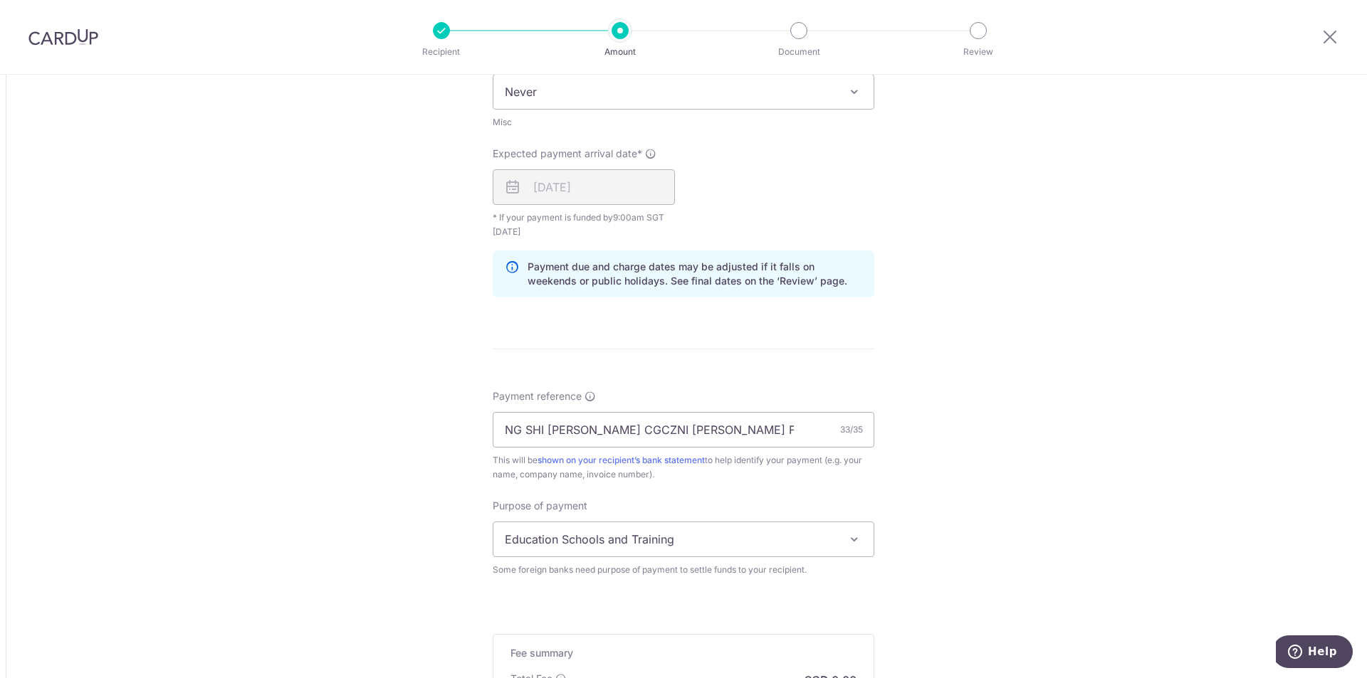
click at [639, 550] on span "Education Schools and Training" at bounding box center [683, 539] width 380 height 34
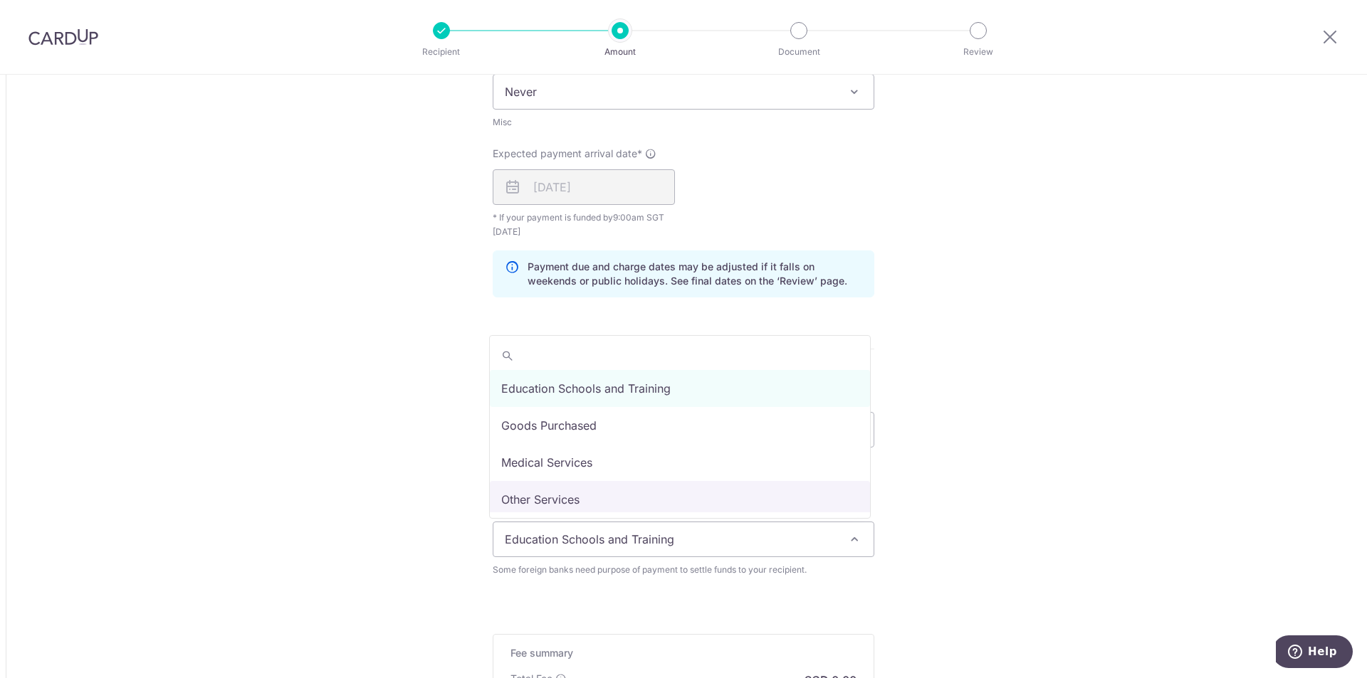
select select "Other Services"
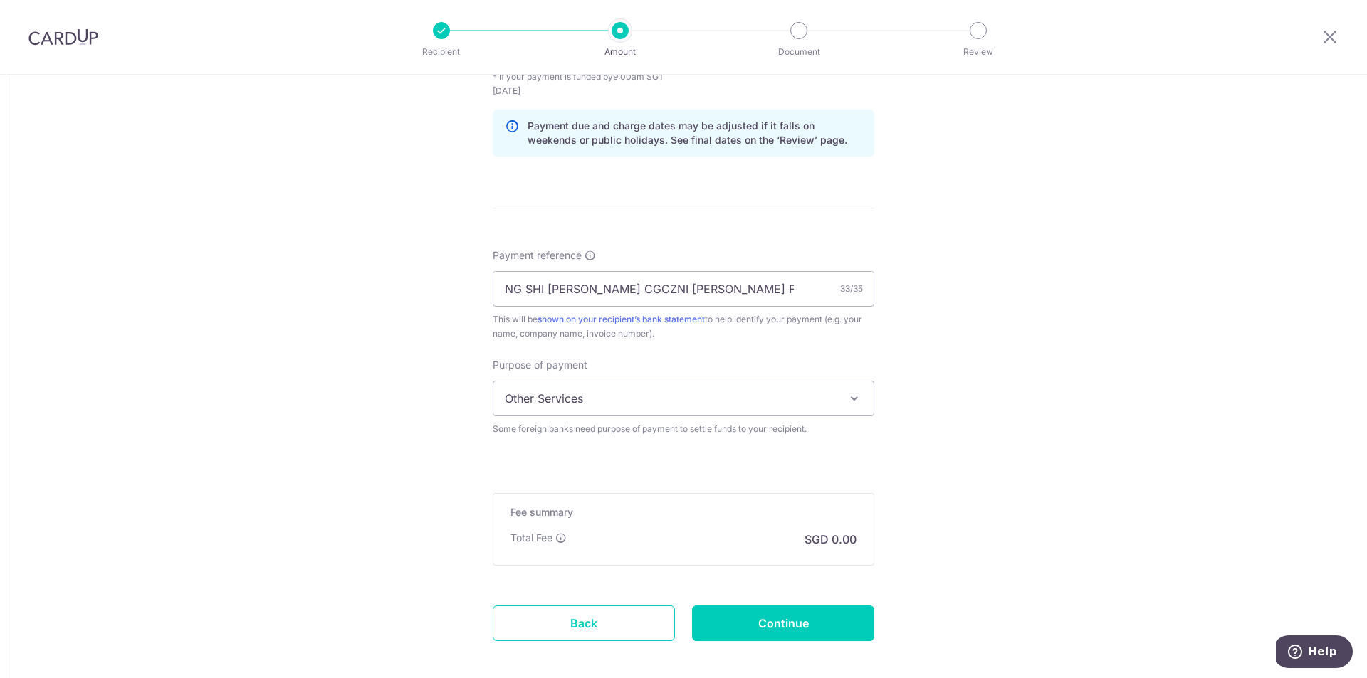
scroll to position [1139, 0]
click at [711, 611] on input "Continue" at bounding box center [783, 622] width 182 height 36
type input "Create Schedule"
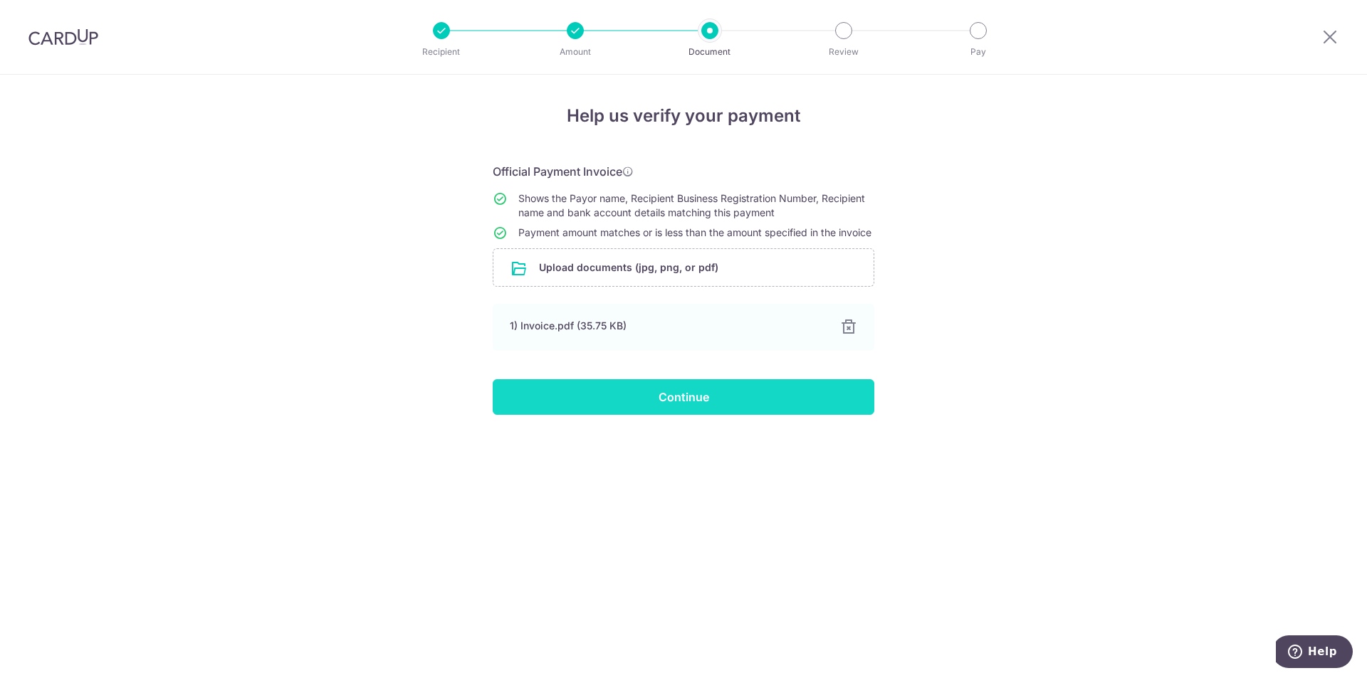
click at [579, 402] on input "Continue" at bounding box center [683, 397] width 381 height 36
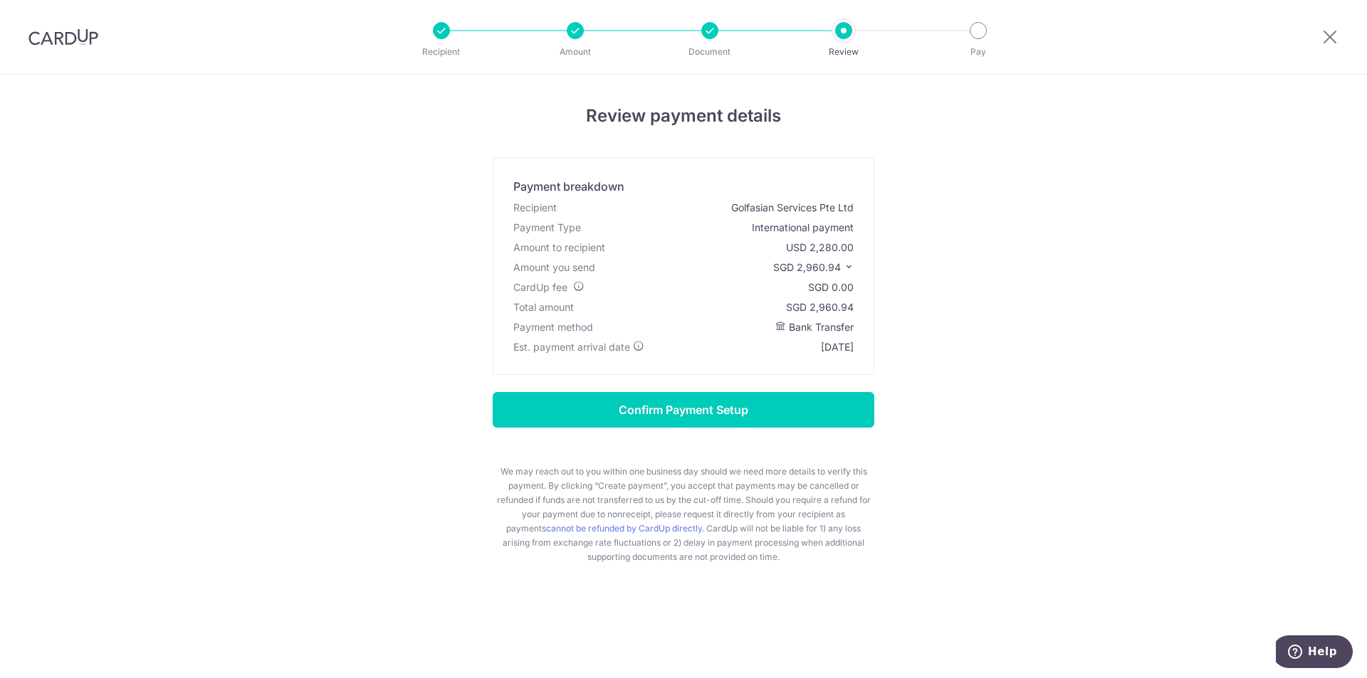
click at [846, 270] on icon at bounding box center [848, 267] width 10 height 10
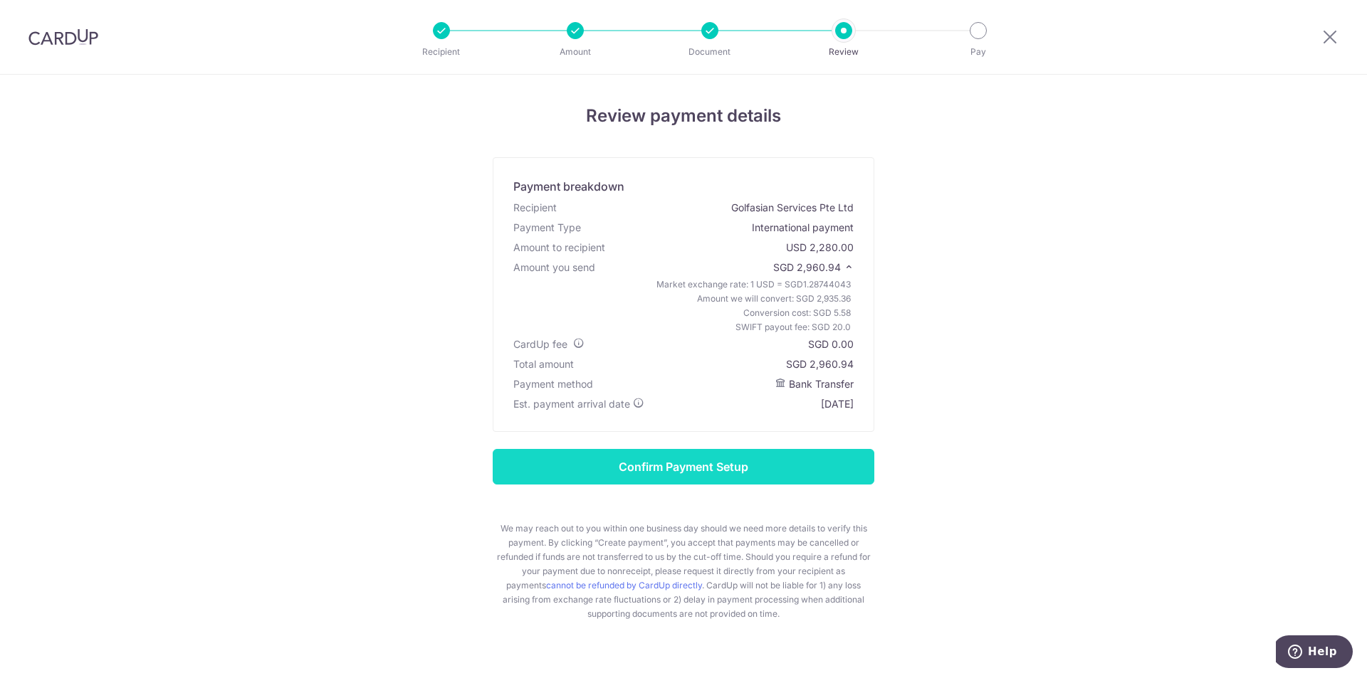
click at [630, 461] on input "Confirm Payment Setup" at bounding box center [683, 467] width 381 height 36
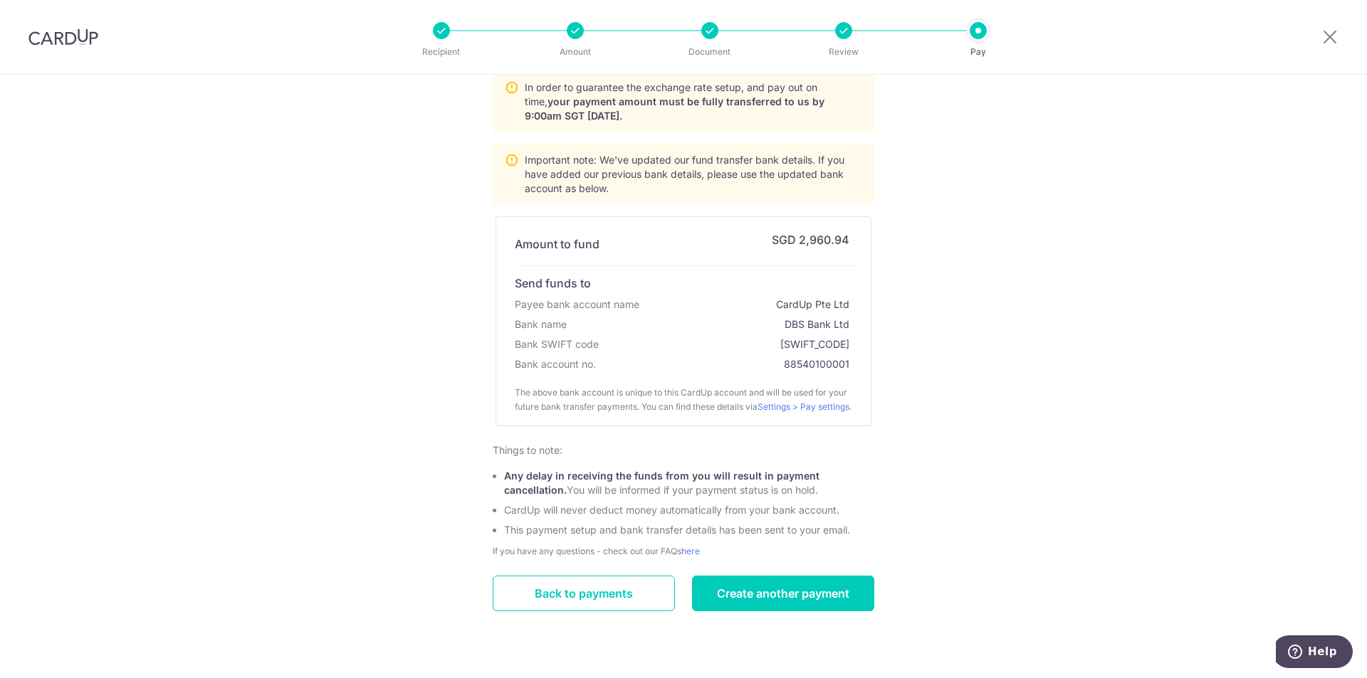
scroll to position [120, 0]
click at [616, 584] on link "Back to payments" at bounding box center [584, 594] width 182 height 36
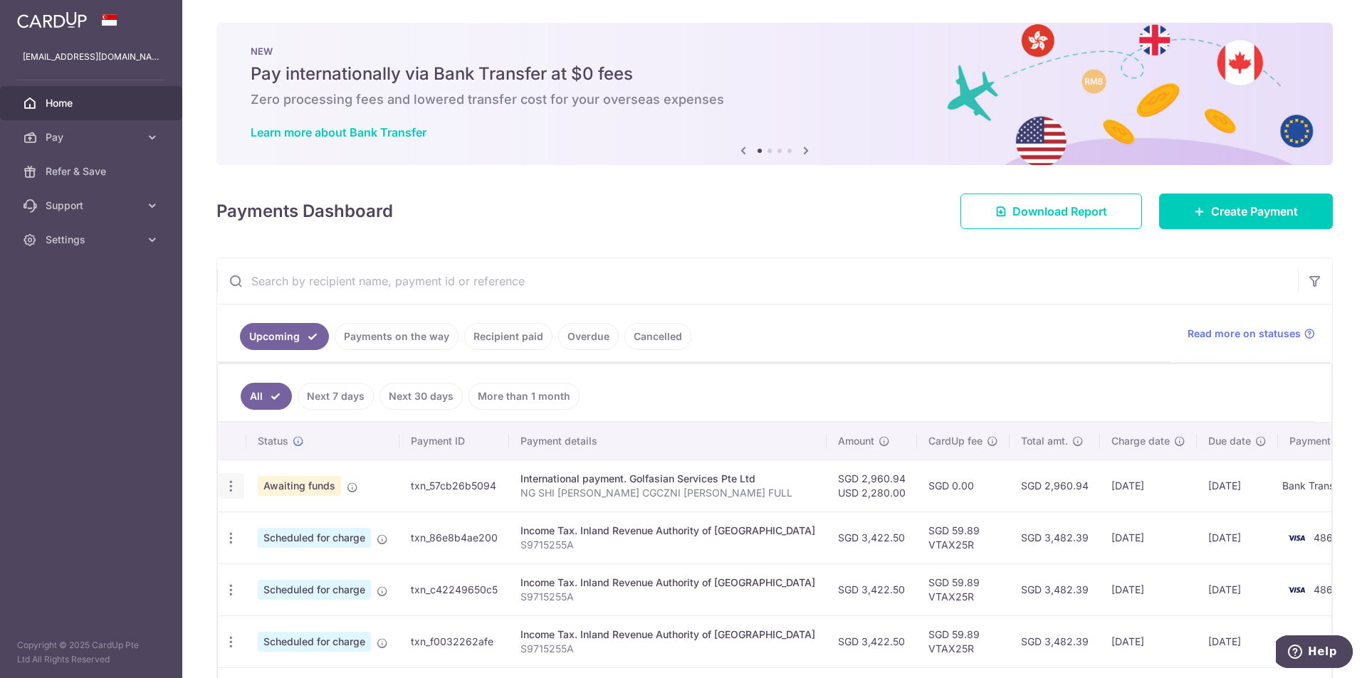
click at [226, 489] on icon "button" at bounding box center [230, 486] width 15 height 15
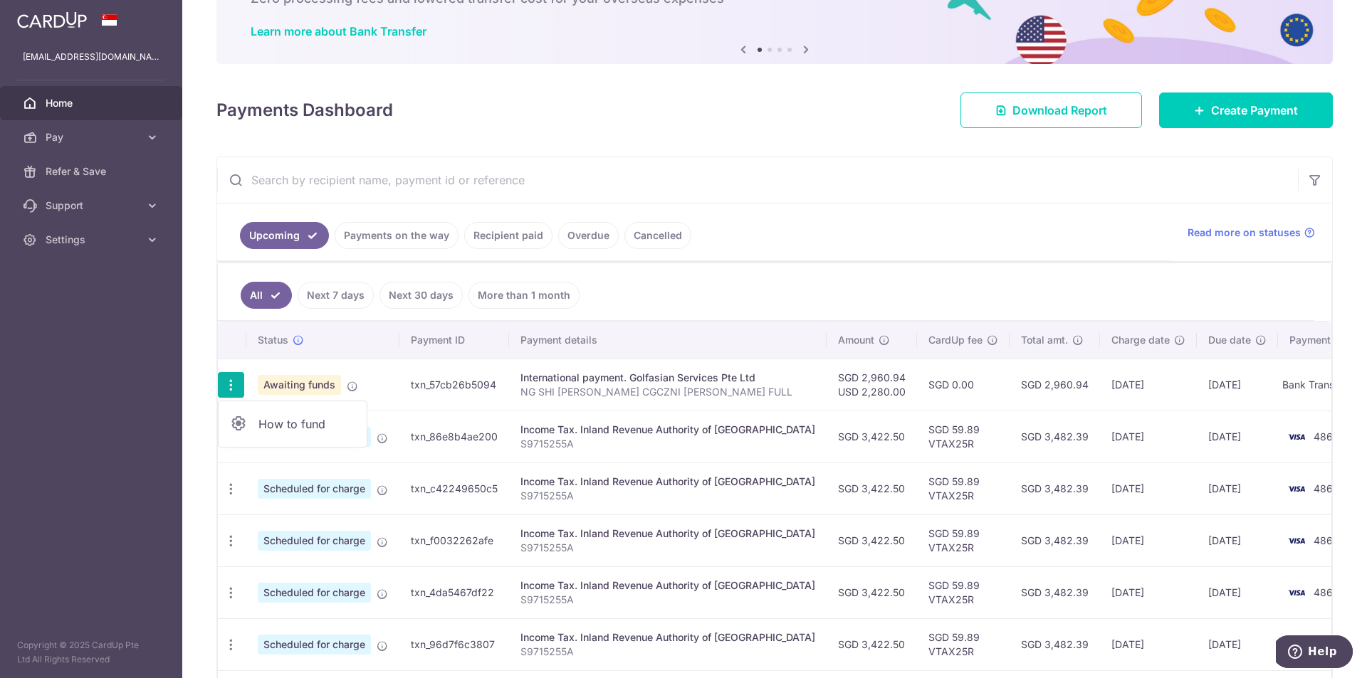
scroll to position [142, 0]
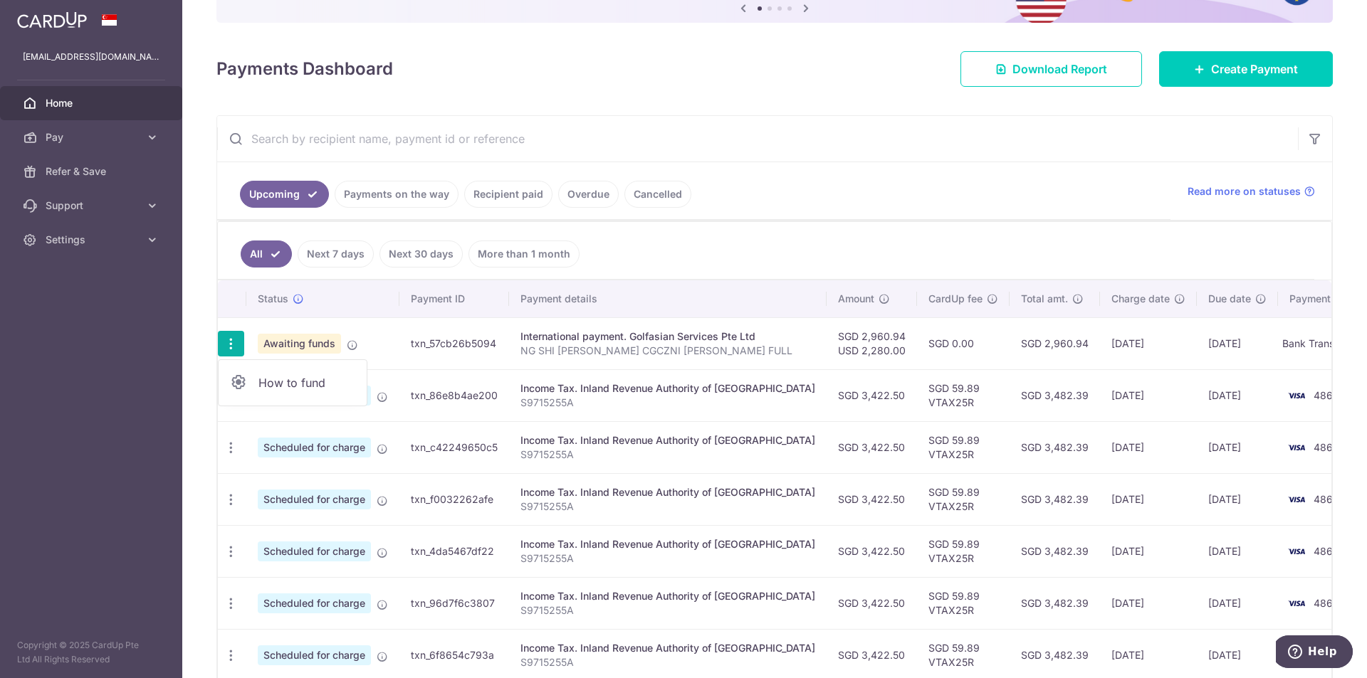
click at [475, 346] on td "txn_57cb26b5094" at bounding box center [454, 343] width 110 height 52
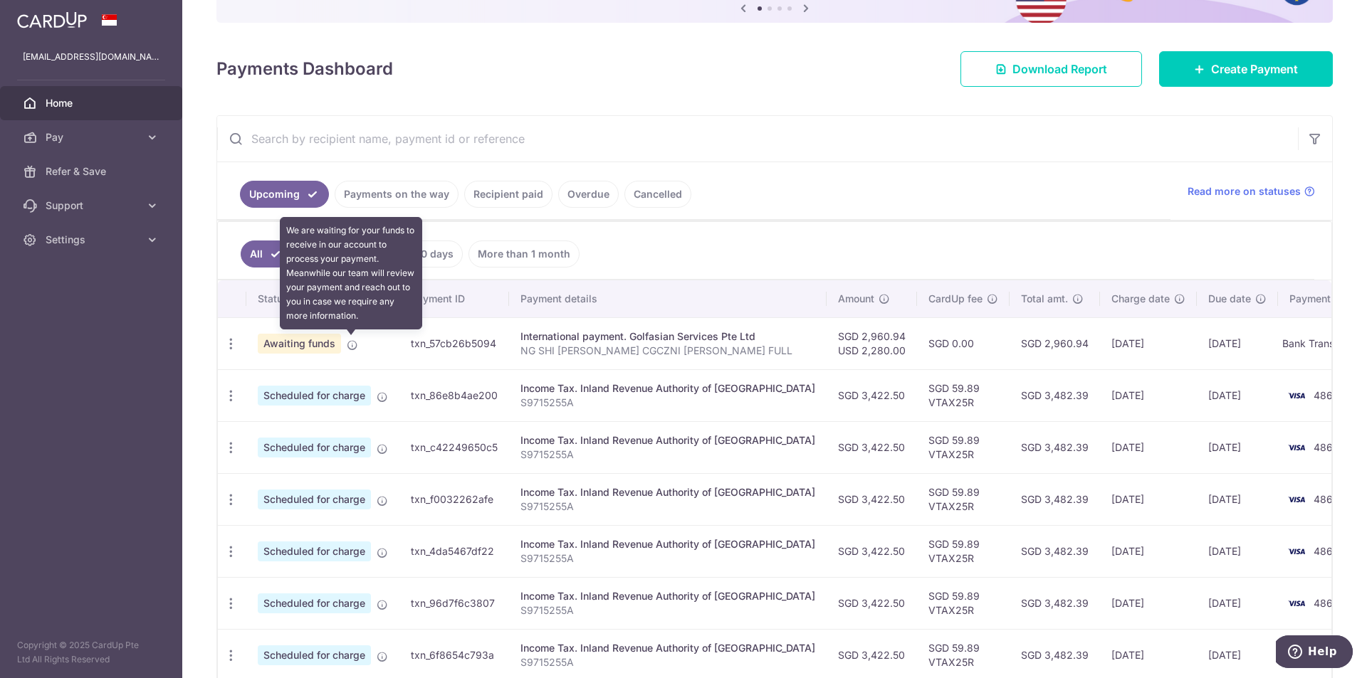
click at [352, 345] on icon at bounding box center [352, 345] width 11 height 11
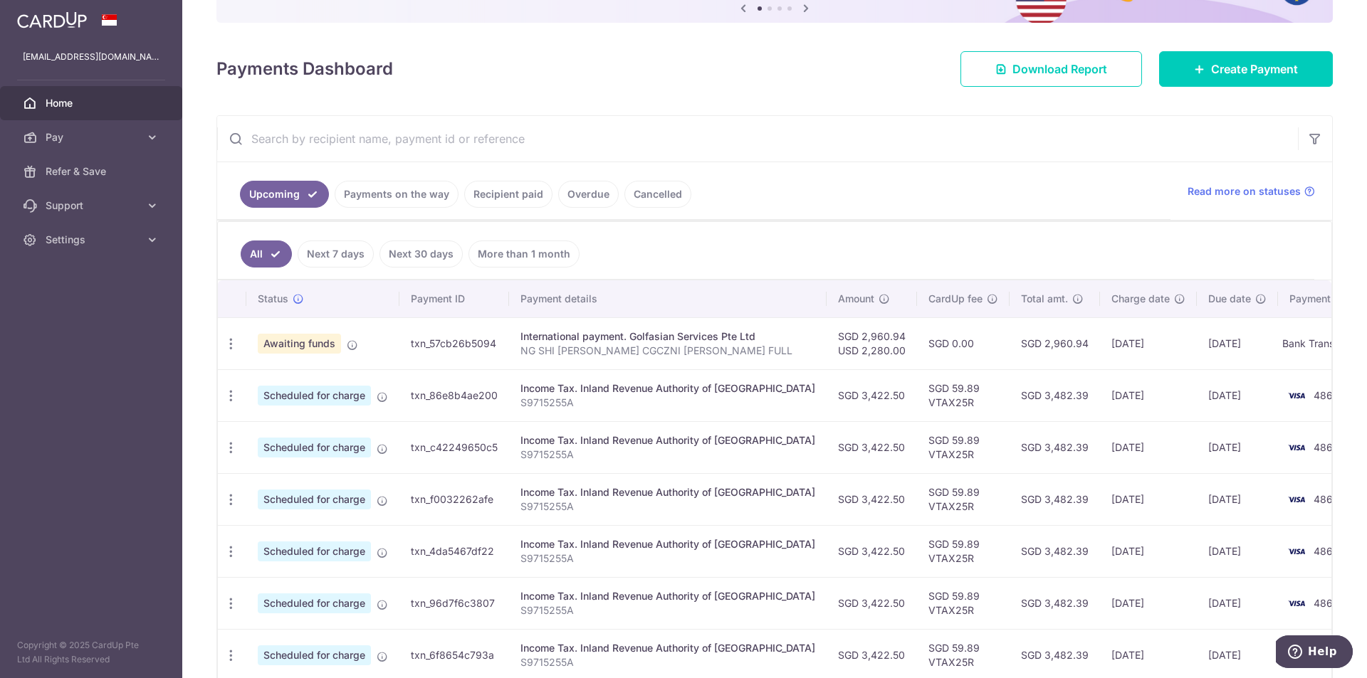
click at [322, 339] on span "Awaiting funds" at bounding box center [299, 344] width 83 height 20
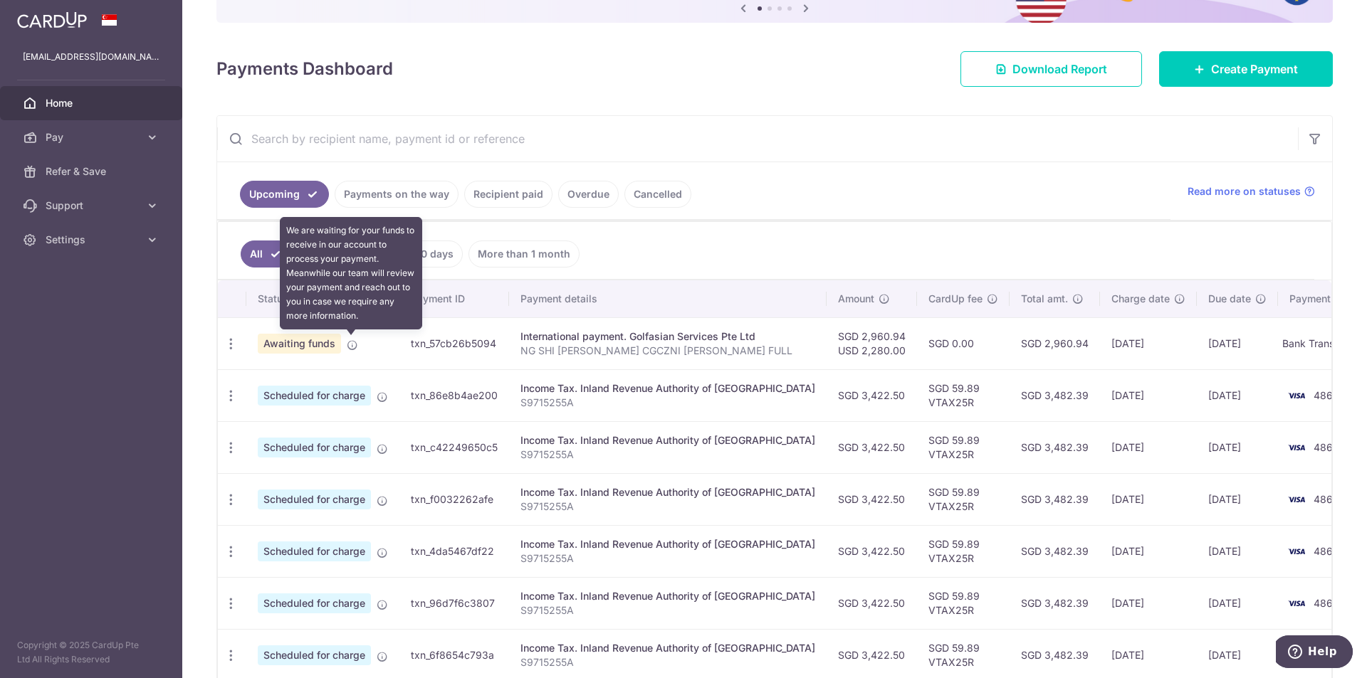
click at [354, 349] on icon at bounding box center [352, 345] width 11 height 11
click at [348, 348] on icon at bounding box center [352, 345] width 11 height 11
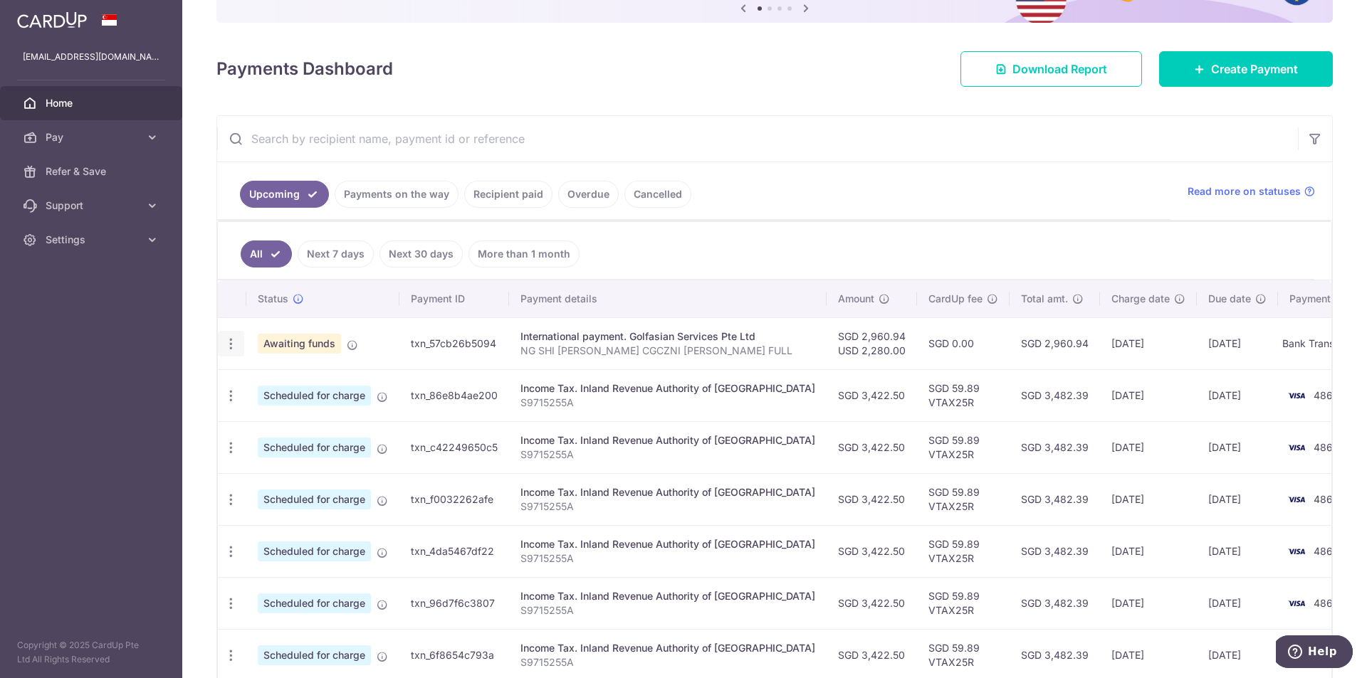
click at [231, 343] on icon "button" at bounding box center [230, 344] width 15 height 15
click at [249, 378] on link "How to fund" at bounding box center [293, 383] width 148 height 34
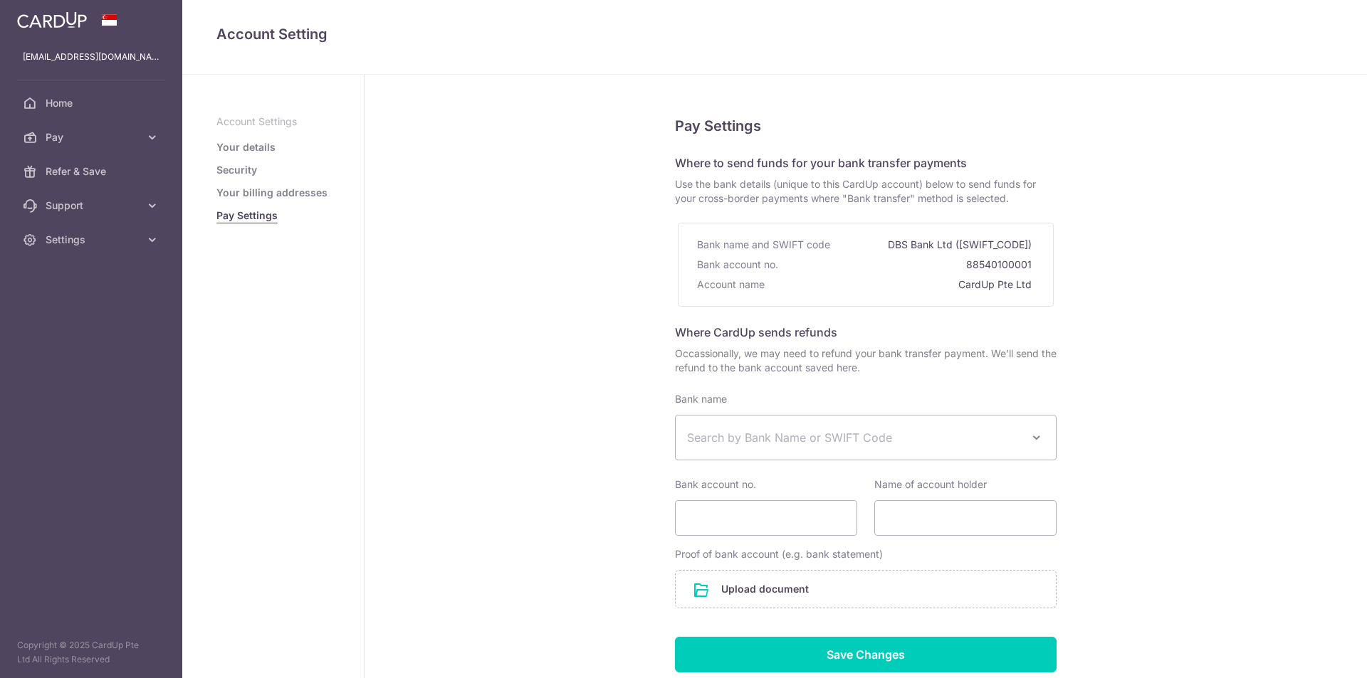
select select
click at [142, 139] on link "Pay" at bounding box center [91, 137] width 182 height 34
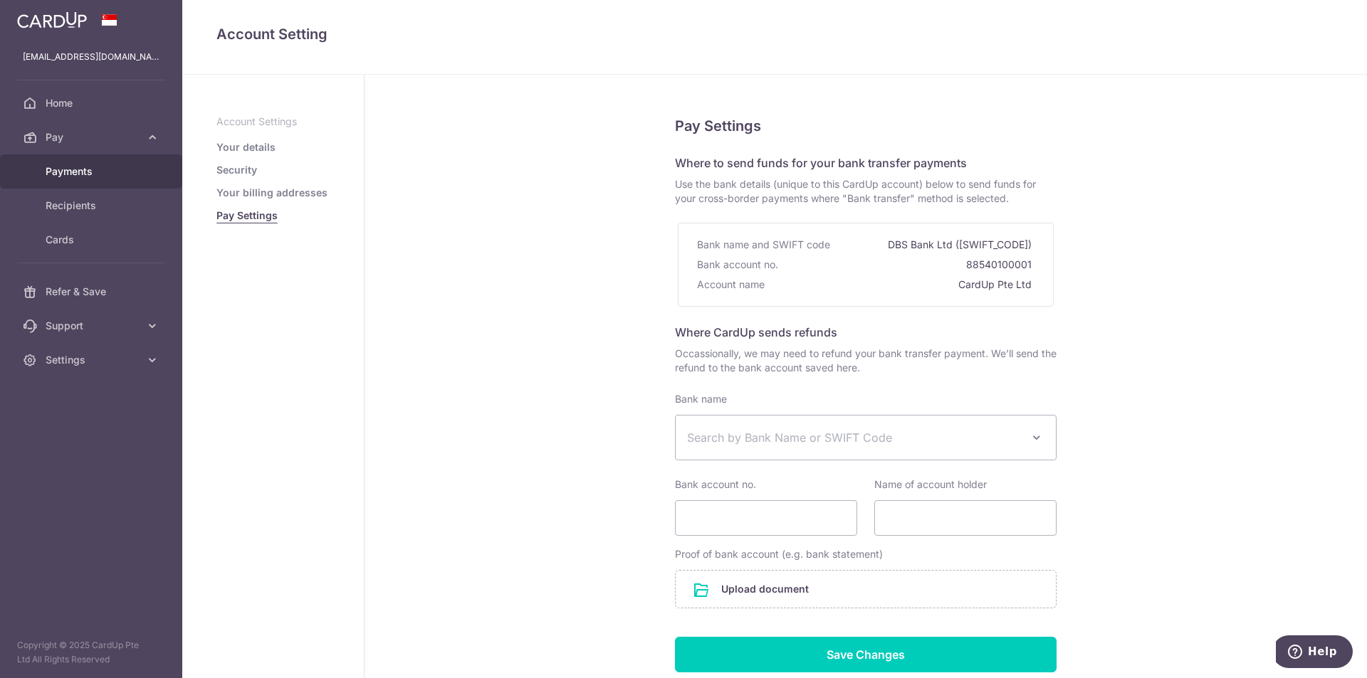
click at [147, 178] on link "Payments" at bounding box center [91, 171] width 182 height 34
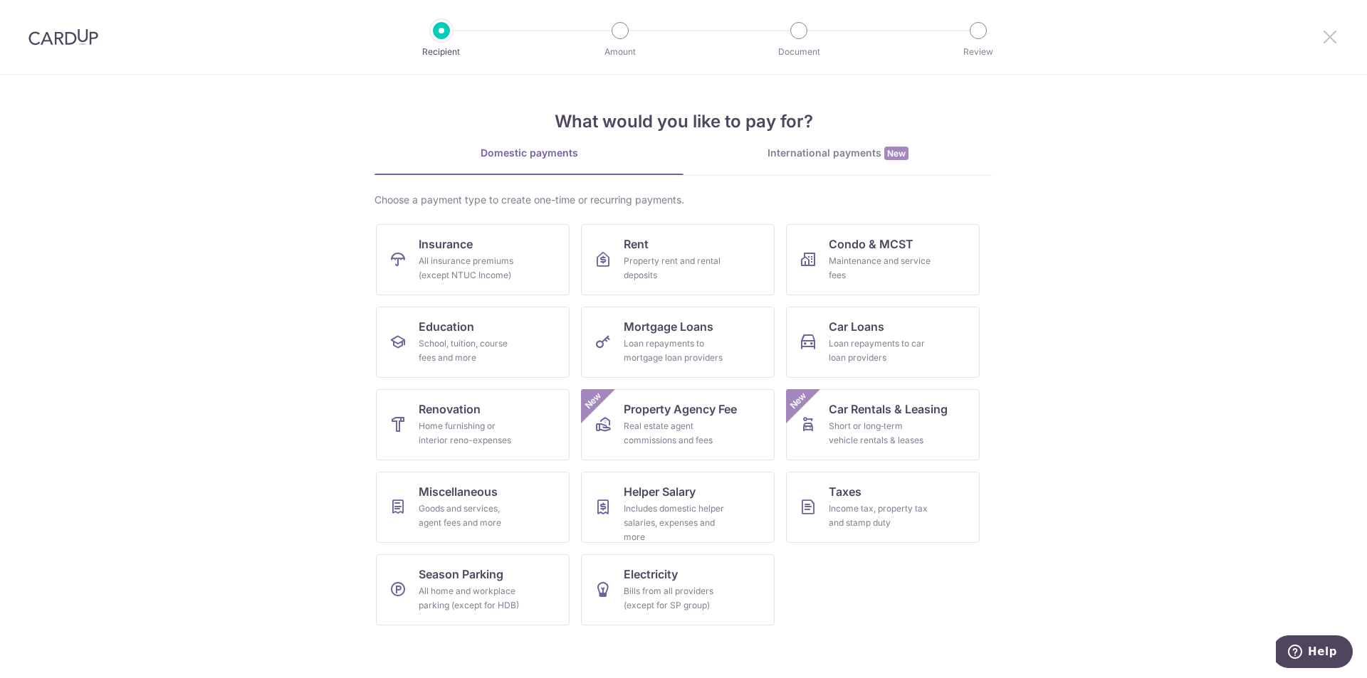
click at [1328, 36] on icon at bounding box center [1329, 37] width 17 height 18
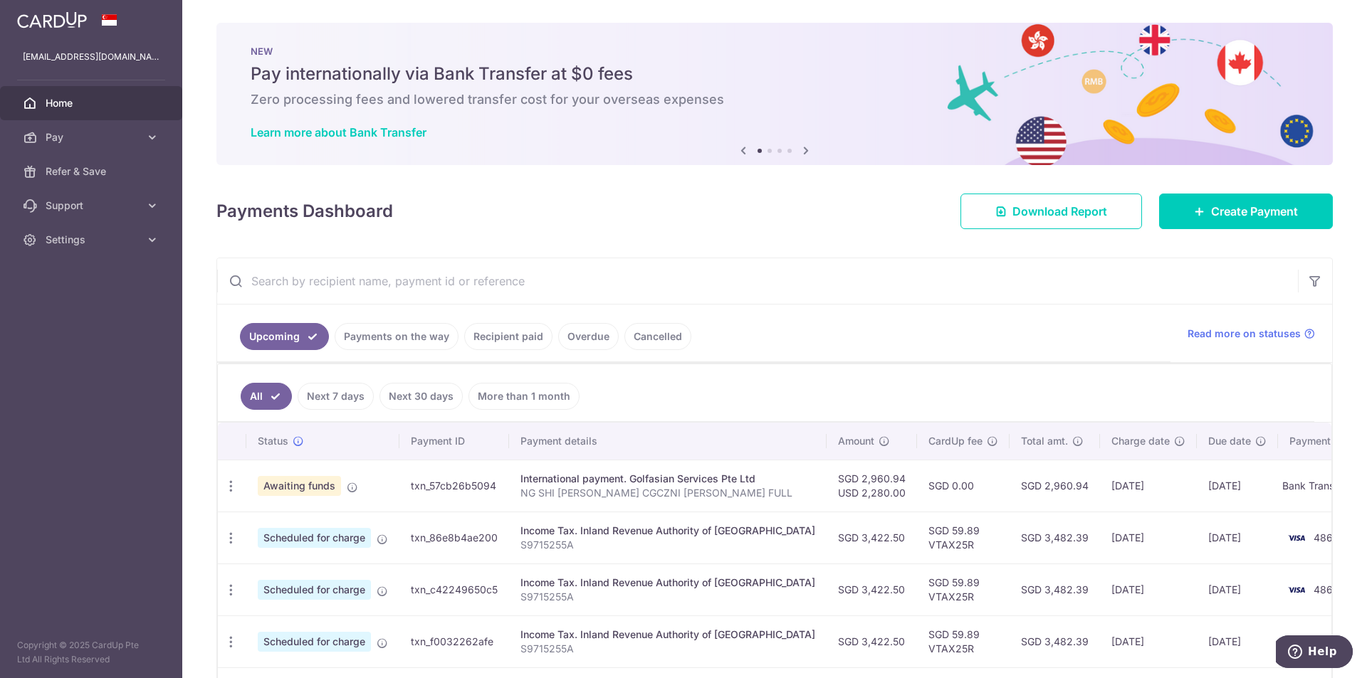
click at [80, 112] on link "Home" at bounding box center [91, 103] width 182 height 34
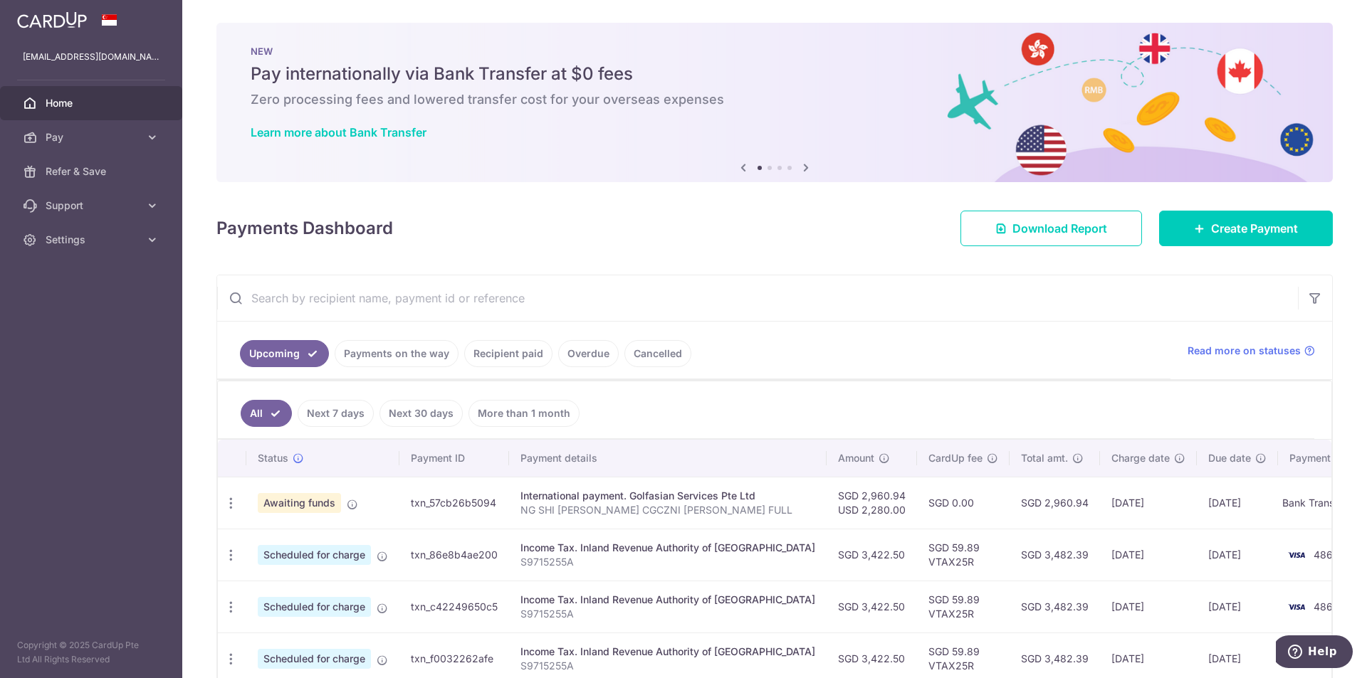
click at [1278, 511] on td "Bank Transfer" at bounding box center [1332, 503] width 108 height 52
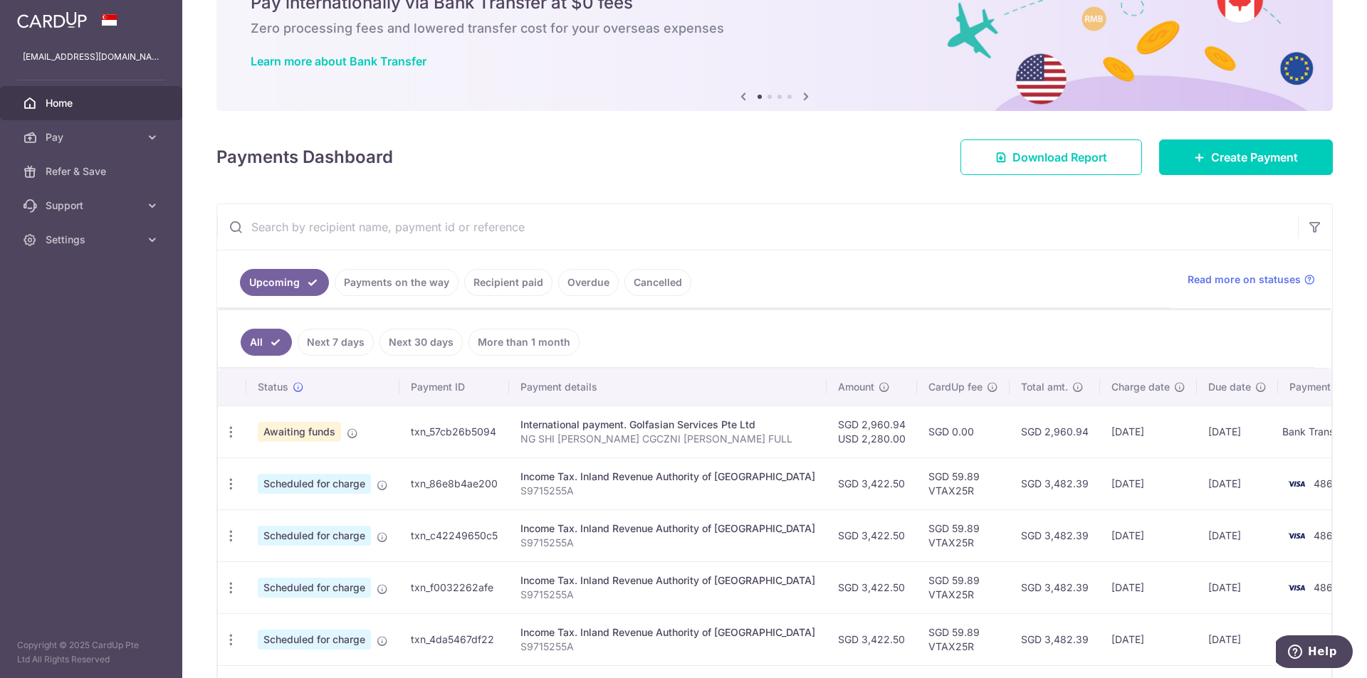
click at [306, 428] on span "Awaiting funds" at bounding box center [299, 432] width 83 height 20
click at [240, 431] on div "How to fund" at bounding box center [231, 432] width 26 height 26
click at [231, 433] on icon "button" at bounding box center [230, 432] width 15 height 15
click at [310, 431] on span "Awaiting funds" at bounding box center [299, 432] width 83 height 20
click at [452, 434] on td "txn_57cb26b5094" at bounding box center [454, 432] width 110 height 52
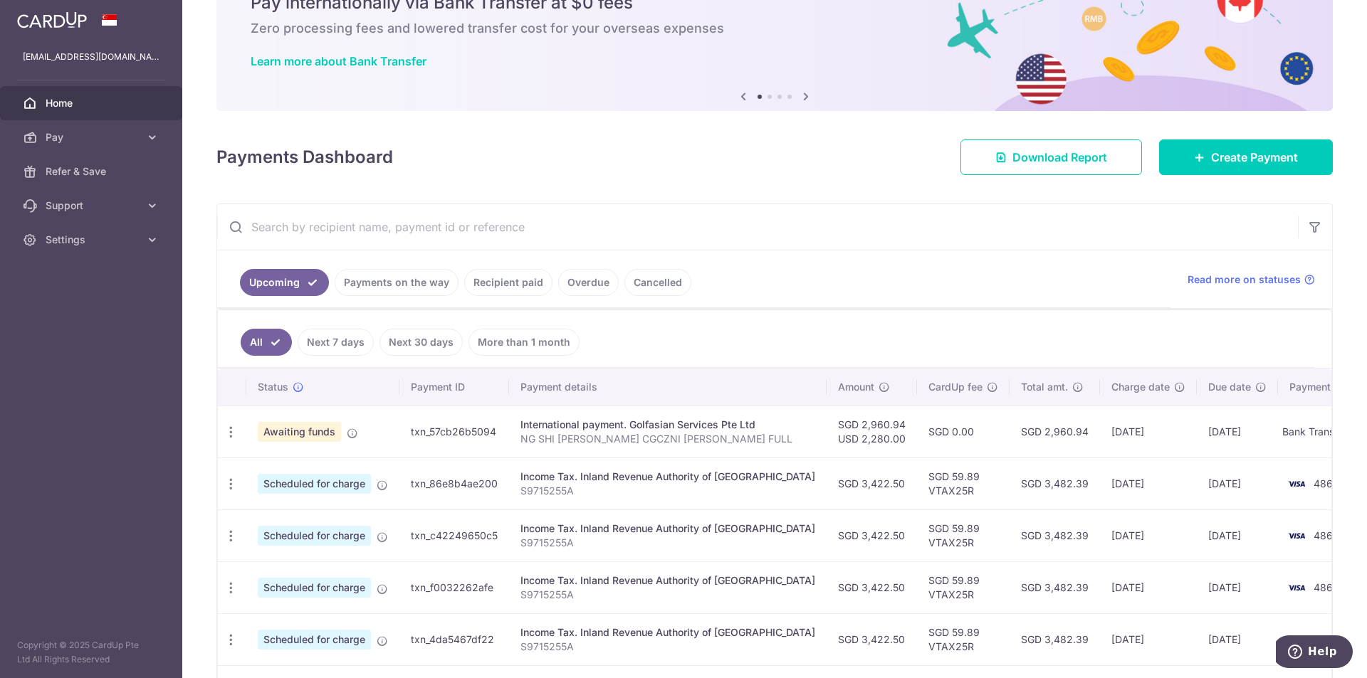
drag, startPoint x: 554, startPoint y: 428, endPoint x: 569, endPoint y: 430, distance: 15.7
click at [556, 430] on div "International payment. Golfasian Services Pte Ltd" at bounding box center [667, 425] width 295 height 14
click at [623, 428] on div "International payment. Golfasian Services Pte Ltd" at bounding box center [667, 425] width 295 height 14
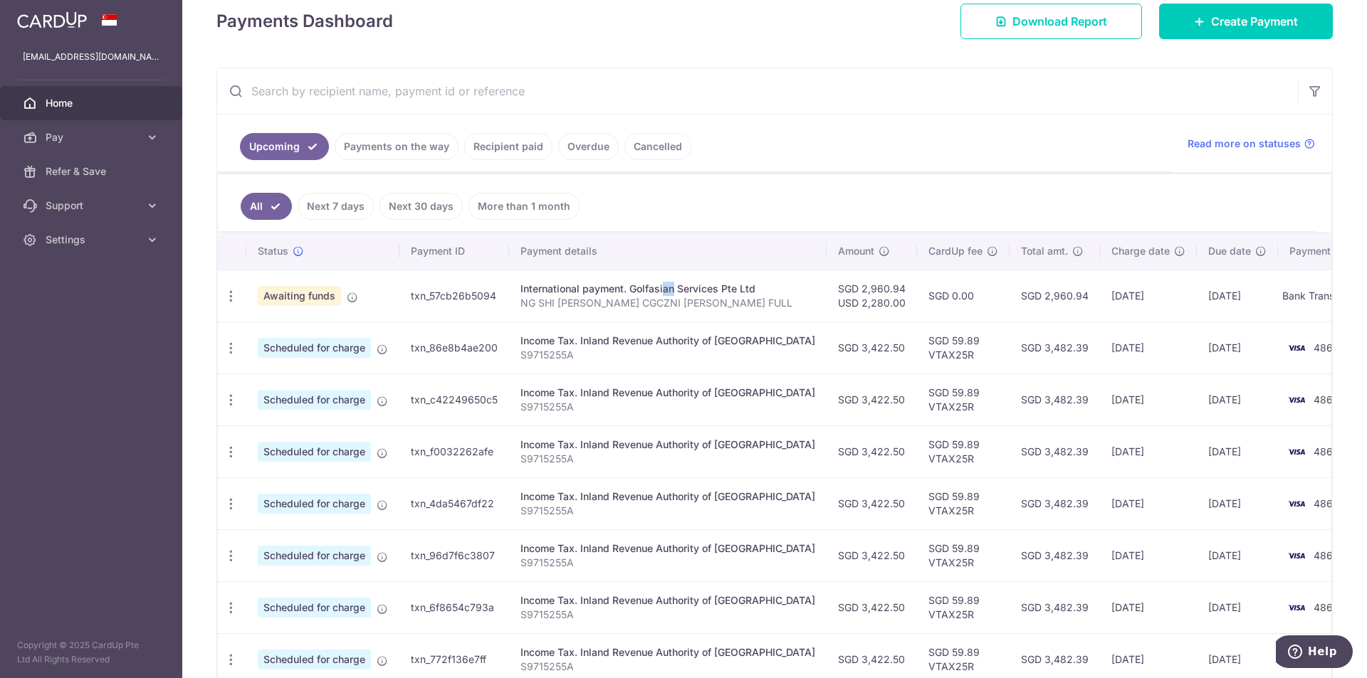
scroll to position [214, 0]
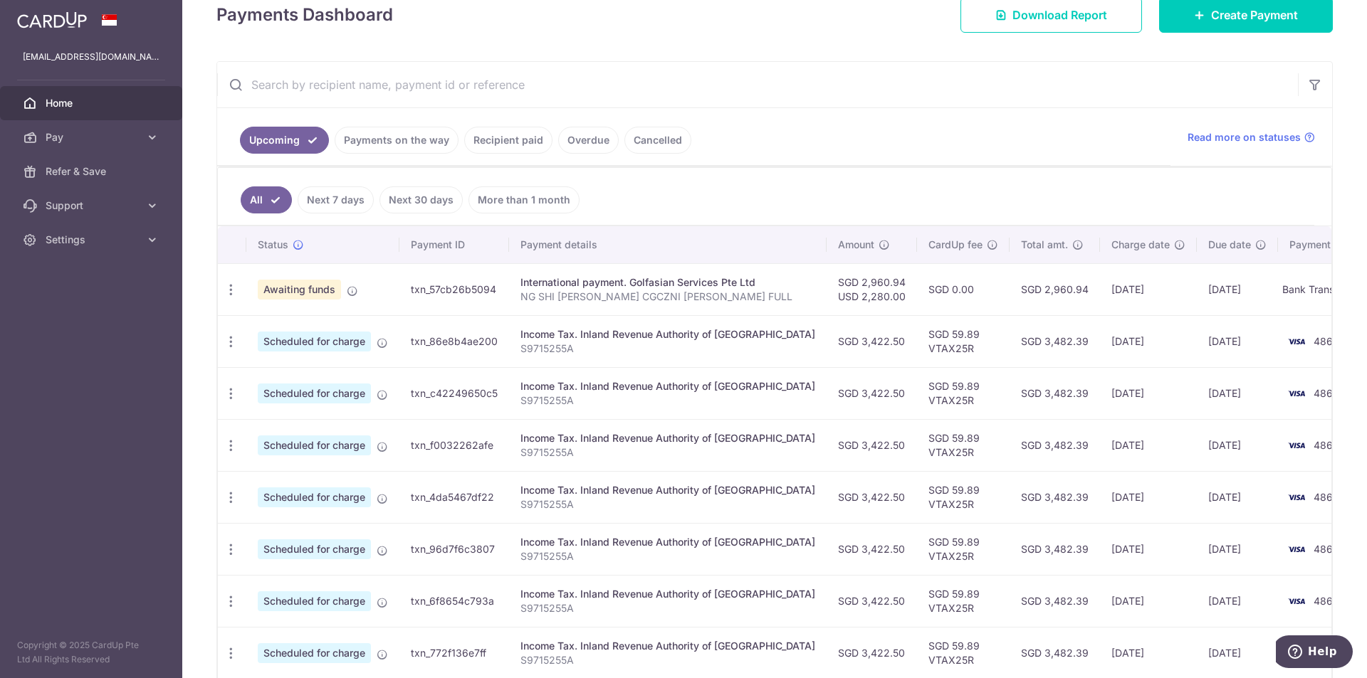
click at [313, 293] on span "Awaiting funds" at bounding box center [299, 290] width 83 height 20
click at [237, 285] on icon "button" at bounding box center [230, 290] width 15 height 15
click at [279, 340] on link "How to fund" at bounding box center [293, 329] width 148 height 34
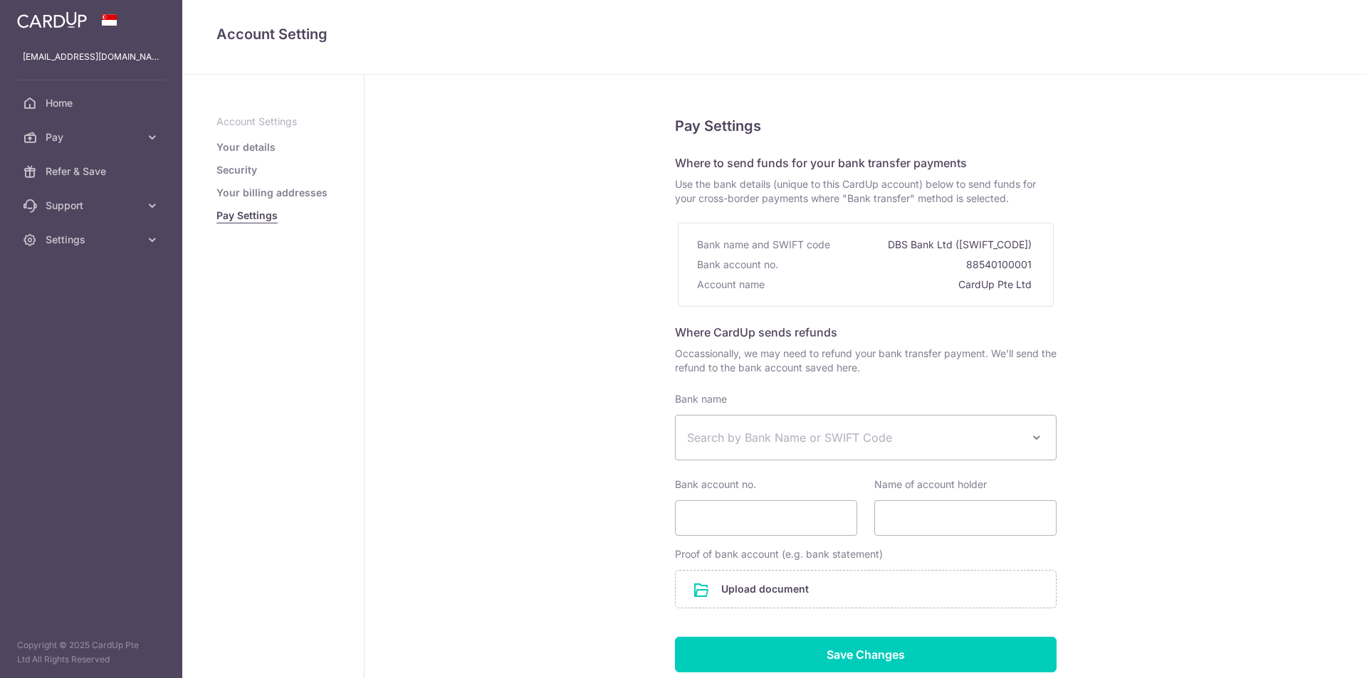
select select
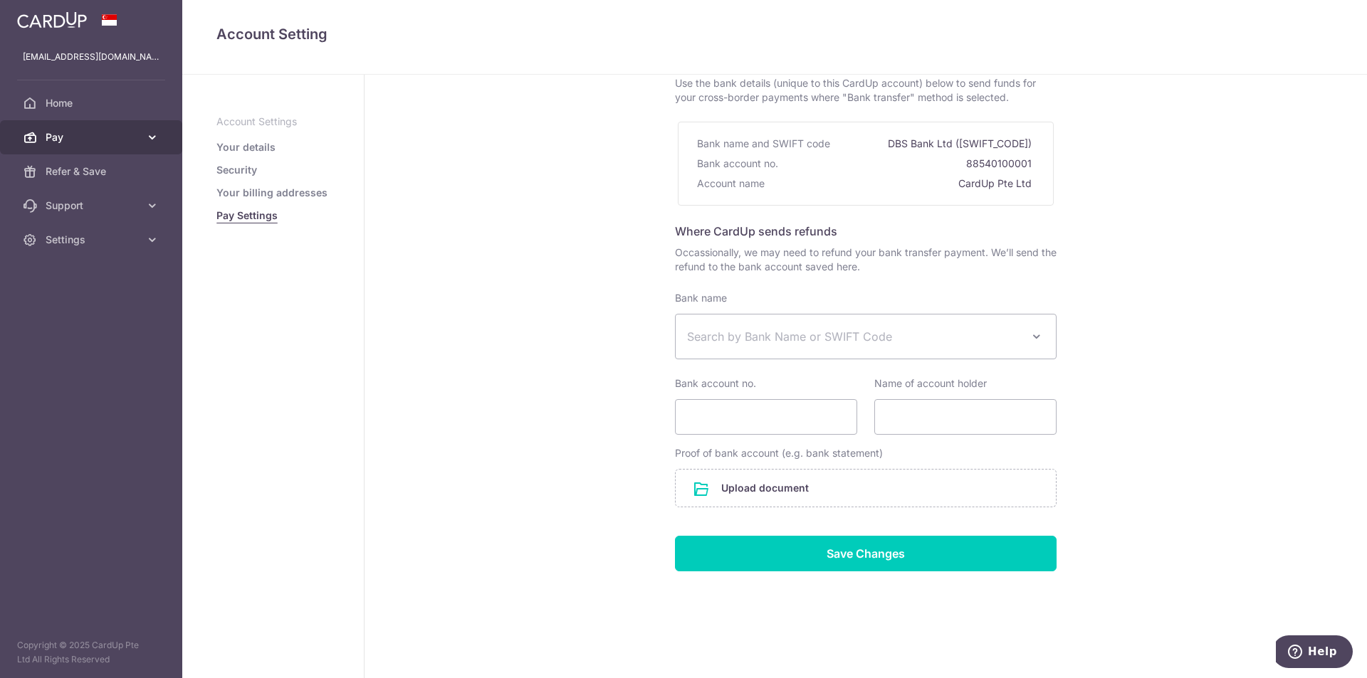
click at [144, 138] on link "Pay" at bounding box center [91, 137] width 182 height 34
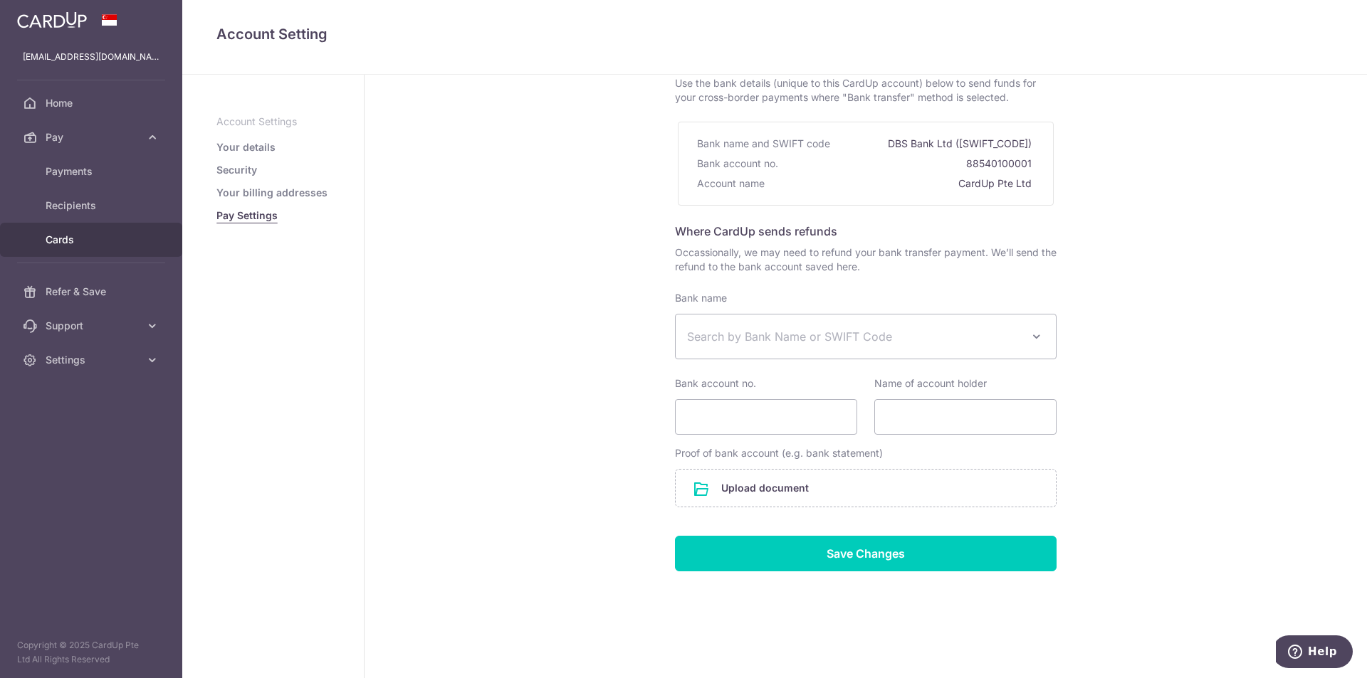
click at [75, 236] on span "Cards" at bounding box center [93, 240] width 94 height 14
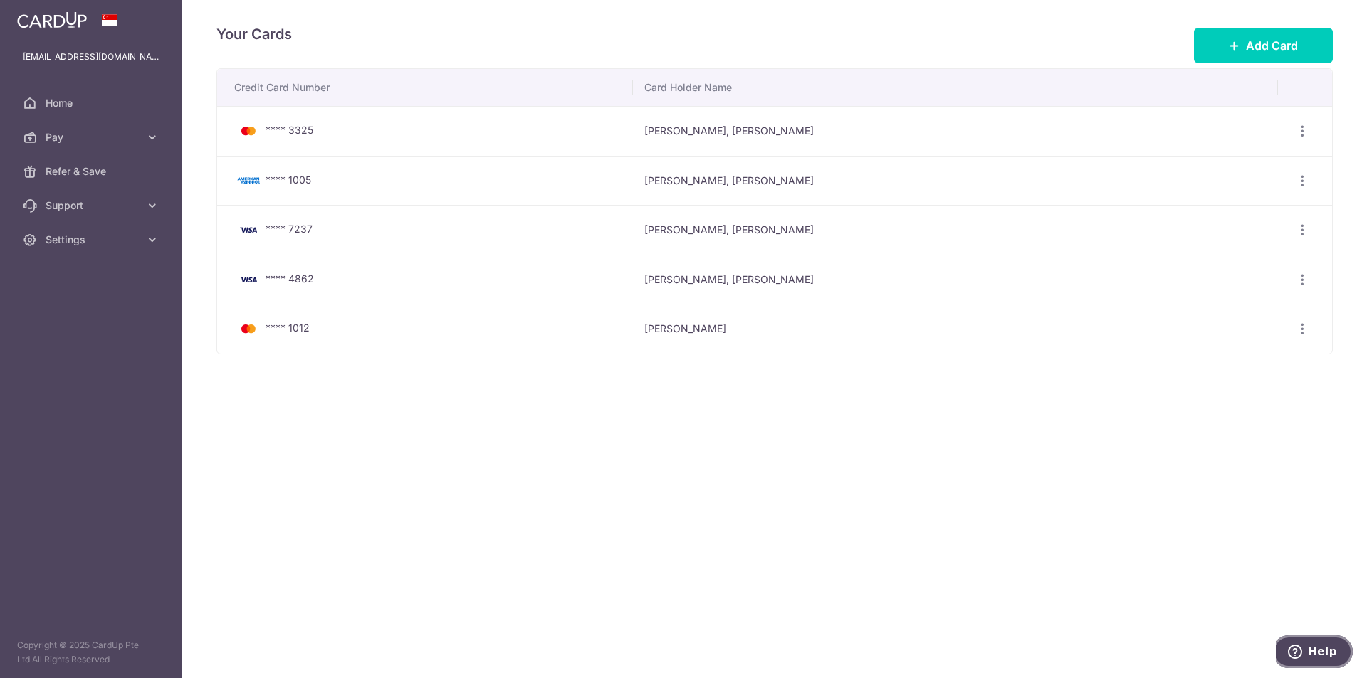
click at [1322, 641] on button "Help" at bounding box center [1312, 652] width 80 height 33
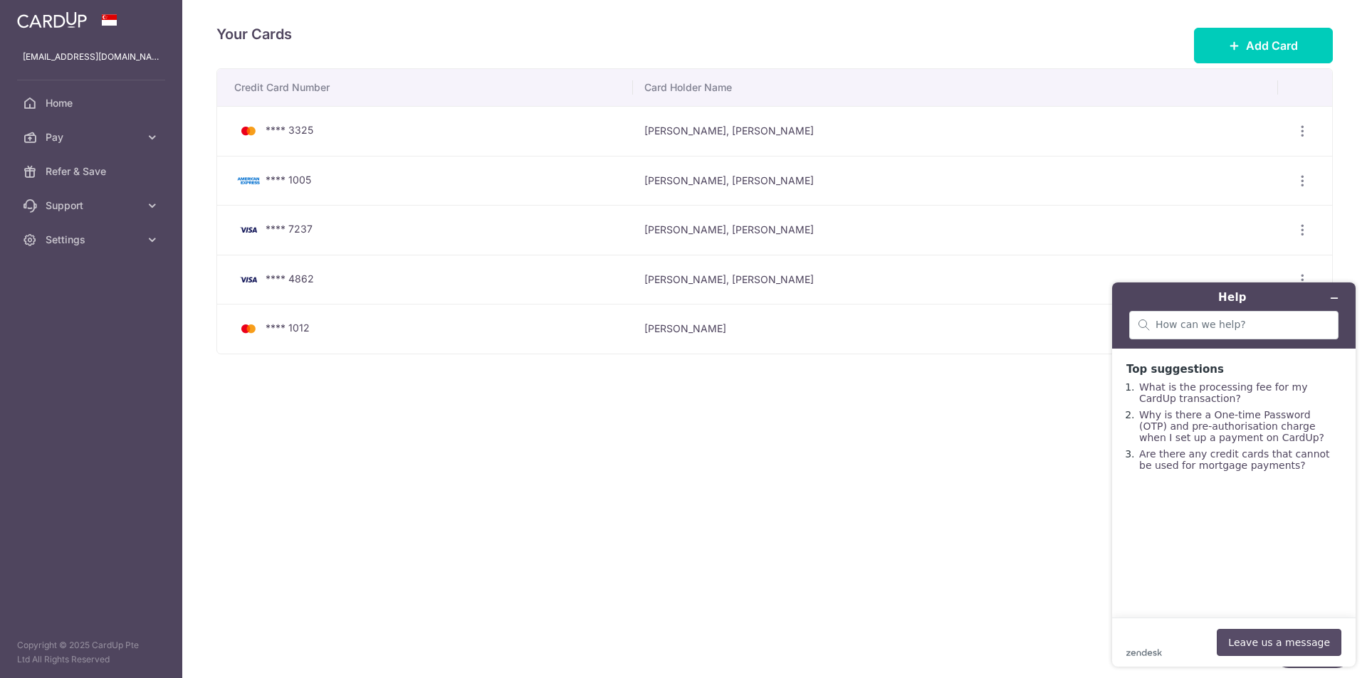
click at [1251, 629] on button "Leave us a message" at bounding box center [1278, 642] width 125 height 27
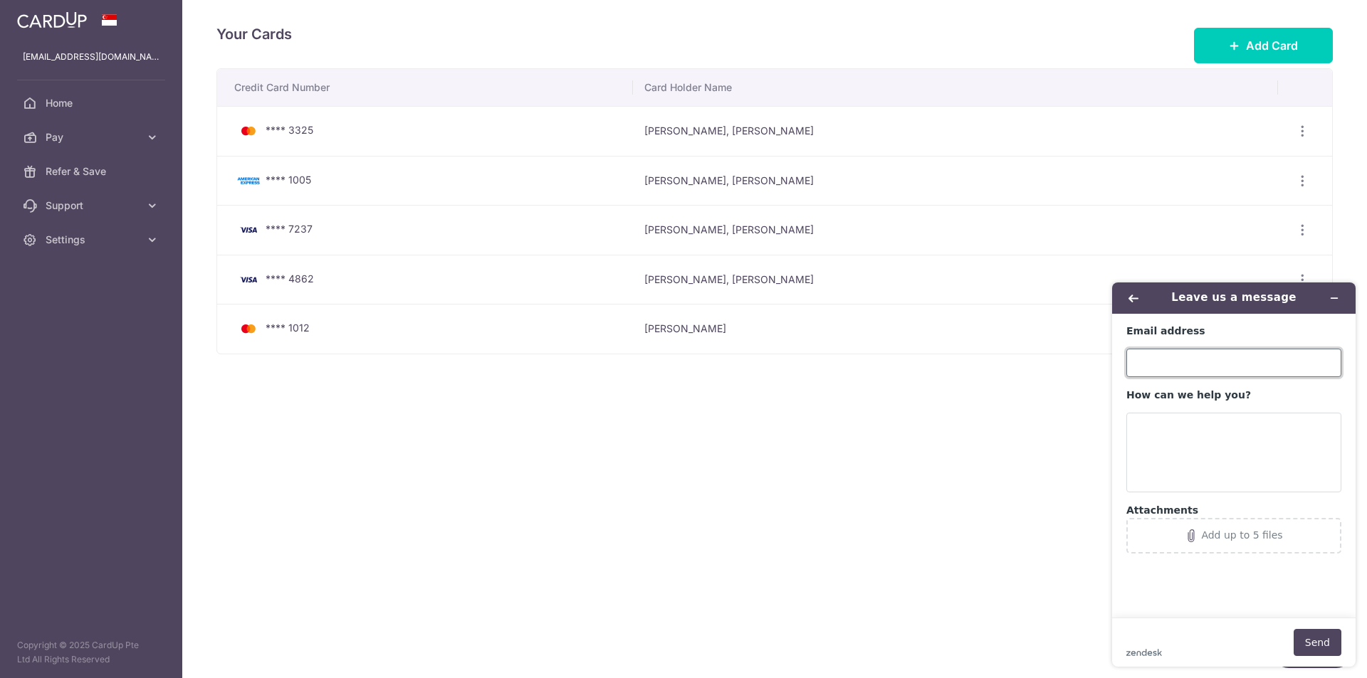
drag, startPoint x: 1170, startPoint y: 362, endPoint x: 1179, endPoint y: 401, distance: 39.5
click at [1170, 367] on input "Email address" at bounding box center [1233, 363] width 215 height 28
type input "[EMAIL_ADDRESS][DOMAIN_NAME]"
click at [1211, 461] on textarea "How can we help you?" at bounding box center [1233, 453] width 215 height 80
type textarea "h"
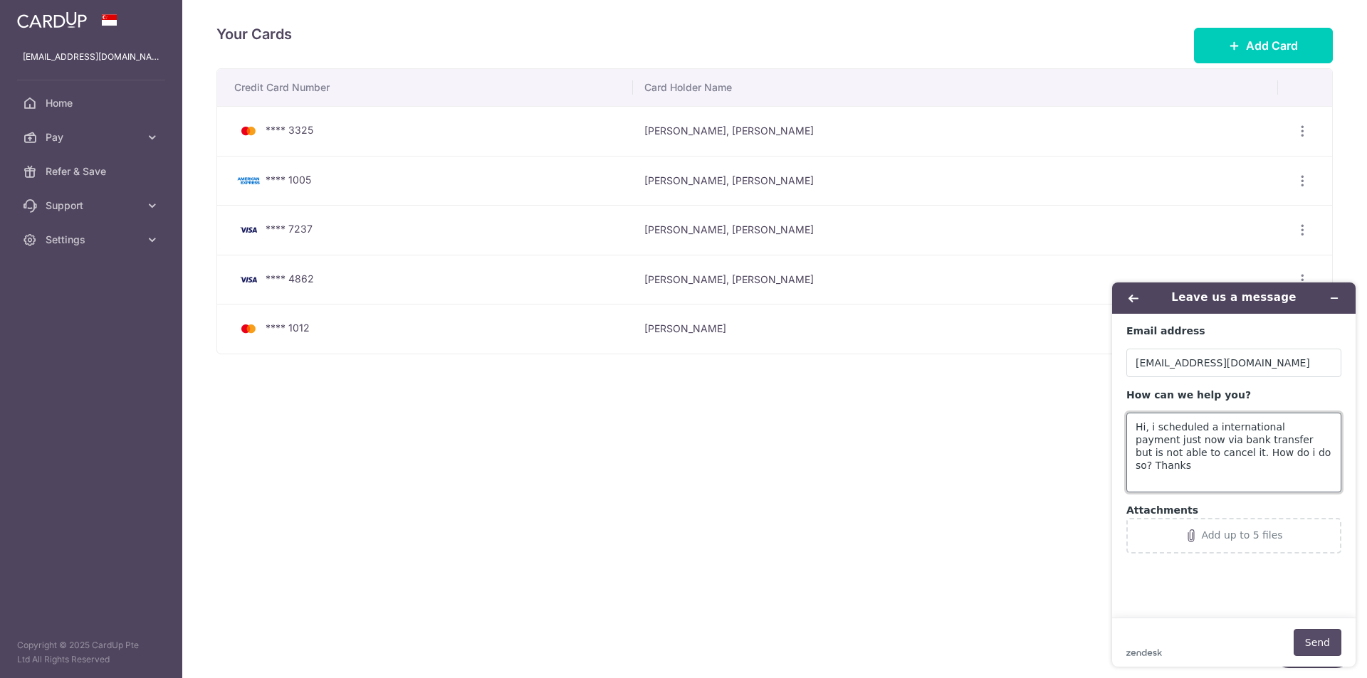
type textarea "Hi, i scheduled a international payment just now via bank transfer but is not a…"
click at [1332, 648] on button "Send" at bounding box center [1317, 642] width 48 height 27
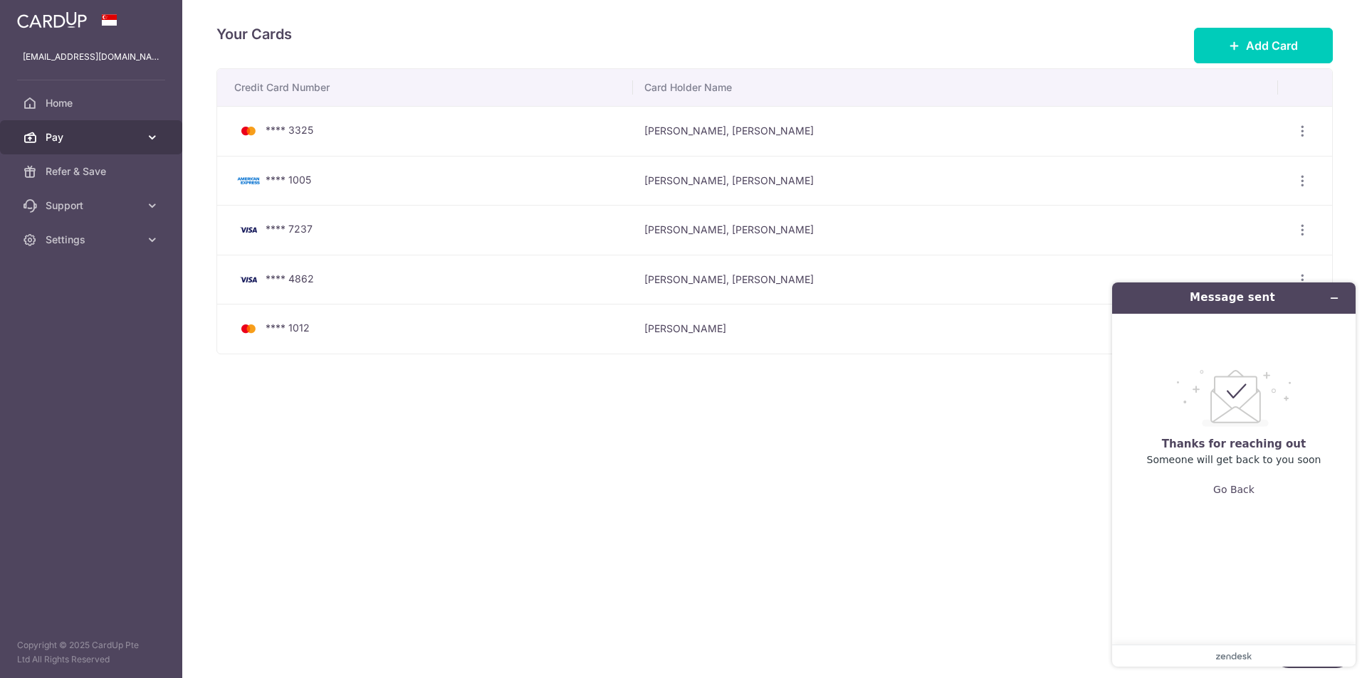
click at [100, 140] on span "Pay" at bounding box center [93, 137] width 94 height 14
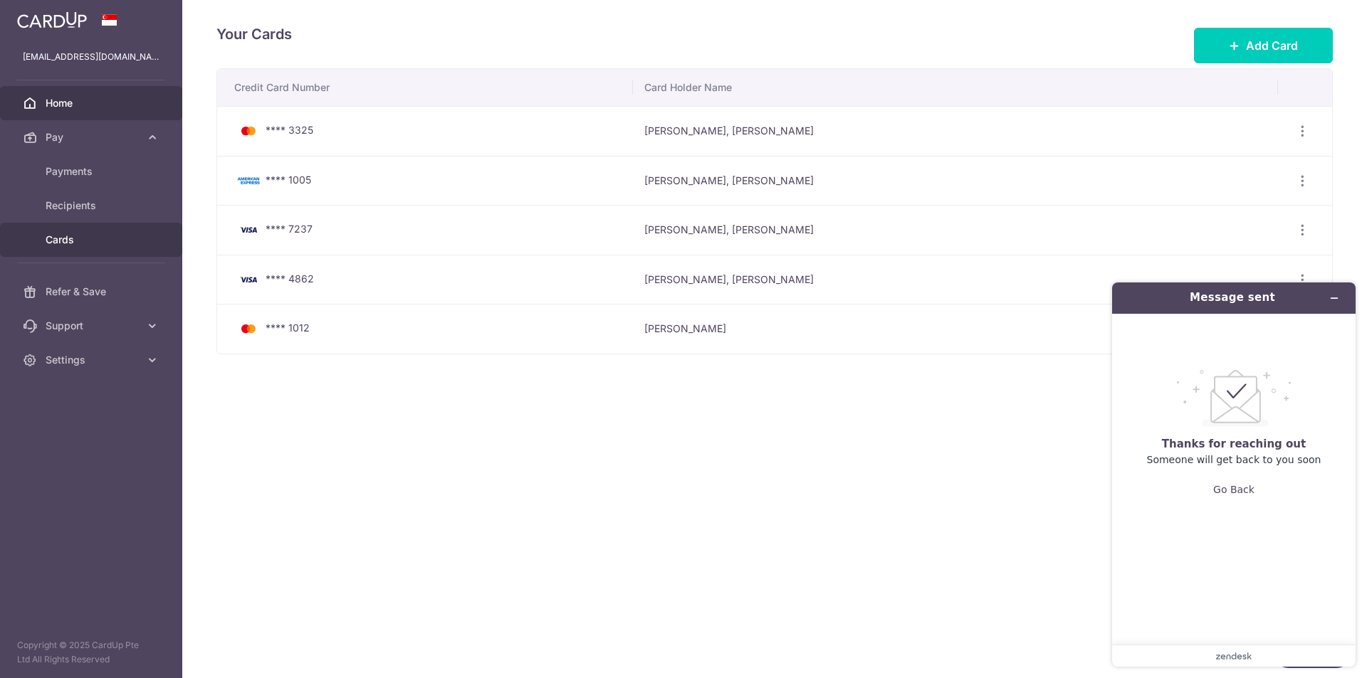
click at [78, 109] on span "Home" at bounding box center [93, 103] width 94 height 14
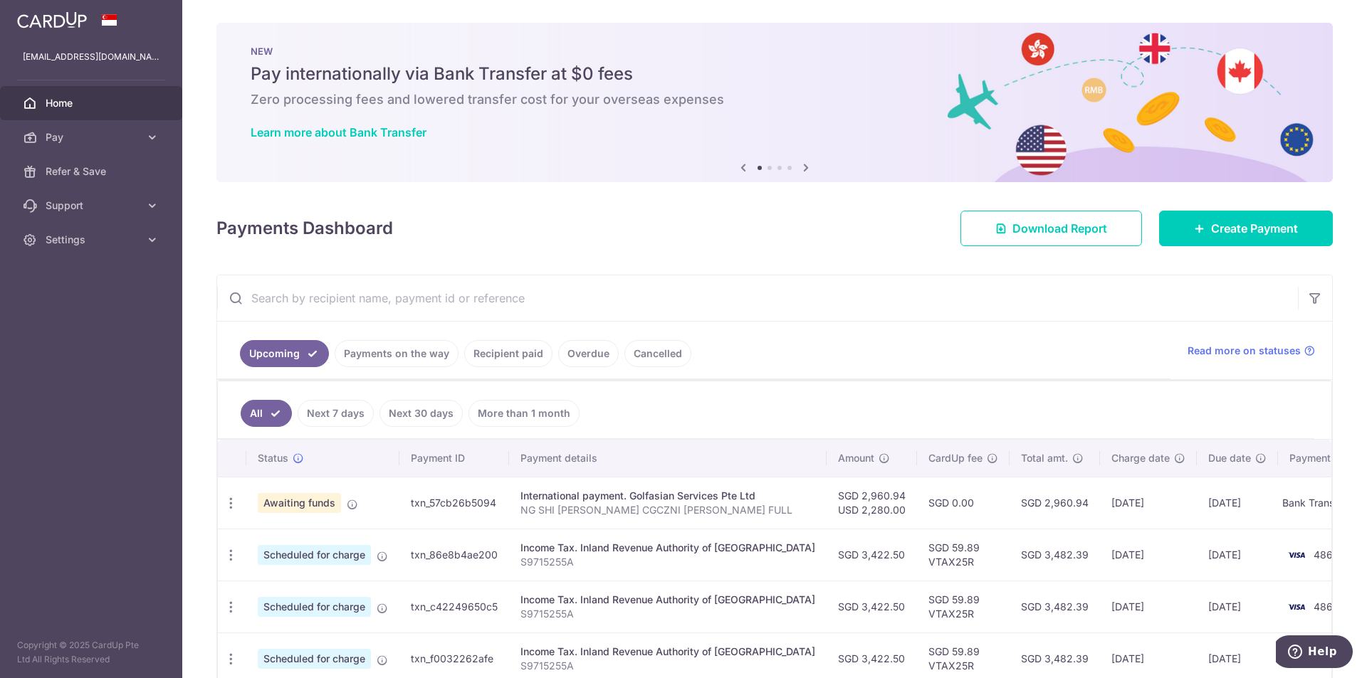
click at [317, 505] on span "Awaiting funds" at bounding box center [299, 503] width 83 height 20
click at [436, 507] on td "txn_57cb26b5094" at bounding box center [454, 503] width 110 height 52
click at [583, 510] on p "NG SHI [PERSON_NAME] CGCZNI [PERSON_NAME] FULL" at bounding box center [667, 510] width 295 height 14
click at [589, 499] on div "International payment. Golfasian Services Pte Ltd" at bounding box center [667, 496] width 295 height 14
click at [581, 500] on div "International payment. Golfasian Services Pte Ltd" at bounding box center [667, 496] width 295 height 14
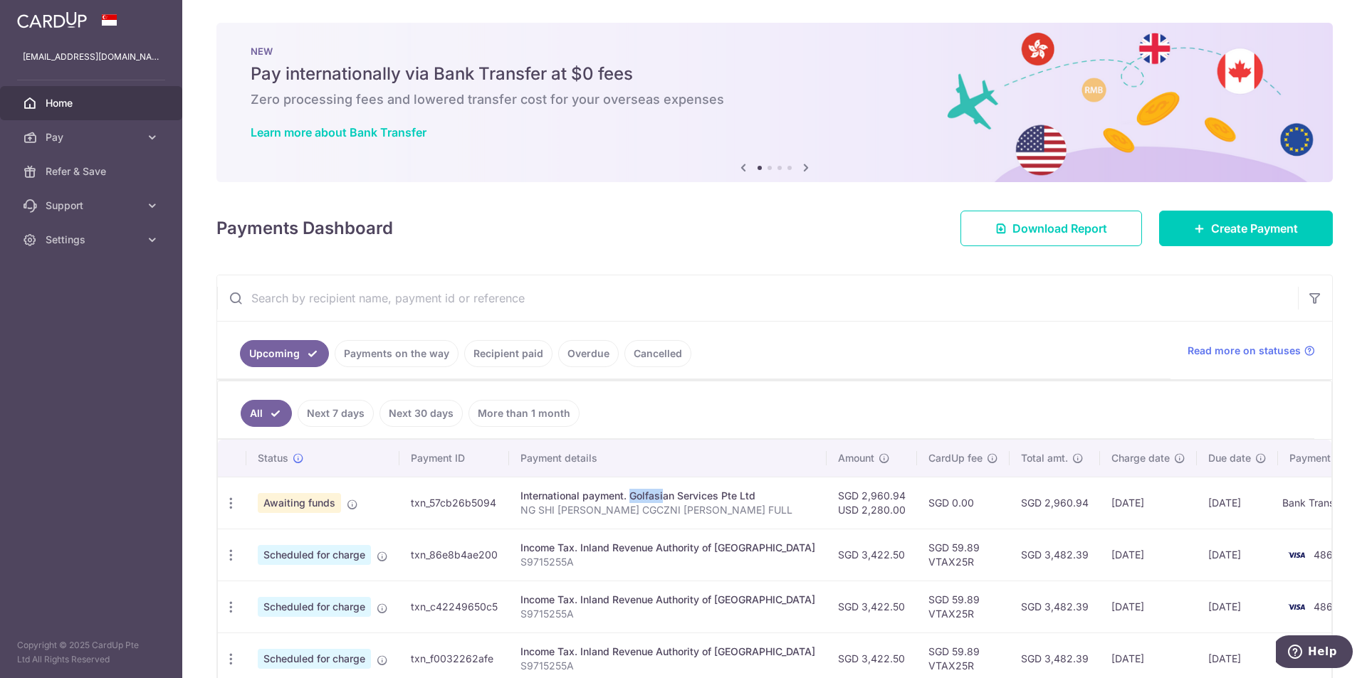
click at [581, 500] on div "International payment. Golfasian Services Pte Ltd" at bounding box center [667, 496] width 295 height 14
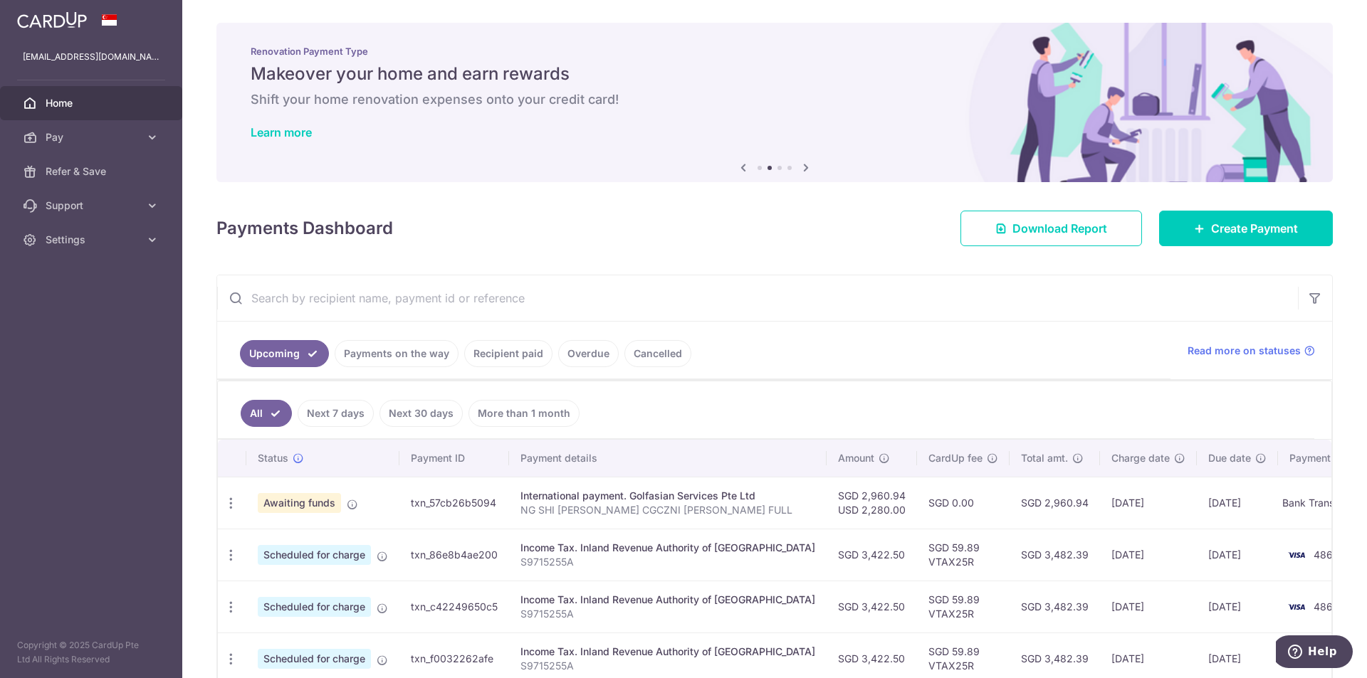
click at [490, 502] on td "txn_57cb26b5094" at bounding box center [454, 503] width 110 height 52
click at [1295, 645] on icon "Help" at bounding box center [1295, 652] width 14 height 14
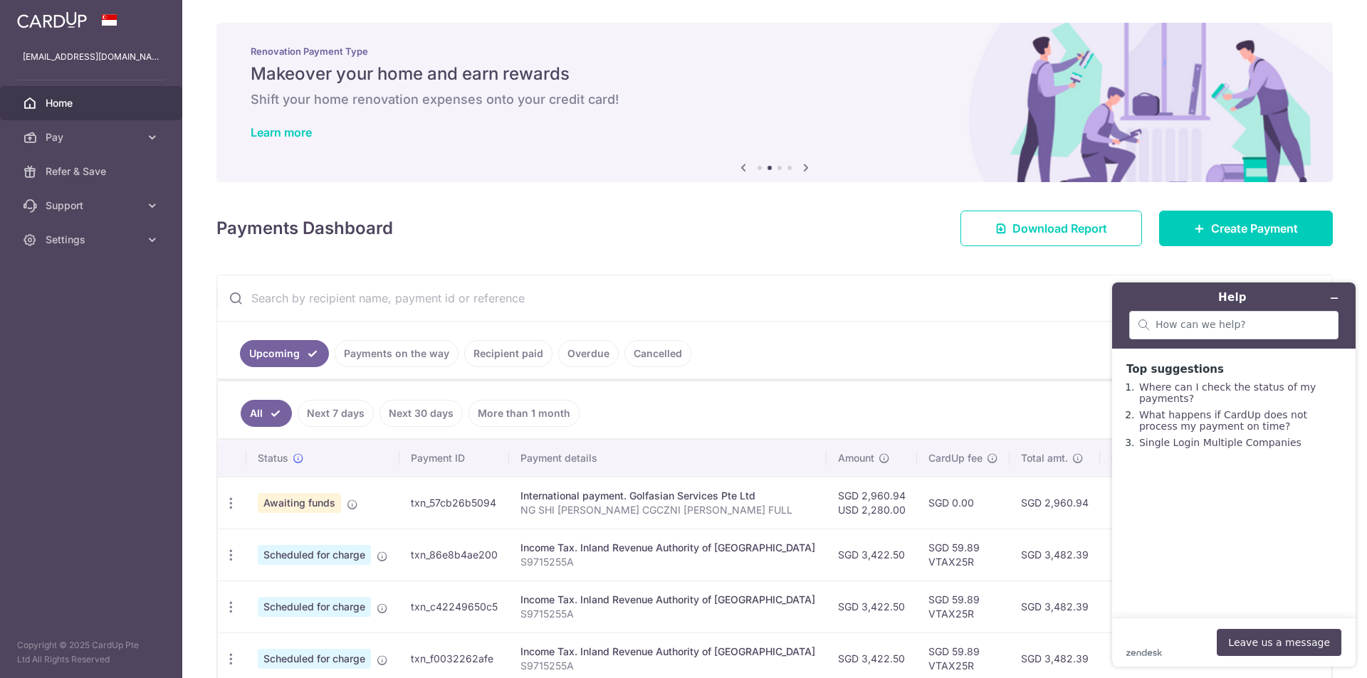
click at [489, 510] on td "txn_57cb26b5094" at bounding box center [454, 503] width 110 height 52
click at [484, 506] on td "txn_57cb26b5094" at bounding box center [454, 503] width 110 height 52
click at [1276, 646] on button "Leave us a message" at bounding box center [1278, 642] width 125 height 27
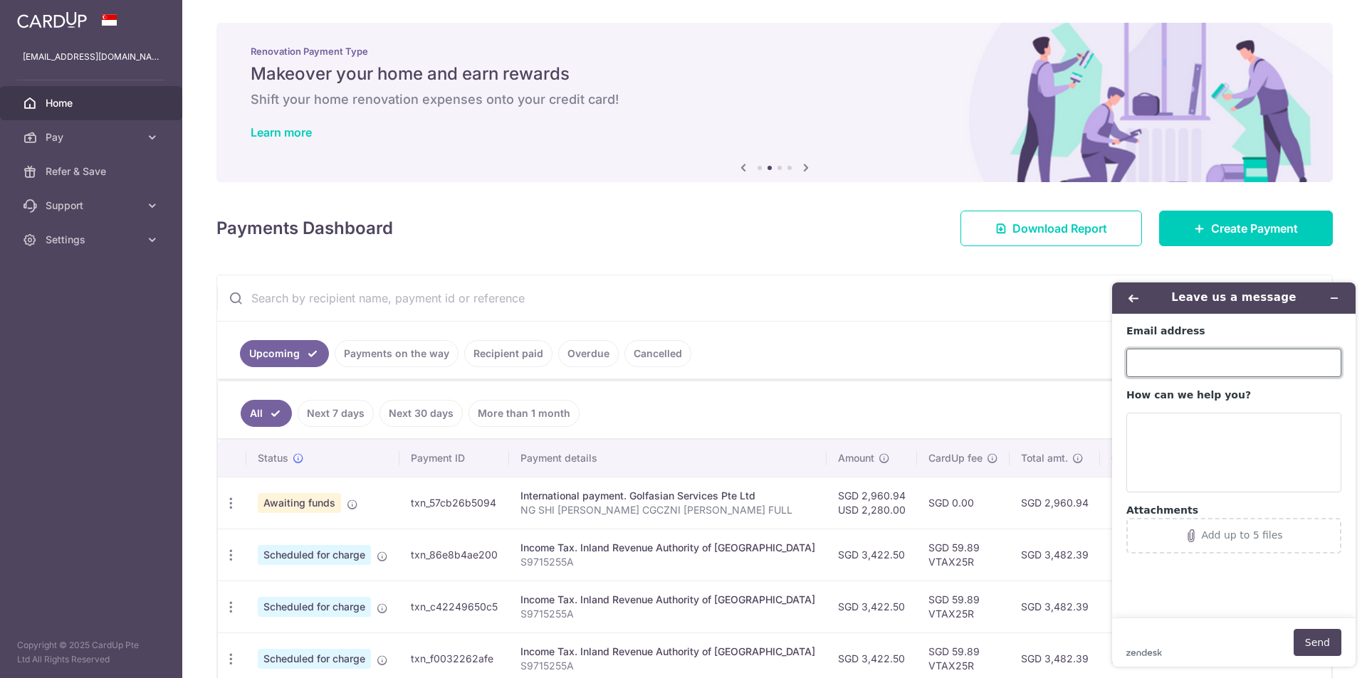
click at [1193, 374] on input "Email address" at bounding box center [1233, 363] width 215 height 28
type input "[EMAIL_ADDRESS][DOMAIN_NAME]"
click at [1219, 450] on textarea "How can we help you?" at bounding box center [1233, 453] width 215 height 80
paste textarea "txn_57cb26b5094"
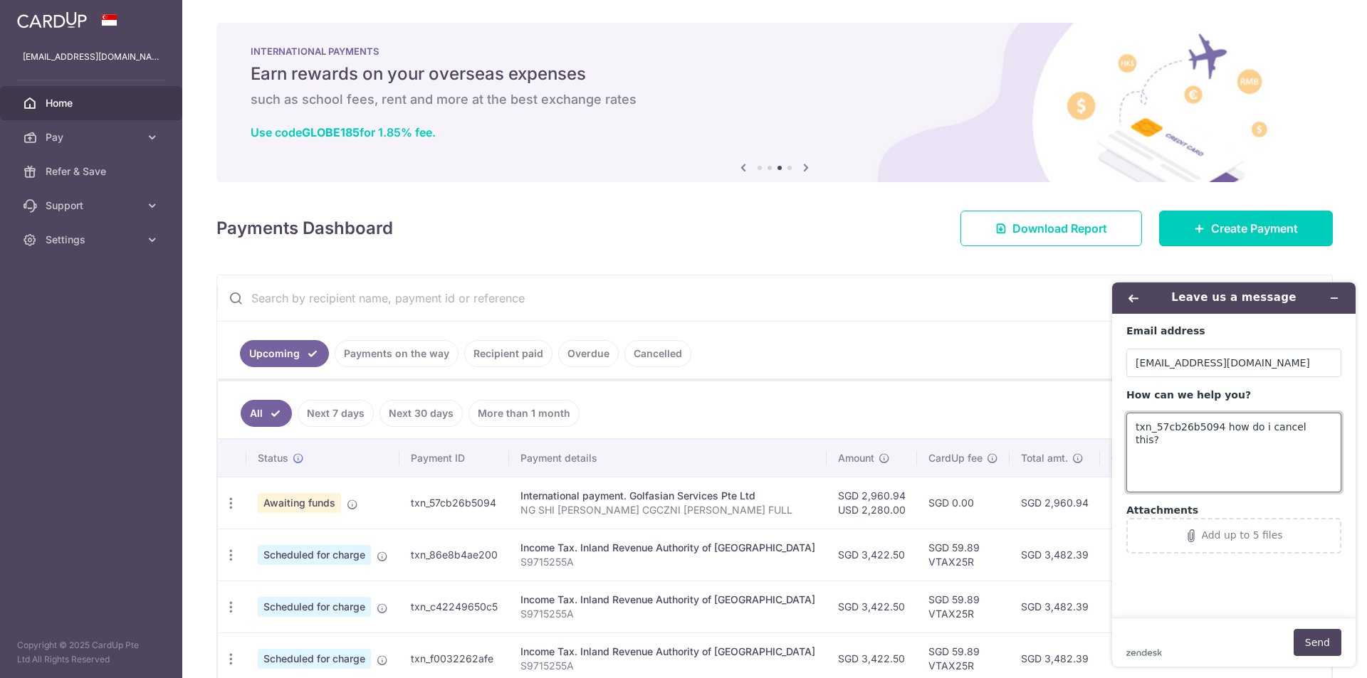
click at [1132, 429] on textarea "txn_57cb26b5094 how do i cancel this?" at bounding box center [1233, 453] width 215 height 80
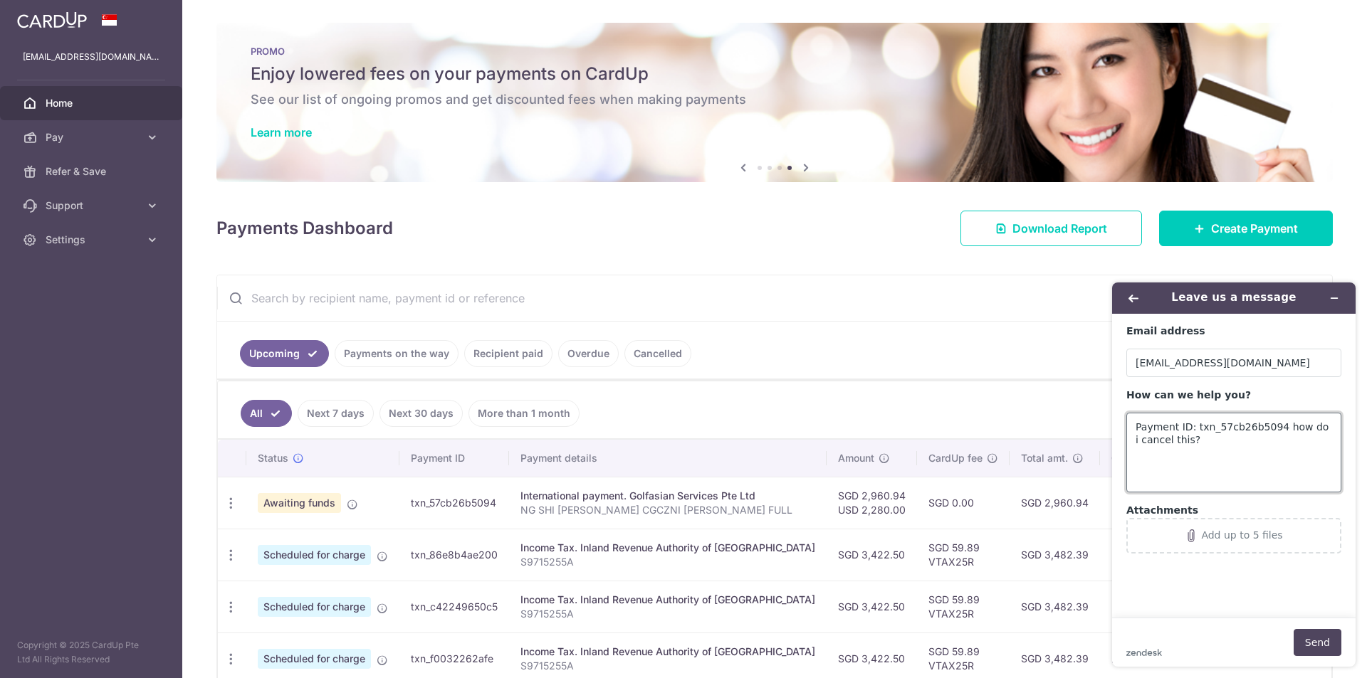
click at [1181, 440] on textarea "Payment ID: txn_57cb26b5094 how do i cancel this?" at bounding box center [1233, 453] width 215 height 80
type textarea "Payment ID: txn_57cb26b5094 how do i cancel this internatioal payment via bank …"
click at [1327, 633] on button "Send" at bounding box center [1317, 642] width 48 height 27
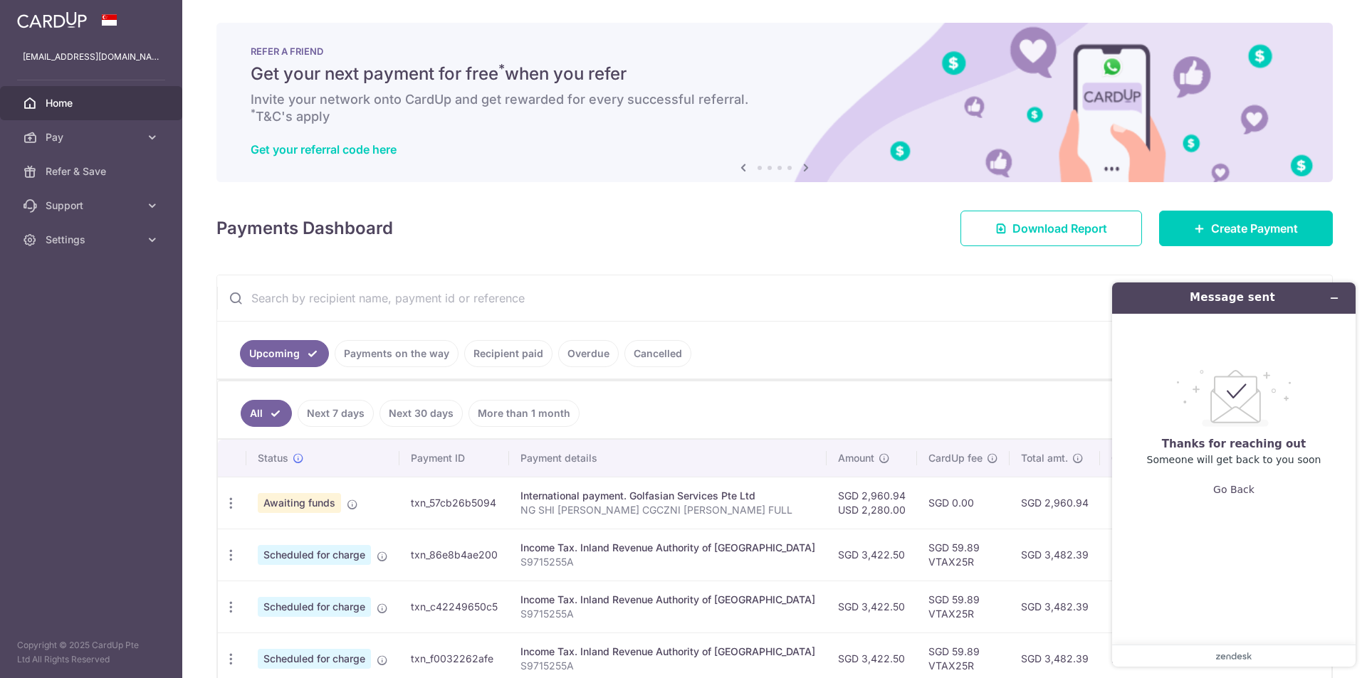
click at [1033, 307] on input "text" at bounding box center [757, 298] width 1080 height 46
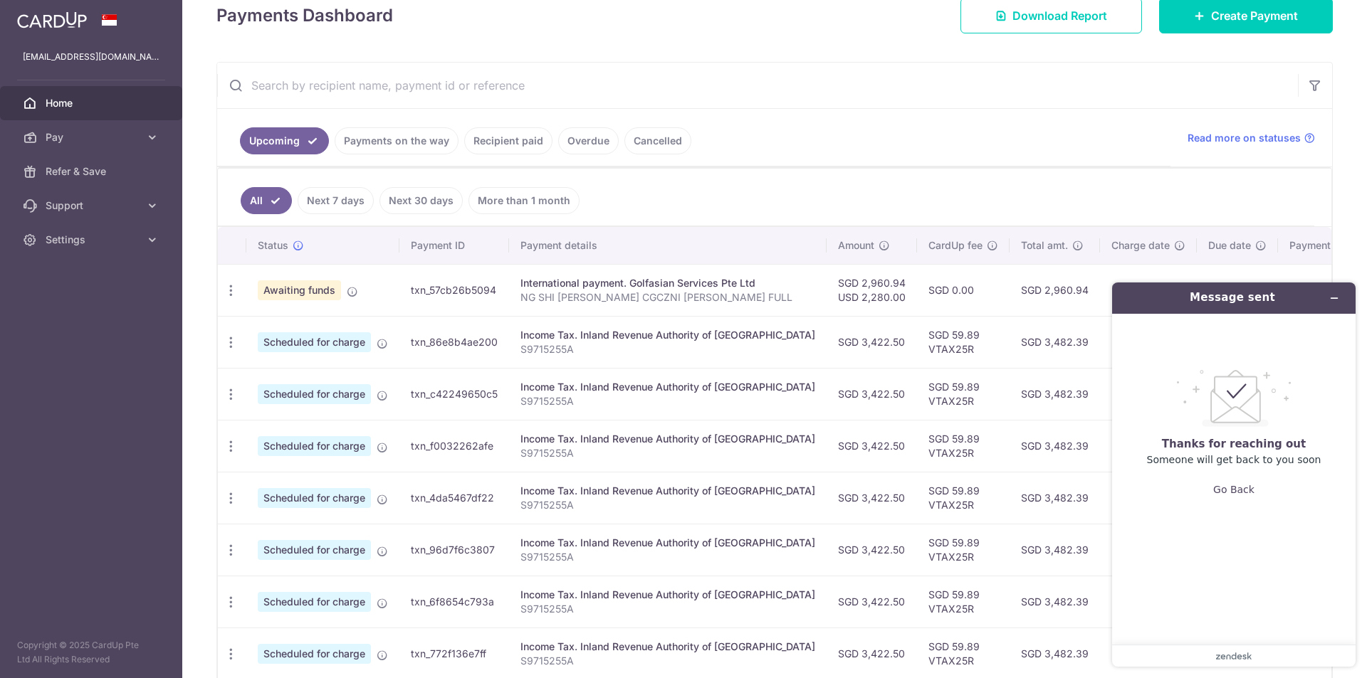
scroll to position [214, 0]
click at [1342, 295] on button "Minimize widget" at bounding box center [1333, 298] width 23 height 20
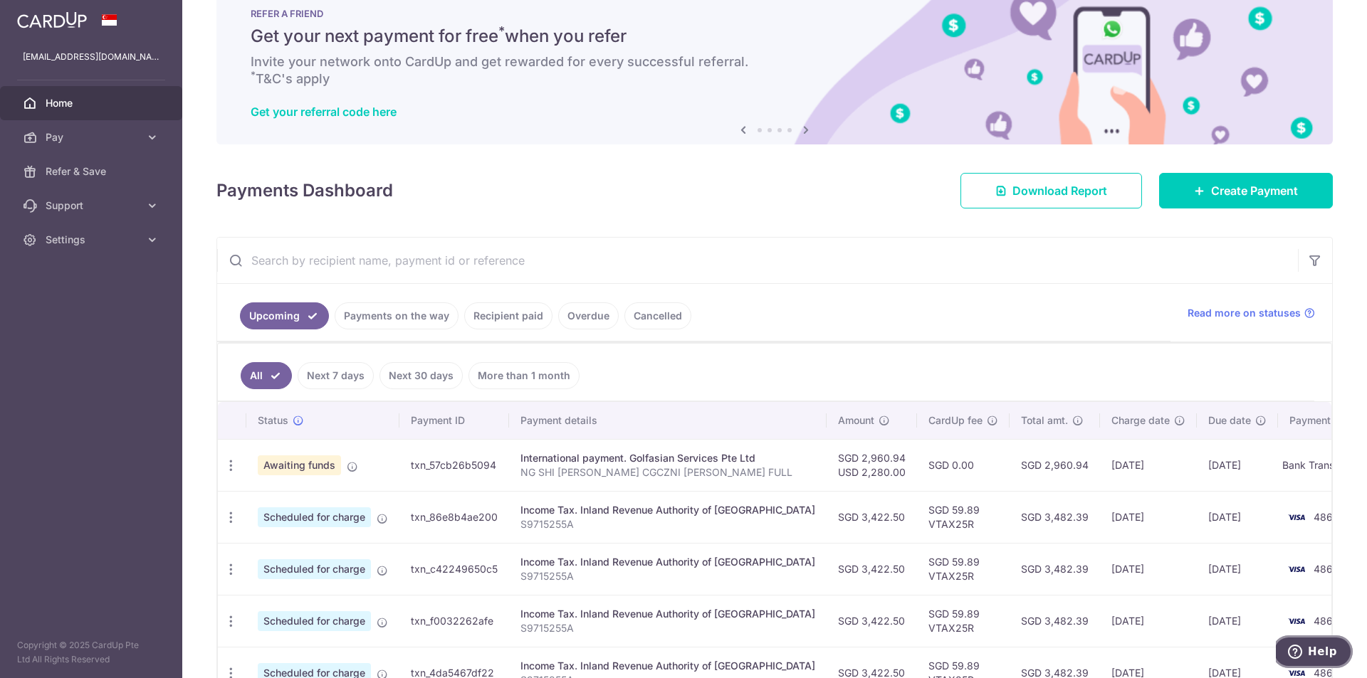
scroll to position [0, 0]
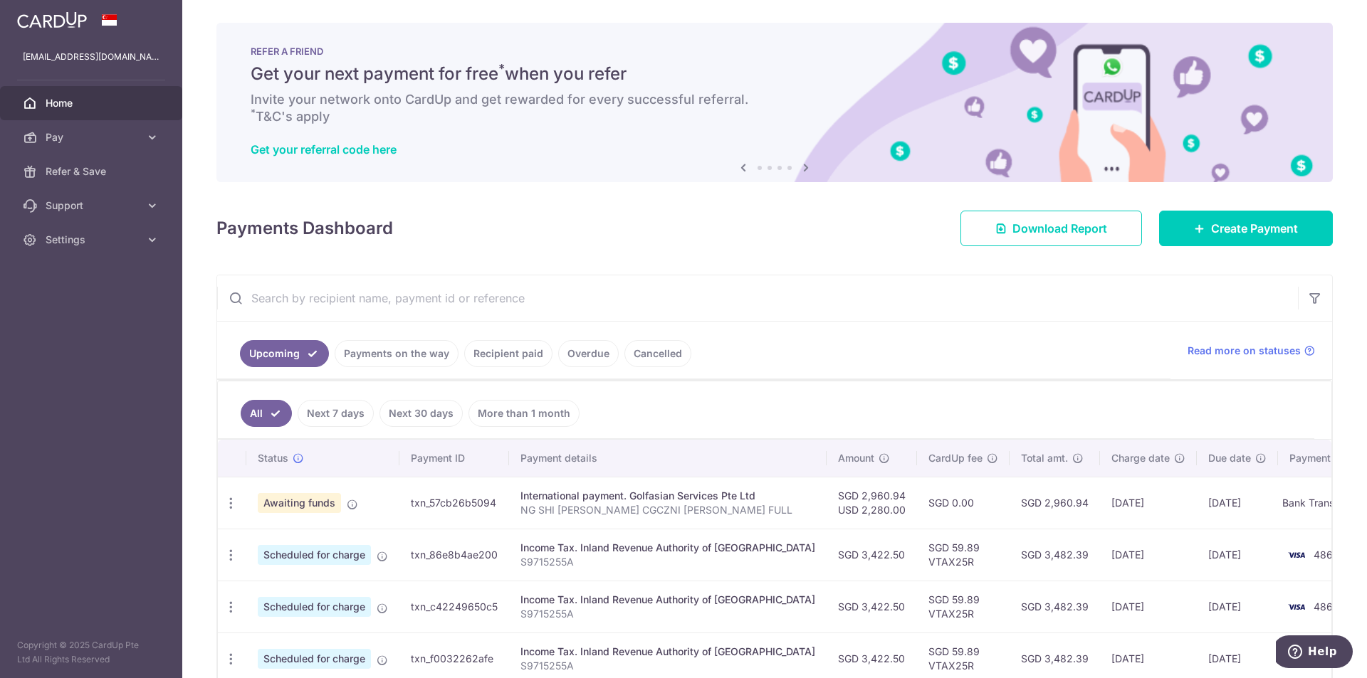
click at [134, 98] on span "Home" at bounding box center [93, 103] width 94 height 14
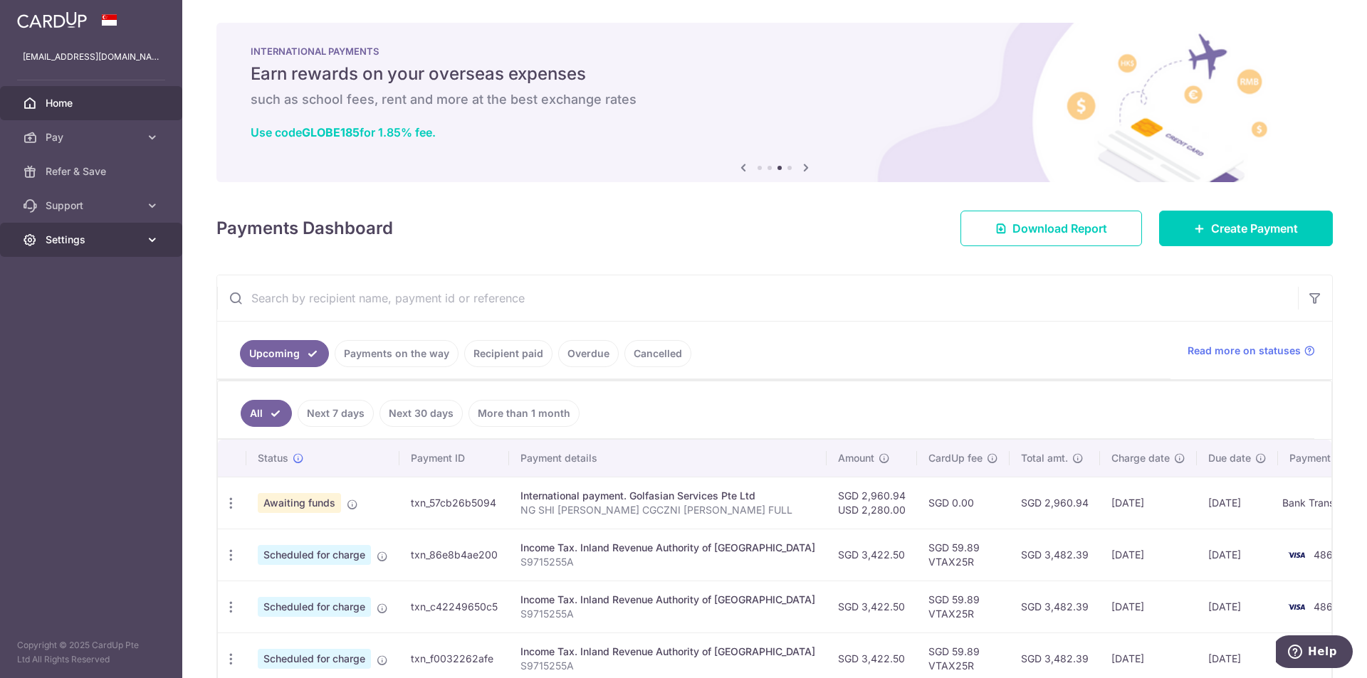
click at [142, 236] on link "Settings" at bounding box center [91, 240] width 182 height 34
click at [125, 319] on link "Logout" at bounding box center [91, 308] width 182 height 34
